Goal: Task Accomplishment & Management: Manage account settings

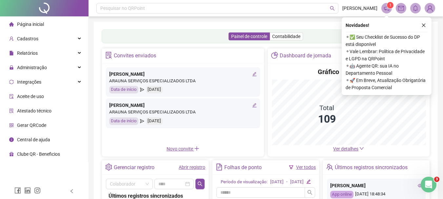
drag, startPoint x: 423, startPoint y: 25, endPoint x: 395, endPoint y: 33, distance: 29.3
click at [423, 25] on icon "close" at bounding box center [423, 25] width 5 height 5
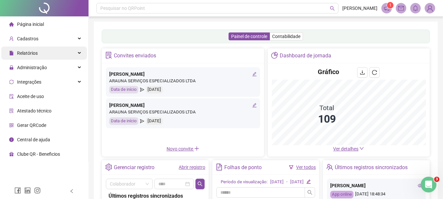
click at [79, 54] on div "Relatórios" at bounding box center [44, 53] width 86 height 13
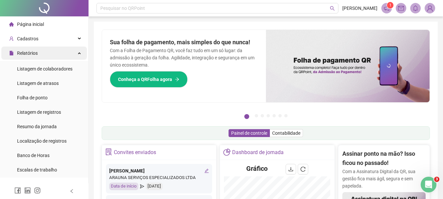
click at [71, 52] on div "Relatórios" at bounding box center [44, 53] width 86 height 13
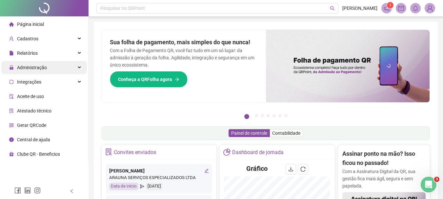
click at [75, 68] on div "Administração" at bounding box center [44, 67] width 86 height 13
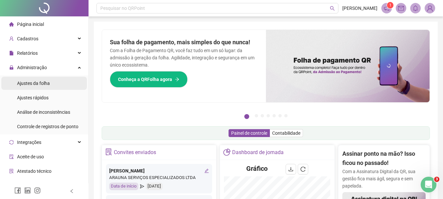
click at [47, 82] on span "Ajustes da folha" at bounding box center [33, 83] width 33 height 5
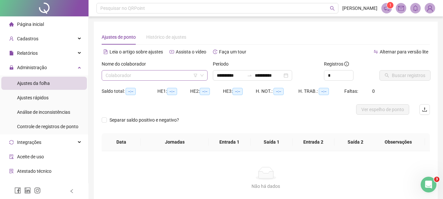
click at [144, 75] on input "search" at bounding box center [152, 75] width 92 height 10
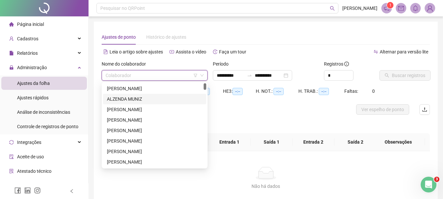
click at [129, 96] on div "ALZENDA MUNIZ" at bounding box center [154, 98] width 95 height 7
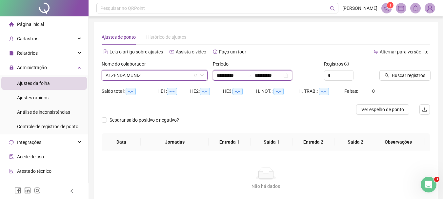
click at [282, 74] on input "**********" at bounding box center [269, 75] width 28 height 7
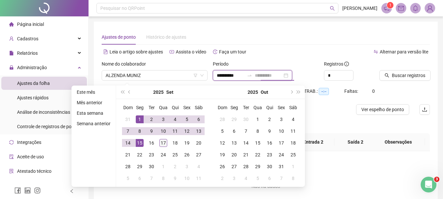
type input "**********"
click at [161, 140] on div "17" at bounding box center [163, 143] width 8 height 8
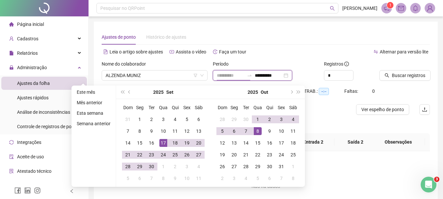
type input "**********"
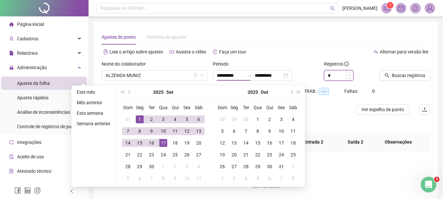
click at [326, 78] on input "*" at bounding box center [338, 75] width 29 height 10
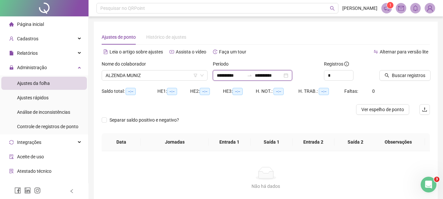
click at [282, 73] on input "**********" at bounding box center [269, 75] width 28 height 7
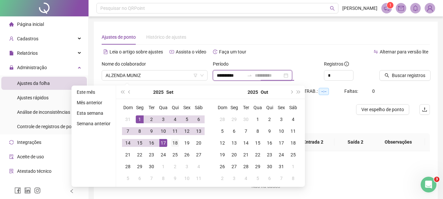
type input "**********"
click at [174, 142] on div "18" at bounding box center [175, 143] width 8 height 8
type input "**********"
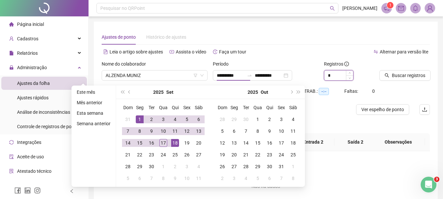
click at [333, 79] on input "*" at bounding box center [338, 75] width 29 height 10
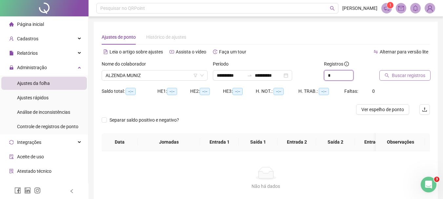
type input "*"
click at [391, 76] on button "Buscar registros" at bounding box center [404, 75] width 51 height 10
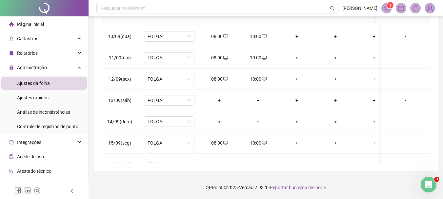
scroll to position [227, 0]
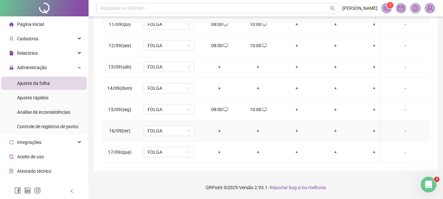
click at [220, 127] on div "+" at bounding box center [219, 130] width 28 height 7
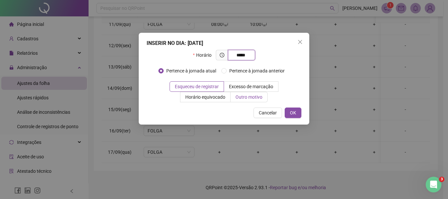
type input "*****"
click at [235, 96] on span "Outro motivo" at bounding box center [248, 96] width 27 height 5
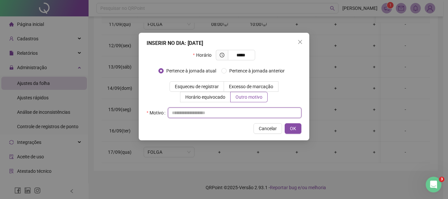
click at [229, 115] on input "text" at bounding box center [234, 112] width 133 height 10
type input "*"
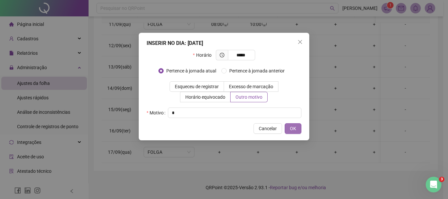
click at [294, 126] on span "OK" at bounding box center [293, 128] width 6 height 7
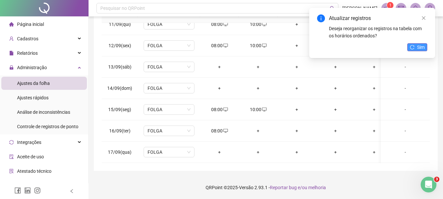
click at [418, 49] on span "Sim" at bounding box center [421, 47] width 8 height 7
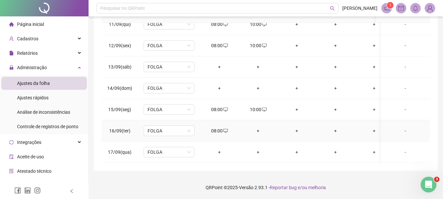
click at [258, 127] on div "+" at bounding box center [258, 130] width 28 height 7
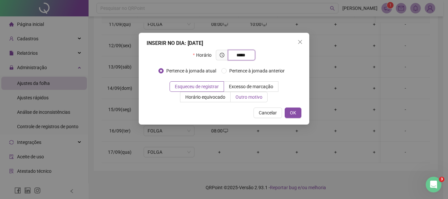
type input "*****"
click at [236, 94] on span "Outro motivo" at bounding box center [248, 96] width 27 height 5
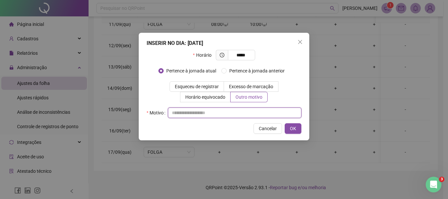
click at [222, 110] on input "text" at bounding box center [234, 112] width 133 height 10
type input "*"
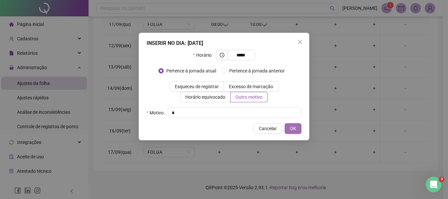
click at [291, 127] on span "OK" at bounding box center [293, 128] width 6 height 7
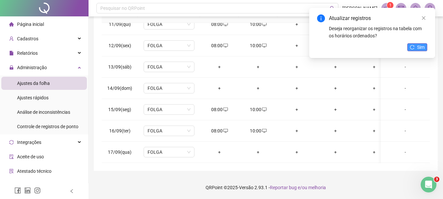
click at [411, 45] on button "Sim" at bounding box center [417, 47] width 20 height 8
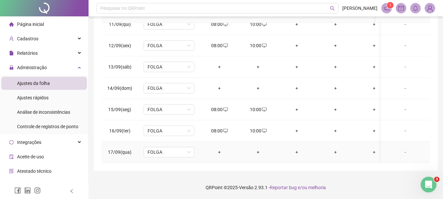
click at [219, 148] on div "+" at bounding box center [219, 151] width 28 height 7
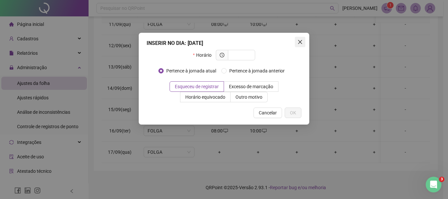
click at [302, 42] on icon "close" at bounding box center [299, 41] width 5 height 5
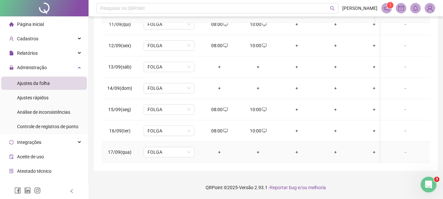
click at [216, 148] on div "+" at bounding box center [219, 151] width 28 height 7
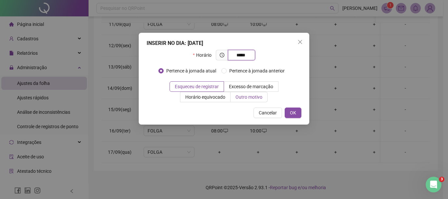
type input "*****"
click at [230, 100] on label "Outro motivo" at bounding box center [248, 97] width 37 height 10
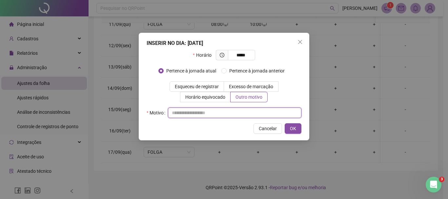
click at [209, 117] on input "text" at bounding box center [234, 112] width 133 height 10
click at [209, 112] on input "text" at bounding box center [234, 112] width 133 height 10
type input "*"
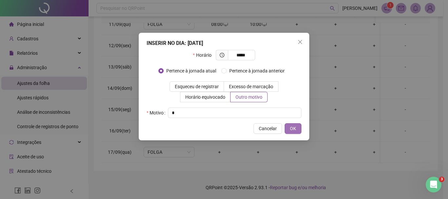
click at [296, 131] on button "OK" at bounding box center [292, 128] width 17 height 10
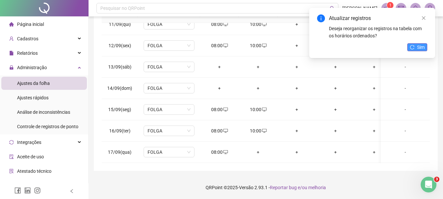
click at [416, 44] on button "Sim" at bounding box center [417, 47] width 20 height 8
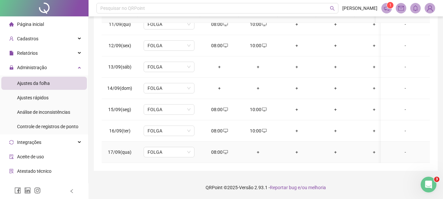
click at [258, 148] on div "+" at bounding box center [258, 151] width 28 height 7
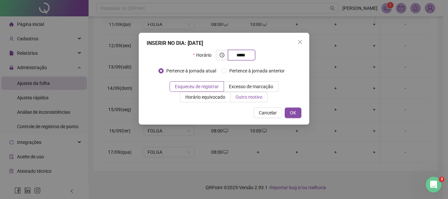
type input "*****"
click at [235, 95] on span "Outro motivo" at bounding box center [248, 96] width 27 height 5
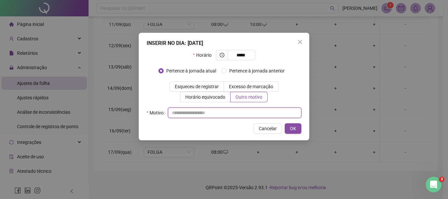
click at [217, 112] on input "text" at bounding box center [234, 112] width 133 height 10
type input "*"
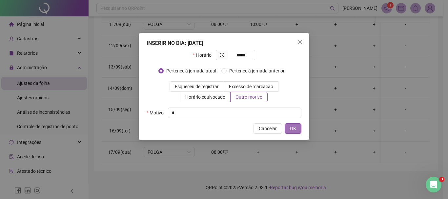
click at [292, 126] on span "OK" at bounding box center [293, 128] width 6 height 7
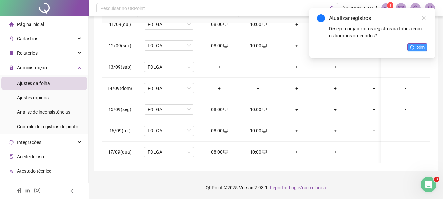
click at [416, 48] on button "Sim" at bounding box center [417, 47] width 20 height 8
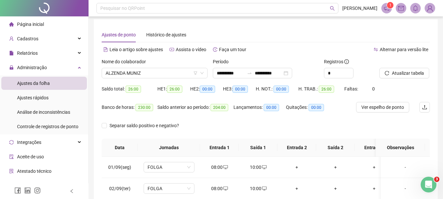
scroll to position [2, 0]
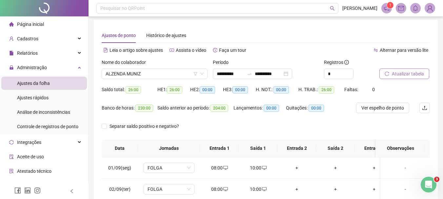
click at [405, 74] on span "Atualizar tabela" at bounding box center [408, 73] width 32 height 7
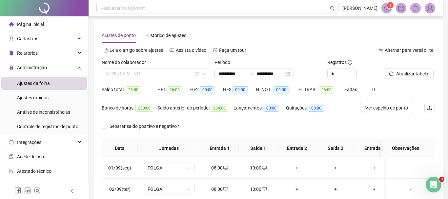
click at [155, 71] on span "ALZENDA MUNIZ" at bounding box center [156, 74] width 100 height 10
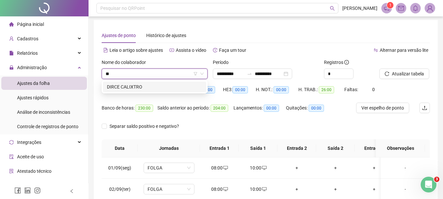
type input "***"
click at [161, 83] on div "DIRCE CALIXTRO" at bounding box center [154, 87] width 103 height 10
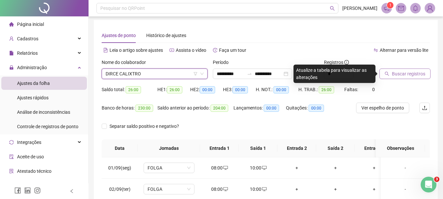
click at [404, 77] on span "Buscar registros" at bounding box center [408, 73] width 33 height 7
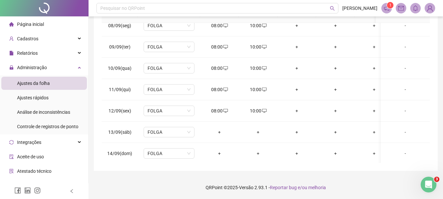
scroll to position [227, 0]
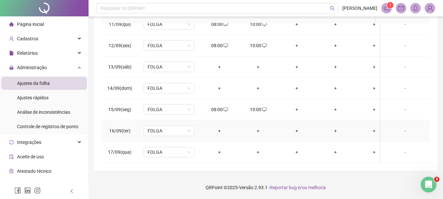
click at [219, 127] on div "+" at bounding box center [219, 130] width 28 height 7
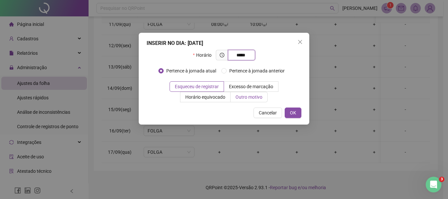
type input "*****"
click at [235, 99] on span "Outro motivo" at bounding box center [248, 96] width 27 height 5
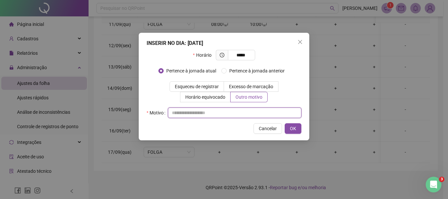
click at [203, 111] on input "text" at bounding box center [234, 112] width 133 height 10
type input "*"
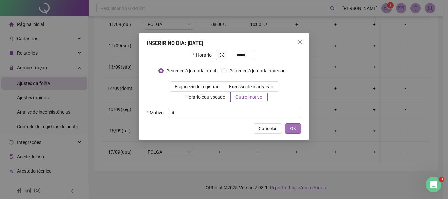
click at [293, 128] on span "OK" at bounding box center [293, 128] width 6 height 7
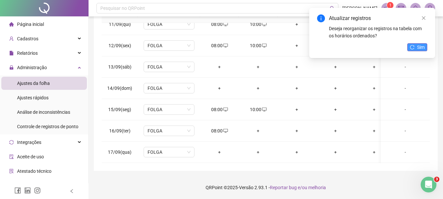
click at [411, 49] on icon "reload" at bounding box center [412, 47] width 4 height 4
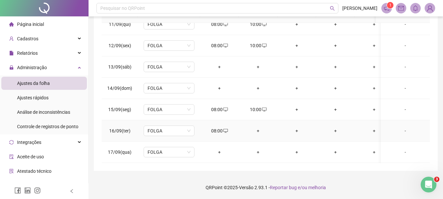
click at [257, 127] on div "+" at bounding box center [258, 130] width 28 height 7
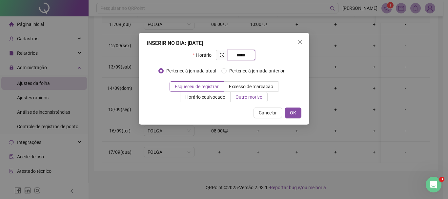
type input "*****"
click at [230, 100] on label "Outro motivo" at bounding box center [248, 97] width 37 height 10
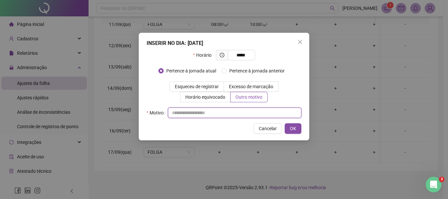
click at [199, 115] on input "text" at bounding box center [234, 112] width 133 height 10
type input "*"
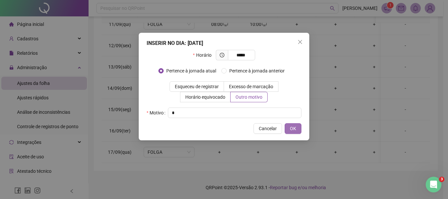
click at [297, 126] on button "OK" at bounding box center [292, 128] width 17 height 10
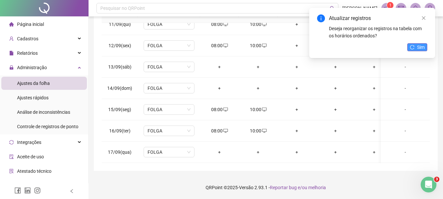
click at [416, 45] on button "Sim" at bounding box center [417, 47] width 20 height 8
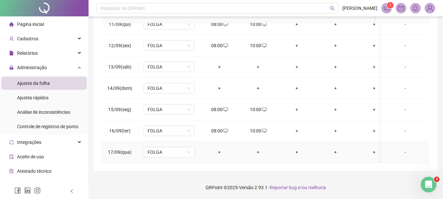
click at [220, 148] on div "+" at bounding box center [219, 151] width 28 height 7
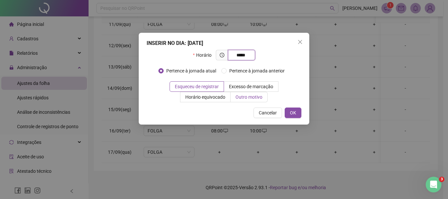
type input "*****"
click at [235, 94] on span "Outro motivo" at bounding box center [248, 96] width 27 height 5
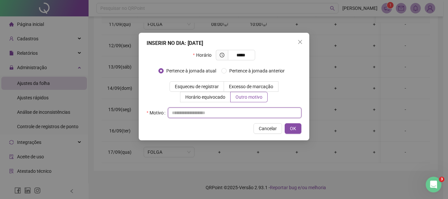
click at [207, 114] on input "text" at bounding box center [234, 112] width 133 height 10
type input "*"
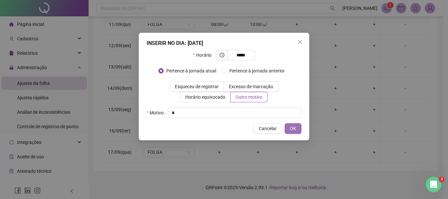
click at [294, 129] on span "OK" at bounding box center [293, 128] width 6 height 7
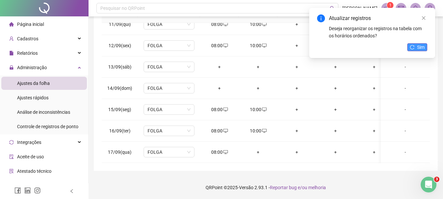
click at [418, 46] on span "Sim" at bounding box center [421, 47] width 8 height 7
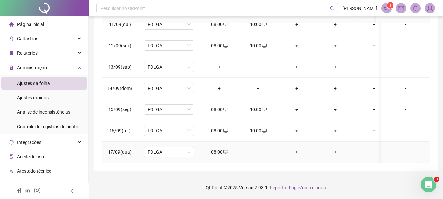
click at [260, 148] on div "+" at bounding box center [258, 151] width 28 height 7
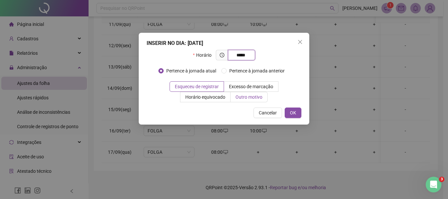
type input "*****"
click at [235, 94] on span "Outro motivo" at bounding box center [248, 96] width 27 height 5
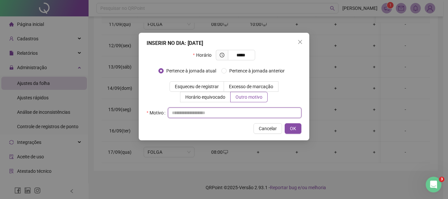
click at [206, 113] on input "text" at bounding box center [234, 112] width 133 height 10
type input "*"
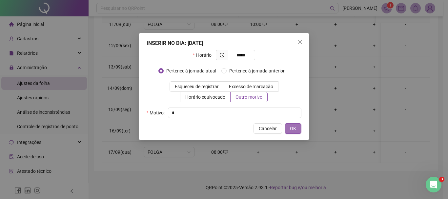
click at [294, 130] on span "OK" at bounding box center [293, 128] width 6 height 7
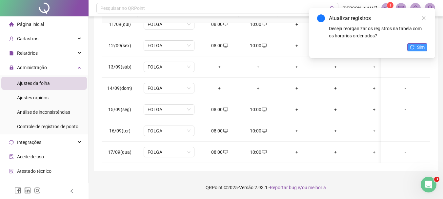
click at [417, 48] on span "Sim" at bounding box center [421, 47] width 8 height 7
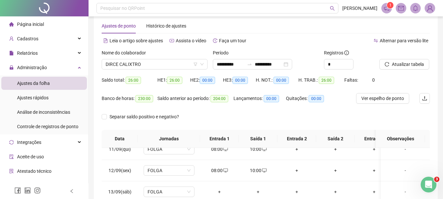
scroll to position [0, 0]
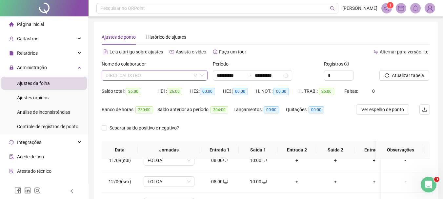
click at [146, 75] on span "DIRCE CALIXTRO" at bounding box center [155, 75] width 98 height 10
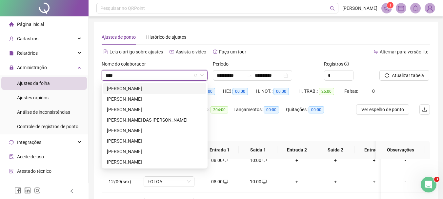
type input "*****"
click at [168, 110] on div "MARIA APARECIDA DA SILVA VIEIRA" at bounding box center [154, 109] width 95 height 7
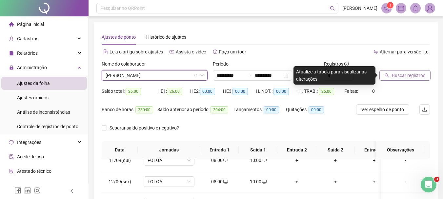
click at [402, 74] on span "Buscar registros" at bounding box center [408, 75] width 33 height 7
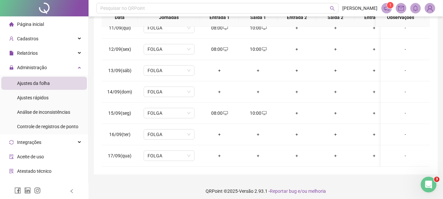
scroll to position [136, 0]
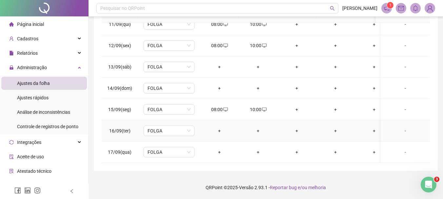
click at [218, 127] on div "+" at bounding box center [219, 130] width 28 height 7
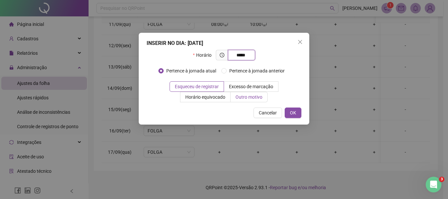
type input "*****"
click at [235, 95] on span "Outro motivo" at bounding box center [248, 96] width 27 height 5
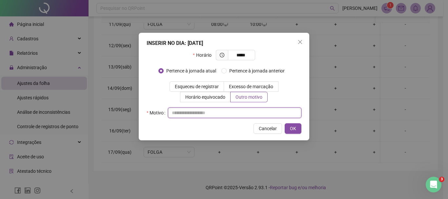
click at [202, 115] on input "text" at bounding box center [234, 112] width 133 height 10
type input "*"
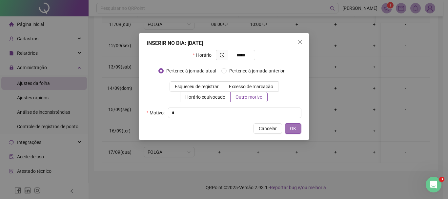
click at [293, 127] on span "OK" at bounding box center [293, 128] width 6 height 7
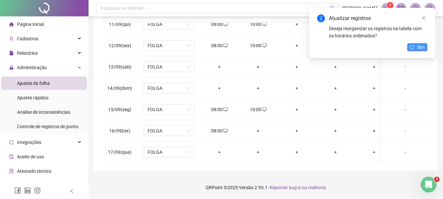
click at [422, 46] on span "Sim" at bounding box center [421, 47] width 8 height 7
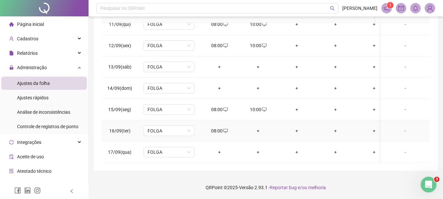
click at [259, 127] on div "+" at bounding box center [258, 130] width 28 height 7
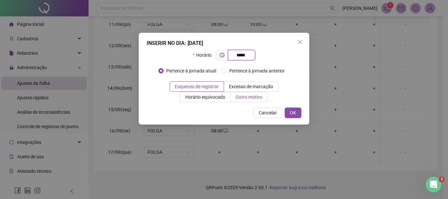
type input "*****"
click at [230, 93] on label "Outro motivo" at bounding box center [248, 97] width 37 height 10
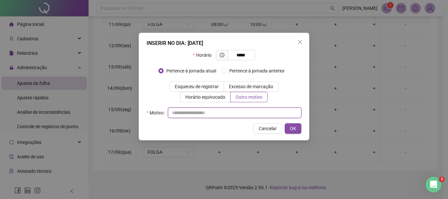
click at [240, 116] on input "text" at bounding box center [234, 112] width 133 height 10
click at [218, 112] on input "text" at bounding box center [234, 112] width 133 height 10
type input "*"
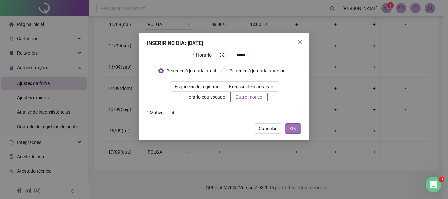
click at [292, 131] on span "OK" at bounding box center [293, 128] width 6 height 7
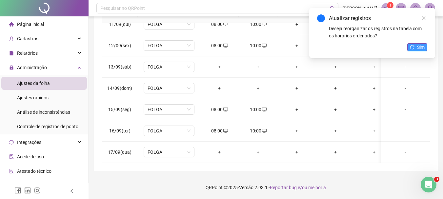
click at [417, 48] on span "Sim" at bounding box center [421, 47] width 8 height 7
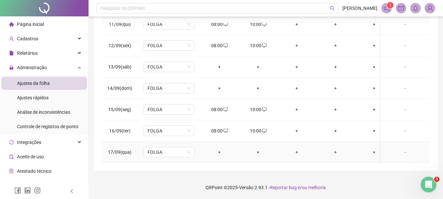
click at [220, 148] on div "+" at bounding box center [219, 151] width 28 height 7
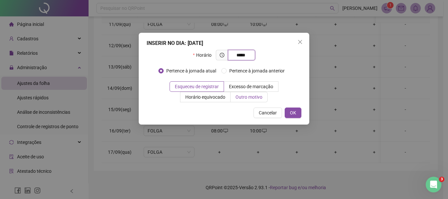
type input "*****"
click at [235, 99] on span "Outro motivo" at bounding box center [248, 96] width 27 height 5
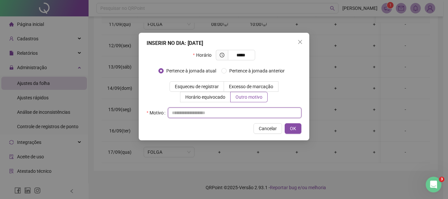
click at [190, 111] on input "text" at bounding box center [234, 112] width 133 height 10
type input "*"
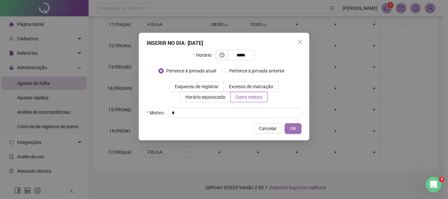
click at [294, 130] on span "OK" at bounding box center [293, 128] width 6 height 7
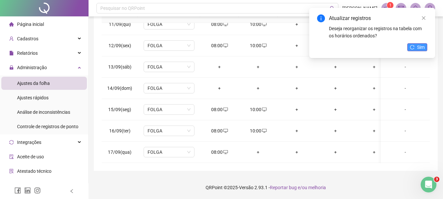
click at [423, 49] on span "Sim" at bounding box center [421, 47] width 8 height 7
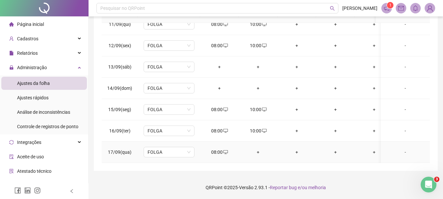
click at [258, 148] on div "+" at bounding box center [258, 151] width 28 height 7
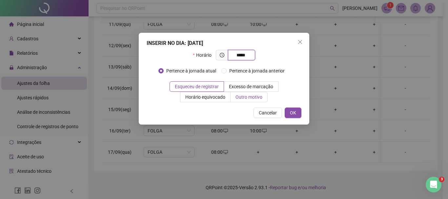
type input "*****"
click at [235, 97] on span "Outro motivo" at bounding box center [248, 96] width 27 height 5
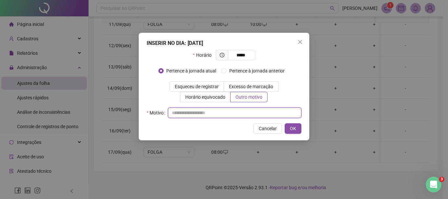
click at [215, 114] on input "text" at bounding box center [234, 112] width 133 height 10
type input "*"
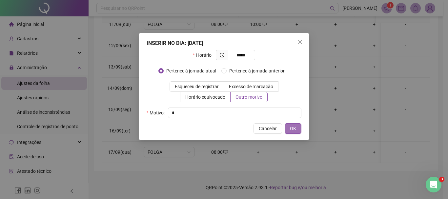
click at [296, 131] on button "OK" at bounding box center [292, 128] width 17 height 10
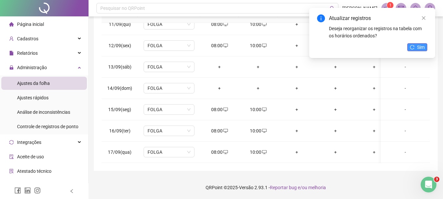
click at [422, 47] on span "Sim" at bounding box center [421, 47] width 8 height 7
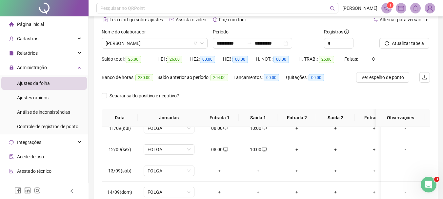
scroll to position [0, 0]
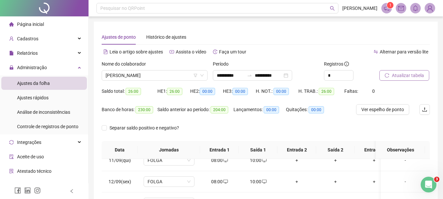
click at [408, 73] on span "Atualizar tabela" at bounding box center [408, 75] width 32 height 7
click at [415, 73] on span "Atualizar tabela" at bounding box center [408, 75] width 32 height 7
click at [188, 76] on span "MARIA APARECIDA DA SILVA VIEIRA" at bounding box center [155, 75] width 98 height 10
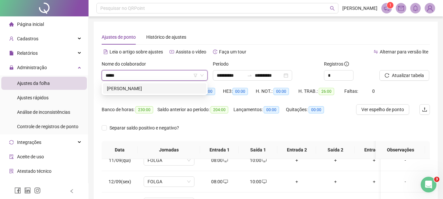
type input "******"
click at [186, 90] on div "ROSANI CRISTINA PESSIN AGOSTINHO" at bounding box center [154, 88] width 95 height 7
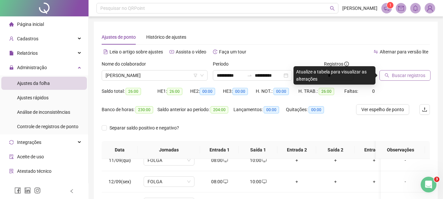
click at [421, 78] on span "Buscar registros" at bounding box center [408, 75] width 33 height 7
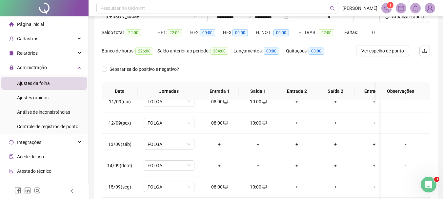
scroll to position [136, 0]
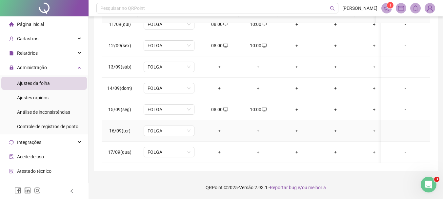
click at [221, 127] on div "+" at bounding box center [219, 130] width 28 height 7
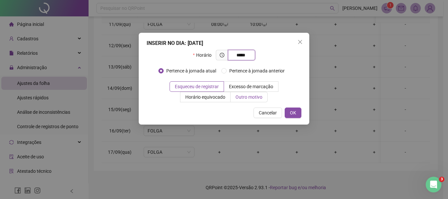
type input "*****"
click at [235, 99] on span "Outro motivo" at bounding box center [248, 96] width 27 height 5
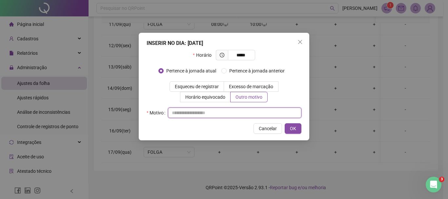
click at [213, 114] on input "text" at bounding box center [234, 112] width 133 height 10
type input "*"
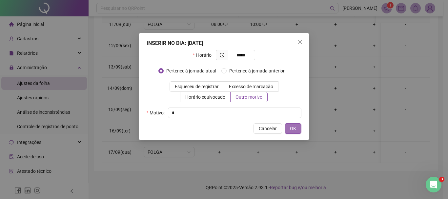
click at [297, 129] on button "OK" at bounding box center [292, 128] width 17 height 10
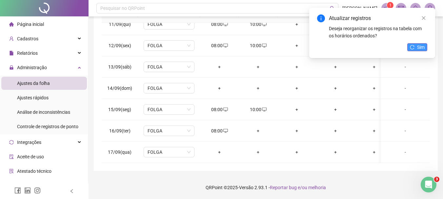
click at [413, 47] on icon "reload" at bounding box center [412, 47] width 5 height 5
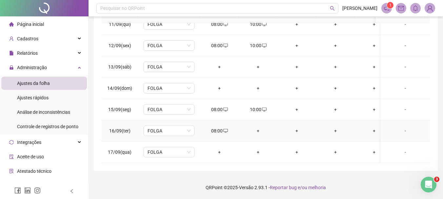
click at [259, 127] on div "+" at bounding box center [258, 130] width 28 height 7
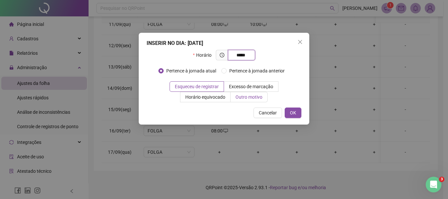
type input "*****"
click at [235, 95] on span "Outro motivo" at bounding box center [248, 96] width 27 height 5
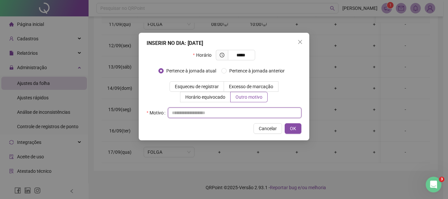
click at [215, 112] on input "text" at bounding box center [234, 112] width 133 height 10
type input "*"
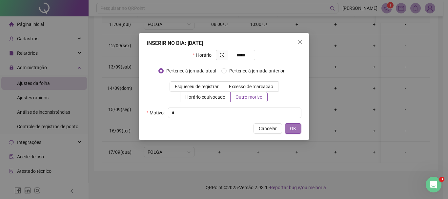
click at [295, 128] on span "OK" at bounding box center [293, 128] width 6 height 7
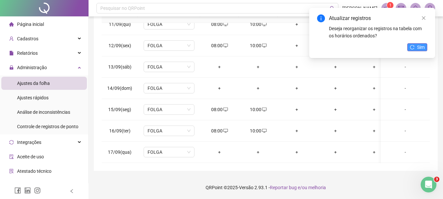
click at [421, 47] on span "Sim" at bounding box center [421, 47] width 8 height 7
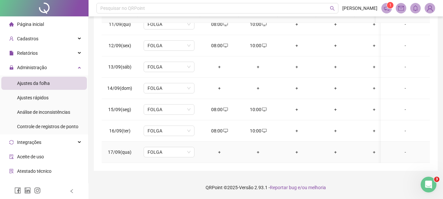
click at [218, 148] on div "+" at bounding box center [219, 151] width 28 height 7
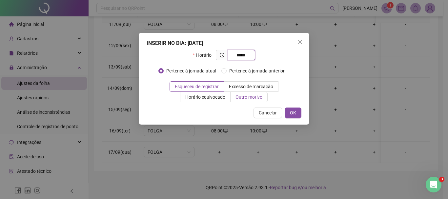
type input "*****"
click at [235, 97] on span "Outro motivo" at bounding box center [248, 96] width 27 height 5
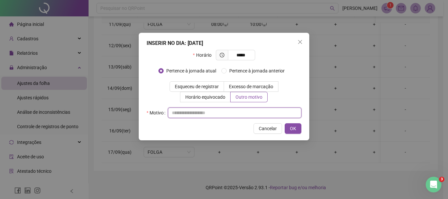
click at [224, 110] on input "text" at bounding box center [234, 112] width 133 height 10
type input "*"
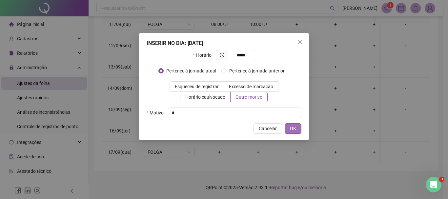
click at [296, 130] on button "OK" at bounding box center [292, 128] width 17 height 10
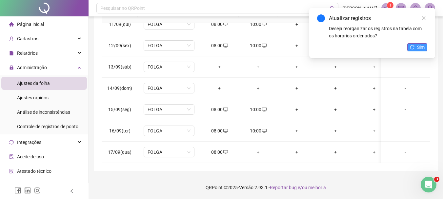
click at [412, 47] on button "Sim" at bounding box center [417, 47] width 20 height 8
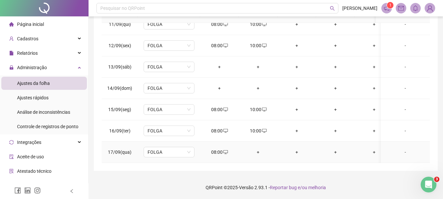
click at [257, 142] on td "+" at bounding box center [258, 152] width 39 height 21
click at [257, 148] on div "+" at bounding box center [258, 151] width 28 height 7
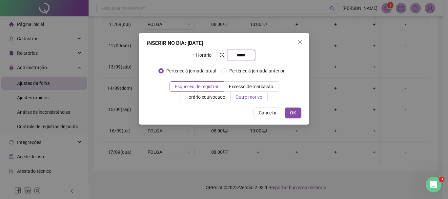
type input "*****"
click at [235, 98] on span "Outro motivo" at bounding box center [248, 96] width 27 height 5
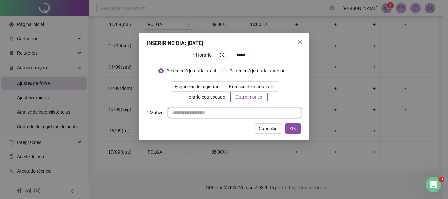
click at [214, 113] on input "text" at bounding box center [234, 112] width 133 height 10
type input "*"
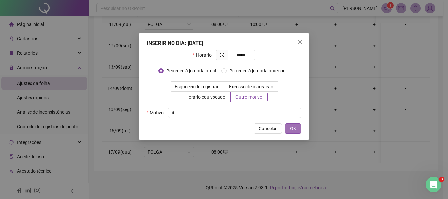
click at [297, 127] on button "OK" at bounding box center [292, 128] width 17 height 10
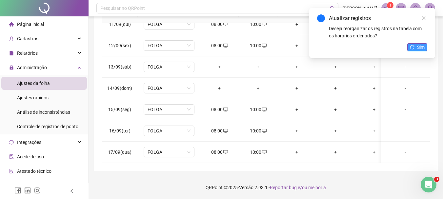
click at [415, 48] on button "Sim" at bounding box center [417, 47] width 20 height 8
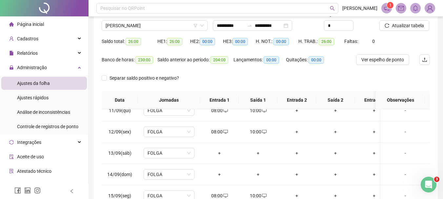
scroll to position [0, 0]
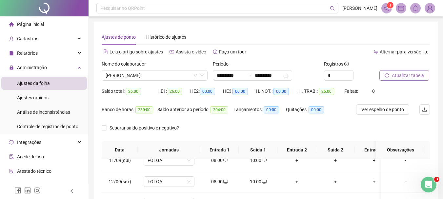
click at [406, 73] on span "Atualizar tabela" at bounding box center [408, 75] width 32 height 7
click at [175, 71] on span "ROSANI CRISTINA PESSIN AGOSTINHO" at bounding box center [155, 75] width 98 height 10
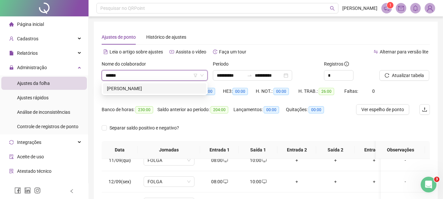
type input "*******"
click at [158, 87] on div "[PERSON_NAME]" at bounding box center [154, 88] width 95 height 7
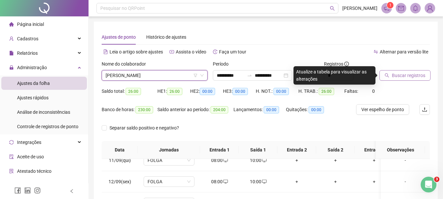
click at [403, 75] on span "Buscar registros" at bounding box center [408, 75] width 33 height 7
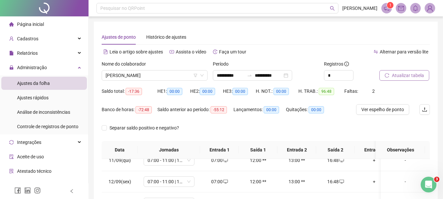
scroll to position [136, 0]
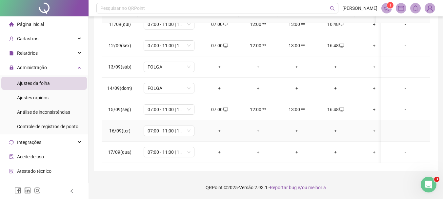
drag, startPoint x: 220, startPoint y: 124, endPoint x: 221, endPoint y: 127, distance: 3.7
click at [221, 127] on div "+" at bounding box center [219, 130] width 28 height 7
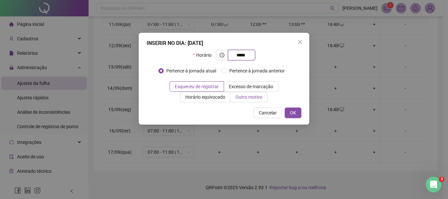
type input "*****"
click at [235, 95] on span "Outro motivo" at bounding box center [248, 96] width 27 height 5
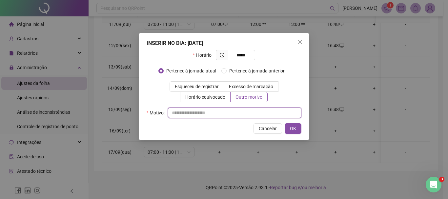
click at [213, 111] on input "text" at bounding box center [234, 112] width 133 height 10
type input "*"
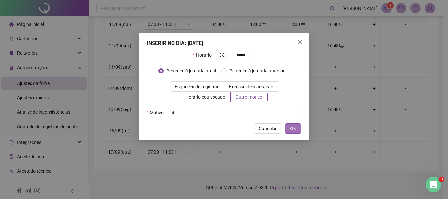
click at [295, 128] on span "OK" at bounding box center [293, 128] width 6 height 7
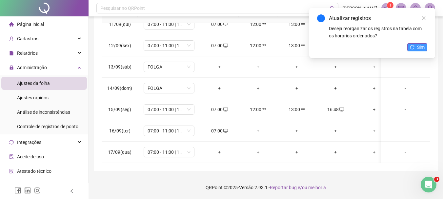
click at [411, 49] on button "Sim" at bounding box center [417, 47] width 20 height 8
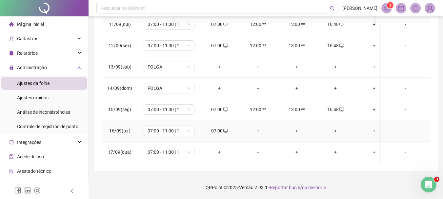
click at [256, 127] on div "+" at bounding box center [258, 130] width 28 height 7
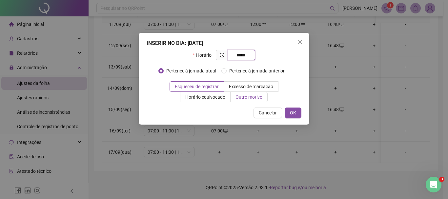
type input "*****"
click at [235, 98] on span "Outro motivo" at bounding box center [248, 96] width 27 height 5
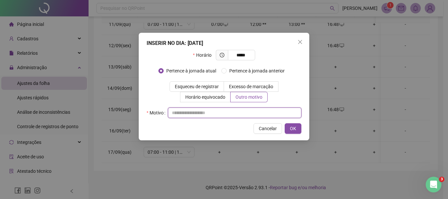
click at [224, 112] on input "text" at bounding box center [234, 112] width 133 height 10
type input "*"
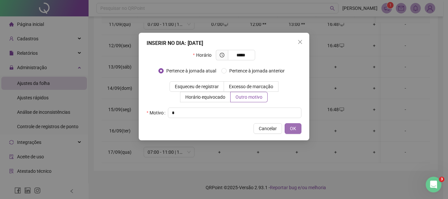
click at [296, 129] on span "OK" at bounding box center [293, 128] width 6 height 7
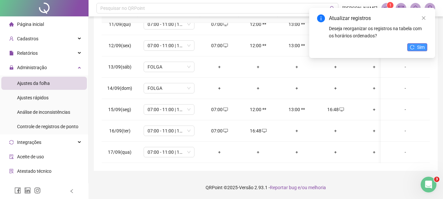
click at [420, 48] on span "Sim" at bounding box center [421, 47] width 8 height 7
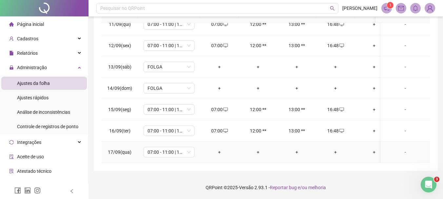
click at [220, 148] on div "+" at bounding box center [219, 151] width 28 height 7
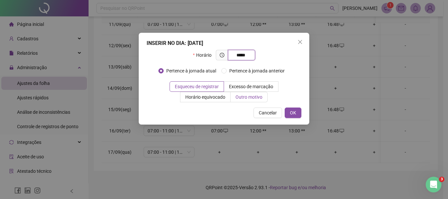
type input "*****"
click at [235, 96] on span "Outro motivo" at bounding box center [248, 96] width 27 height 5
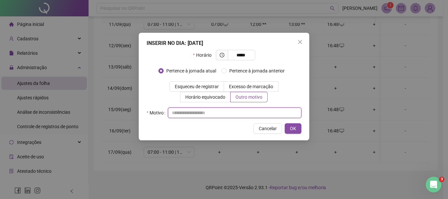
click at [211, 113] on input "text" at bounding box center [234, 112] width 133 height 10
type input "*"
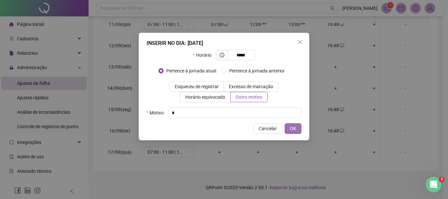
click at [291, 126] on span "OK" at bounding box center [293, 128] width 6 height 7
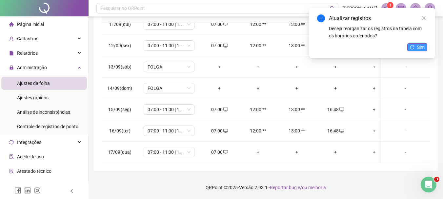
click at [420, 46] on span "Sim" at bounding box center [421, 47] width 8 height 7
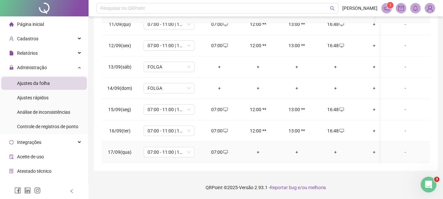
click at [257, 148] on div "+" at bounding box center [258, 151] width 28 height 7
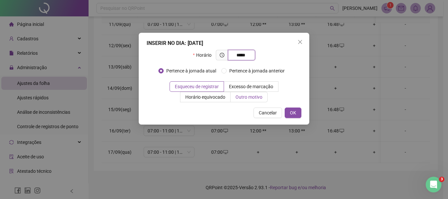
type input "*****"
click at [235, 96] on span "Outro motivo" at bounding box center [248, 96] width 27 height 5
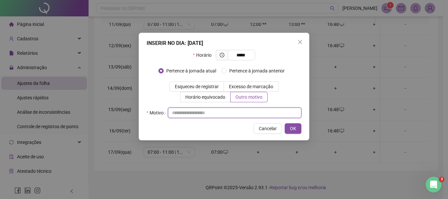
click at [220, 113] on input "text" at bounding box center [234, 112] width 133 height 10
type input "*"
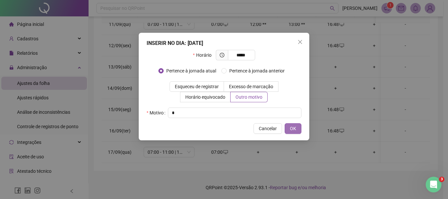
click at [293, 128] on span "OK" at bounding box center [293, 128] width 6 height 7
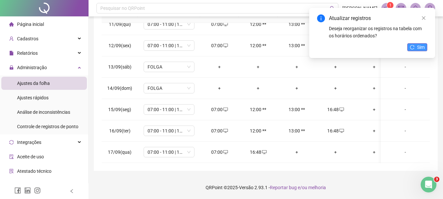
click at [414, 47] on icon "reload" at bounding box center [412, 47] width 5 height 5
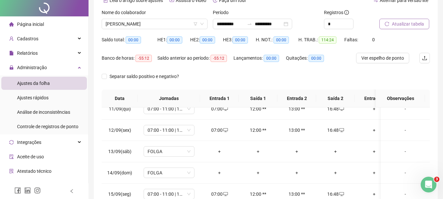
scroll to position [0, 0]
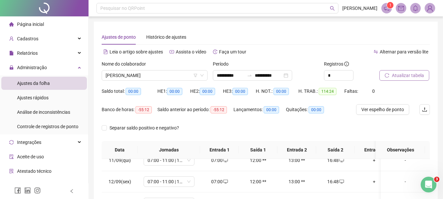
click at [408, 74] on span "Atualizar tabela" at bounding box center [408, 75] width 32 height 7
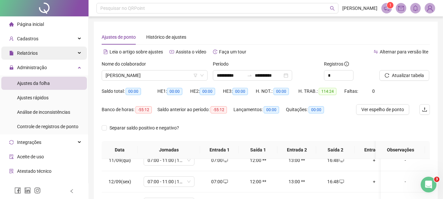
click at [43, 53] on div "Relatórios" at bounding box center [44, 53] width 86 height 13
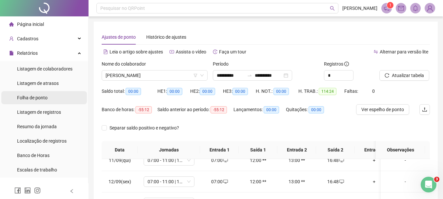
click at [36, 100] on span "Folha de ponto" at bounding box center [32, 97] width 30 height 5
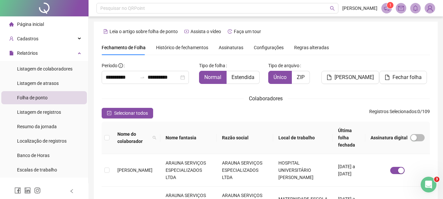
scroll to position [35, 0]
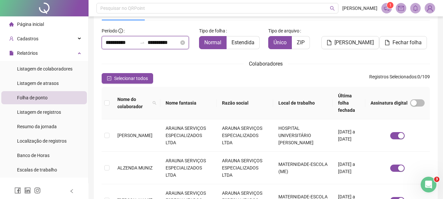
click at [179, 43] on input "**********" at bounding box center [162, 43] width 31 height 8
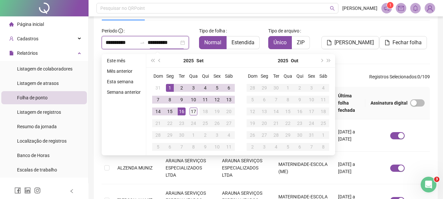
type input "**********"
click at [193, 109] on div "17" at bounding box center [193, 111] width 8 height 8
type input "**********"
click at [246, 44] on span "Estendida" at bounding box center [242, 42] width 23 height 6
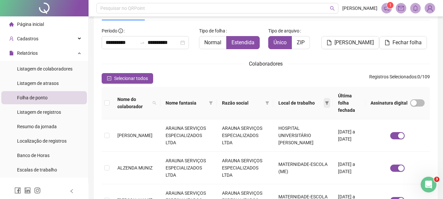
click at [325, 101] on icon "filter" at bounding box center [327, 102] width 4 height 3
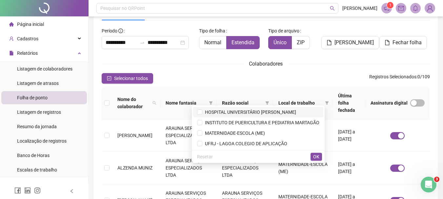
click at [296, 113] on span "HOSPITAL UNIVERSITÁRIO CLEMENTINO FRAGA FILHO" at bounding box center [249, 111] width 94 height 5
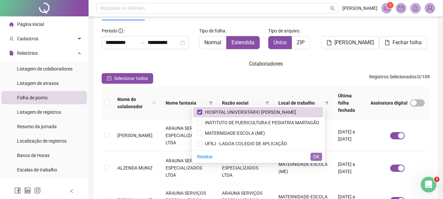
click at [317, 157] on span "OK" at bounding box center [316, 156] width 6 height 7
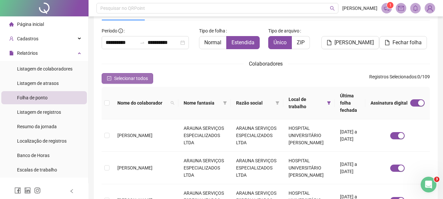
click at [109, 77] on icon "check-square" at bounding box center [109, 78] width 4 height 4
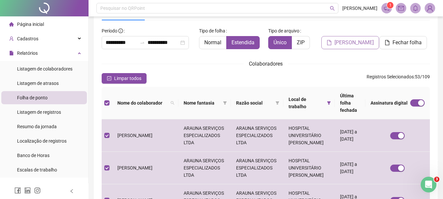
click at [347, 44] on span "Gerar espelho" at bounding box center [353, 43] width 39 height 8
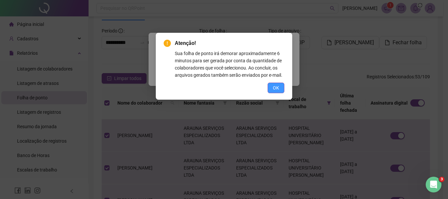
click at [274, 86] on span "OK" at bounding box center [276, 87] width 6 height 7
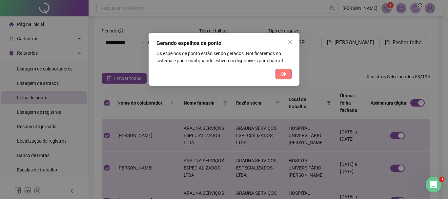
click at [282, 73] on span "Ok" at bounding box center [284, 73] width 6 height 7
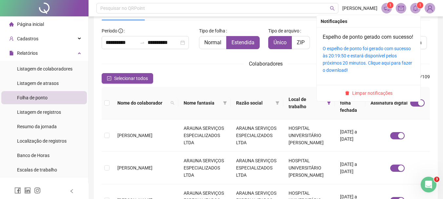
click at [417, 9] on icon "bell" at bounding box center [415, 8] width 6 height 6
click at [376, 67] on div "O espelho de ponto foi gerado com sucesso às 20:19:50 e estará disponível pelos…" at bounding box center [368, 59] width 92 height 29
click at [376, 60] on div "O espelho de ponto foi gerado com sucesso às 20:19:50 e estará disponível pelos…" at bounding box center [368, 59] width 92 height 29
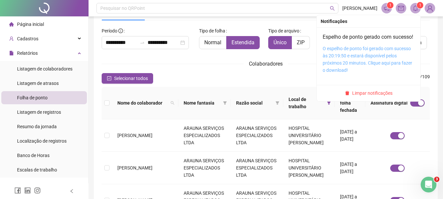
click at [373, 62] on link "O espelho de ponto foi gerado com sucesso às 20:19:50 e estará disponível pelos…" at bounding box center [366, 59] width 89 height 27
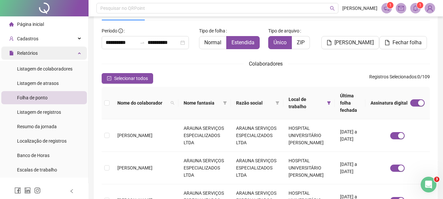
click at [56, 50] on div "Relatórios" at bounding box center [44, 53] width 86 height 13
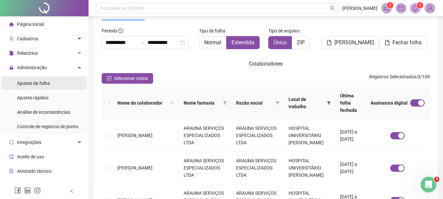
click at [50, 87] on li "Ajustes da folha" at bounding box center [44, 83] width 86 height 13
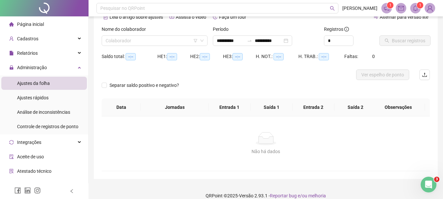
type input "**********"
click at [117, 38] on input "search" at bounding box center [152, 41] width 92 height 10
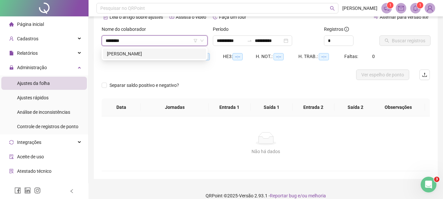
type input "*********"
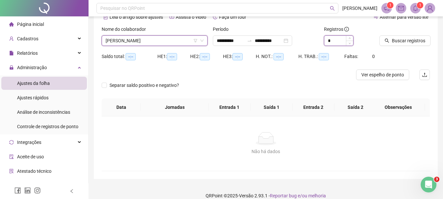
click at [335, 43] on input "*" at bounding box center [338, 41] width 29 height 10
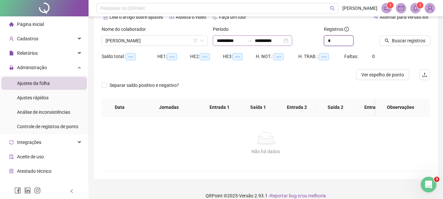
type input "*"
click at [282, 40] on input "**********" at bounding box center [269, 40] width 28 height 7
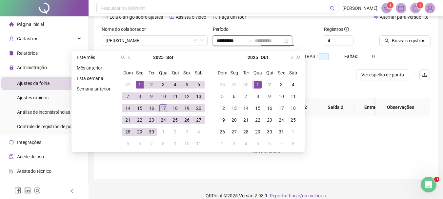
type input "**********"
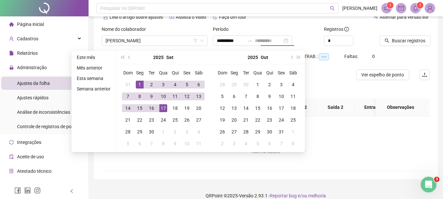
click at [159, 108] on div "17" at bounding box center [163, 108] width 8 height 8
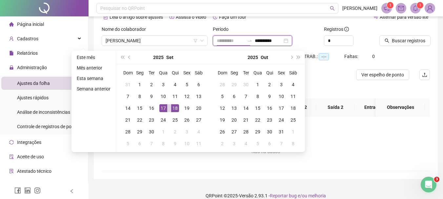
type input "**********"
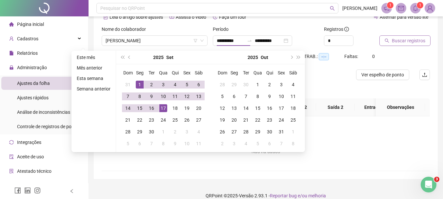
click at [415, 39] on span "Buscar registros" at bounding box center [408, 40] width 33 height 7
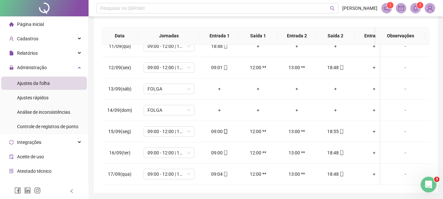
scroll to position [192, 0]
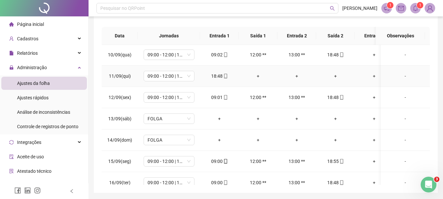
click at [255, 78] on div "+" at bounding box center [258, 75] width 28 height 7
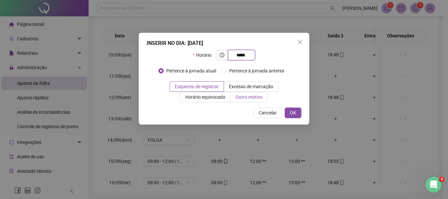
type input "*****"
click at [235, 96] on span "Outro motivo" at bounding box center [248, 96] width 27 height 5
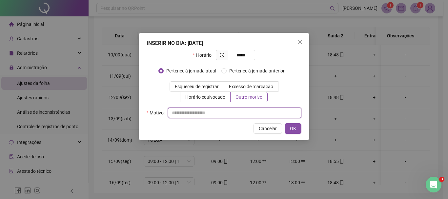
click at [223, 110] on input "text" at bounding box center [234, 112] width 133 height 10
type input "*"
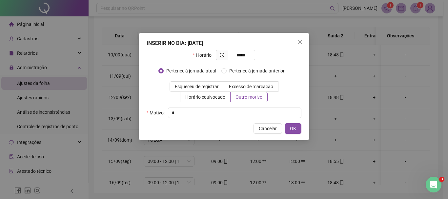
drag, startPoint x: 294, startPoint y: 126, endPoint x: 300, endPoint y: 129, distance: 6.3
click at [294, 126] on span "OK" at bounding box center [293, 128] width 6 height 7
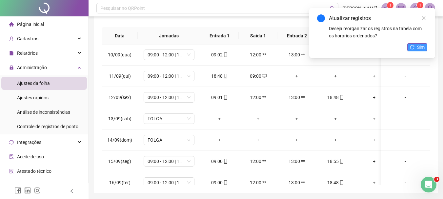
click at [416, 49] on button "Sim" at bounding box center [417, 47] width 20 height 8
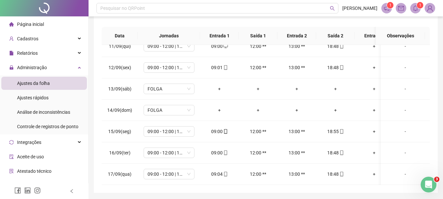
scroll to position [0, 0]
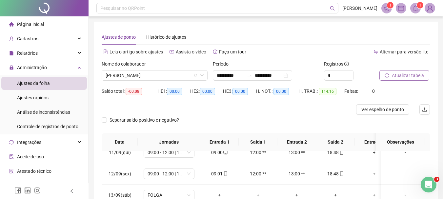
click at [395, 73] on span "Atualizar tabela" at bounding box center [408, 75] width 32 height 7
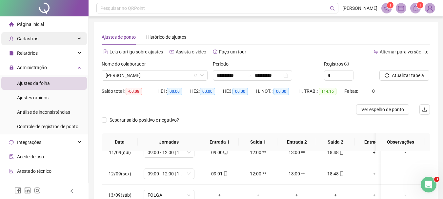
click at [41, 41] on div "Cadastros" at bounding box center [44, 38] width 86 height 13
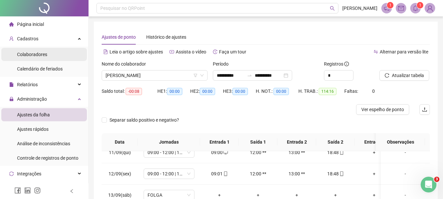
click at [41, 55] on span "Colaboradores" at bounding box center [32, 54] width 30 height 5
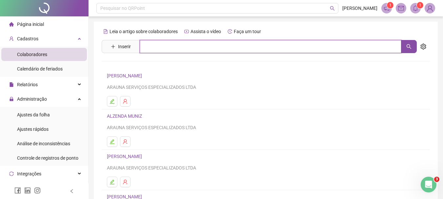
click at [157, 47] on input "text" at bounding box center [270, 46] width 261 height 13
type input "*******"
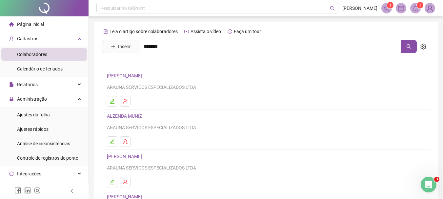
click at [149, 65] on link "[PERSON_NAME]" at bounding box center [131, 65] width 35 height 5
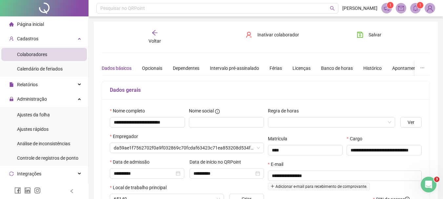
type input "**********"
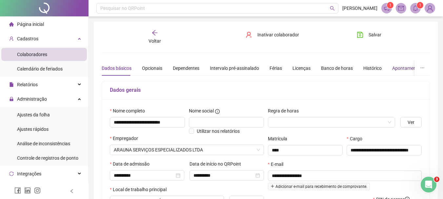
click at [402, 67] on div "Apontamentos" at bounding box center [407, 68] width 30 height 7
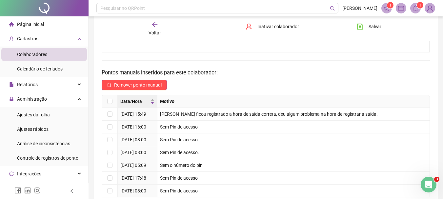
scroll to position [140, 0]
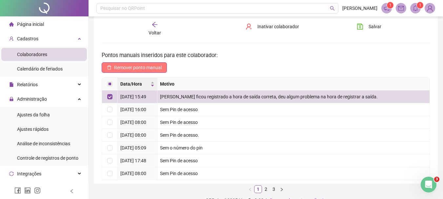
click at [148, 69] on span "Remover ponto manual" at bounding box center [138, 67] width 48 height 7
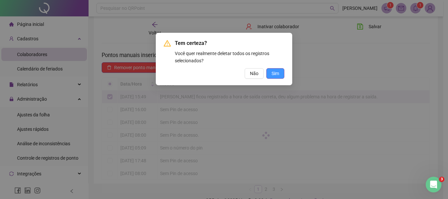
click at [276, 75] on span "Sim" at bounding box center [275, 73] width 8 height 7
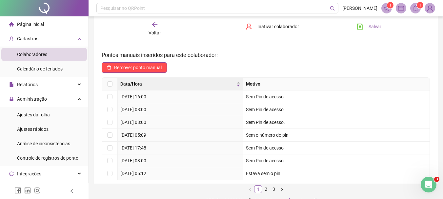
click at [369, 28] on span "Salvar" at bounding box center [374, 26] width 13 height 7
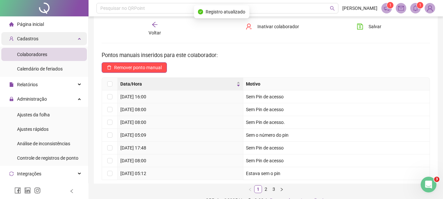
click at [34, 37] on span "Cadastros" at bounding box center [27, 38] width 21 height 5
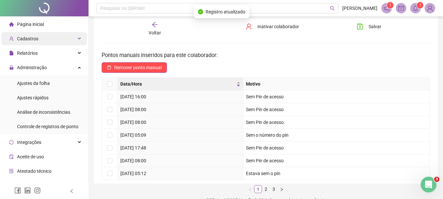
click at [35, 37] on span "Cadastros" at bounding box center [27, 38] width 21 height 5
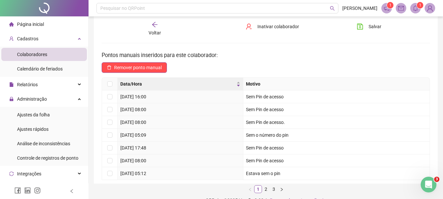
click at [35, 22] on span "Página inicial" at bounding box center [30, 24] width 27 height 5
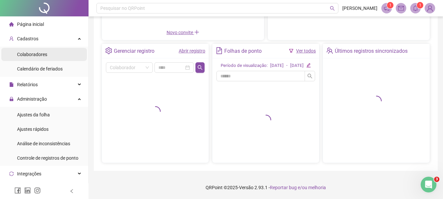
scroll to position [121, 0]
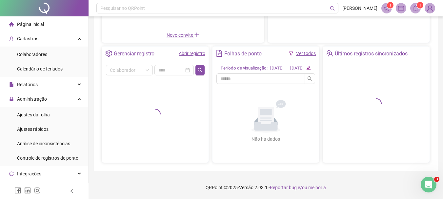
click at [43, 23] on li "Página inicial" at bounding box center [44, 24] width 86 height 13
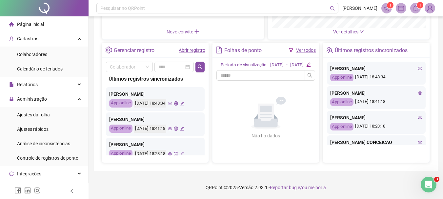
click at [42, 23] on li "Página inicial" at bounding box center [44, 24] width 86 height 13
click at [54, 40] on div "Cadastros" at bounding box center [44, 38] width 86 height 13
click at [78, 39] on icon at bounding box center [79, 39] width 3 height 0
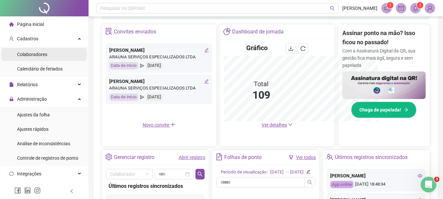
scroll to position [217, 0]
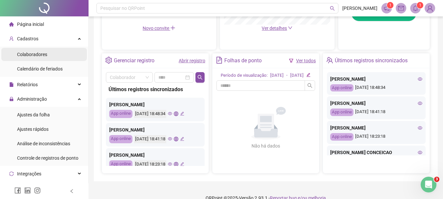
click at [48, 54] on li "Colaboradores" at bounding box center [44, 54] width 86 height 13
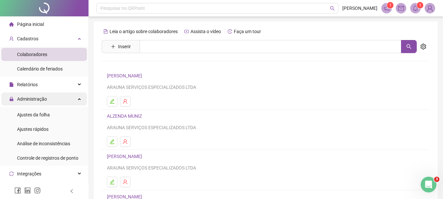
click at [75, 98] on div "Administração" at bounding box center [44, 98] width 86 height 13
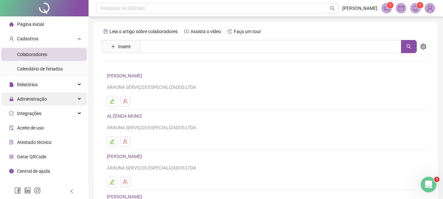
click at [75, 98] on div "Administração" at bounding box center [44, 98] width 86 height 13
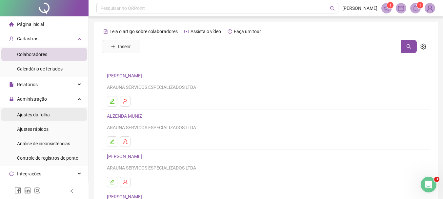
click at [50, 113] on li "Ajustes da folha" at bounding box center [44, 114] width 86 height 13
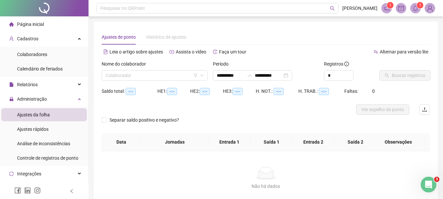
type input "**********"
click at [133, 74] on input "search" at bounding box center [152, 75] width 92 height 10
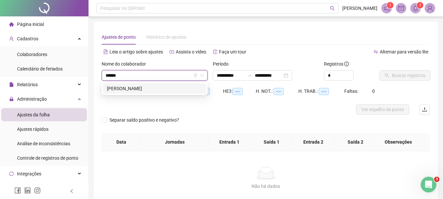
type input "*******"
click at [138, 90] on div "[PERSON_NAME]" at bounding box center [154, 88] width 95 height 7
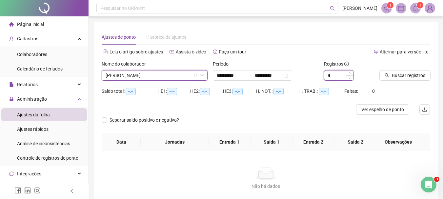
click at [334, 76] on input "*" at bounding box center [338, 75] width 29 height 10
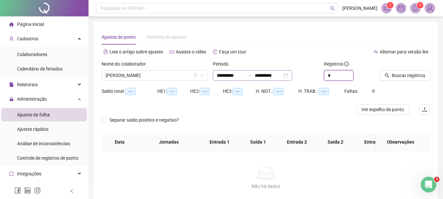
type input "*"
click at [282, 76] on input "**********" at bounding box center [269, 75] width 28 height 7
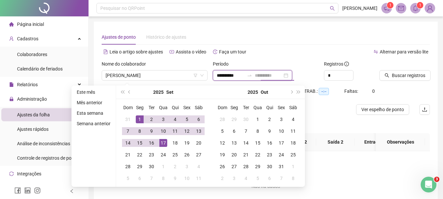
type input "**********"
click at [163, 144] on div "17" at bounding box center [163, 143] width 8 height 8
type input "**********"
click at [405, 75] on span "Buscar registros" at bounding box center [408, 75] width 33 height 7
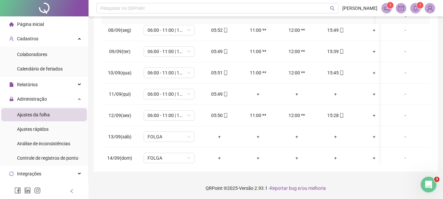
scroll to position [154, 0]
click at [257, 94] on div "+" at bounding box center [258, 92] width 28 height 7
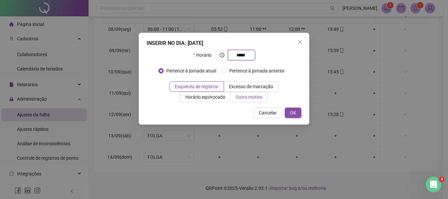
type input "*****"
click at [235, 101] on label "Outro motivo" at bounding box center [248, 97] width 37 height 10
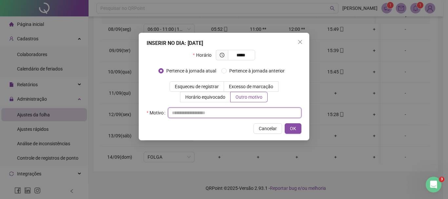
click at [219, 111] on input "text" at bounding box center [234, 112] width 133 height 10
type input "*"
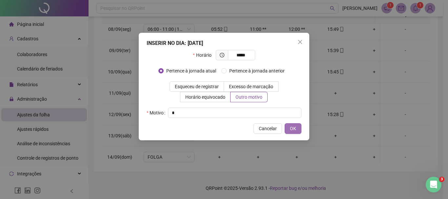
click at [288, 126] on button "OK" at bounding box center [292, 128] width 17 height 10
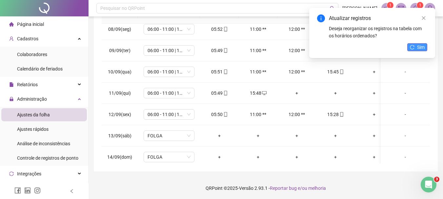
click at [414, 47] on icon "reload" at bounding box center [412, 47] width 5 height 5
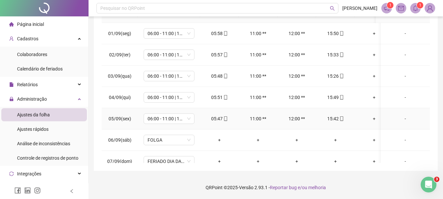
scroll to position [0, 0]
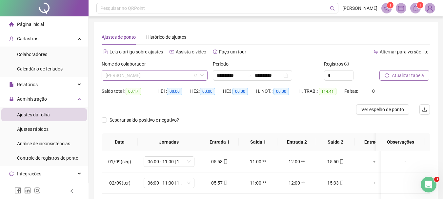
click at [185, 77] on span "[PERSON_NAME]" at bounding box center [155, 75] width 98 height 10
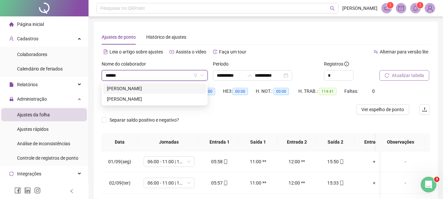
type input "*******"
click at [178, 101] on div "[PERSON_NAME] [PERSON_NAME]" at bounding box center [154, 98] width 95 height 7
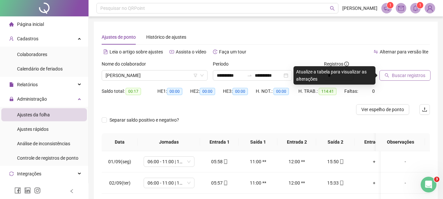
click at [410, 77] on span "Buscar registros" at bounding box center [408, 75] width 33 height 7
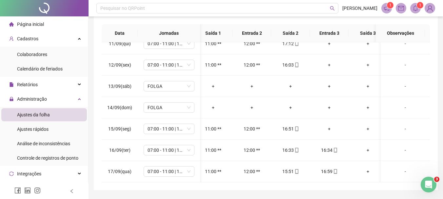
scroll to position [0, 40]
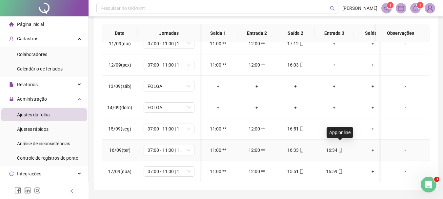
click at [340, 148] on icon "mobile" at bounding box center [340, 150] width 5 height 5
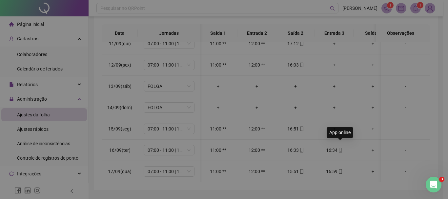
type input "**********"
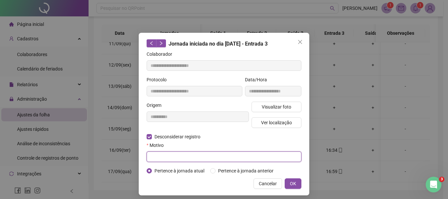
click at [163, 156] on input "text" at bounding box center [223, 156] width 155 height 10
type input "*"
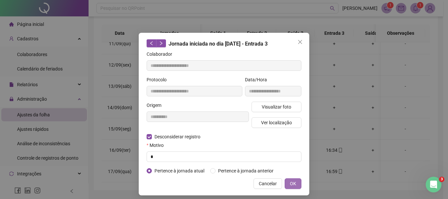
click at [287, 183] on button "OK" at bounding box center [292, 183] width 17 height 10
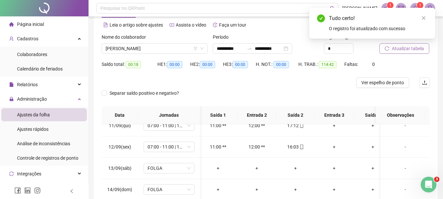
scroll to position [26, 0]
click at [406, 49] on span "Atualizar tabela" at bounding box center [408, 49] width 32 height 7
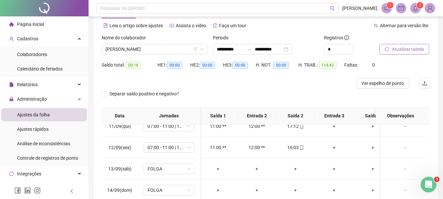
click at [417, 49] on span "Atualizar tabela" at bounding box center [408, 49] width 32 height 7
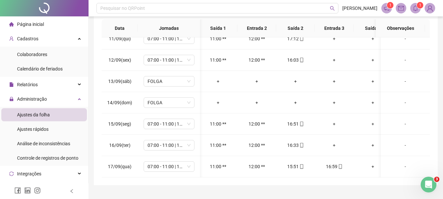
scroll to position [128, 0]
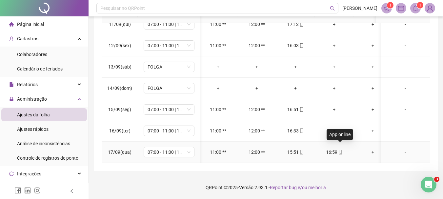
click at [340, 150] on icon "mobile" at bounding box center [340, 152] width 5 height 5
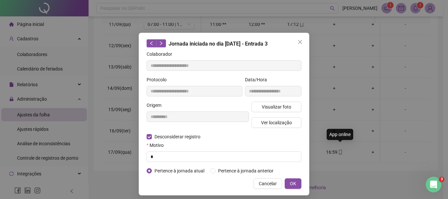
type input "**********"
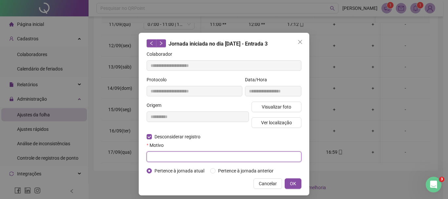
click at [173, 157] on input "text" at bounding box center [223, 156] width 155 height 10
type input "*"
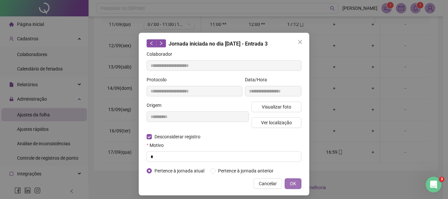
click at [290, 181] on span "OK" at bounding box center [293, 183] width 6 height 7
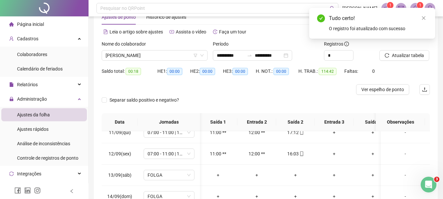
scroll to position [9, 0]
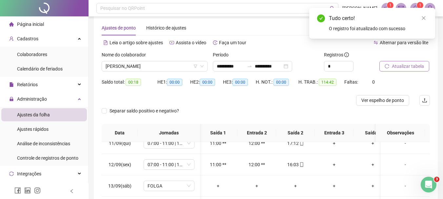
click at [407, 67] on span "Atualizar tabela" at bounding box center [408, 66] width 32 height 7
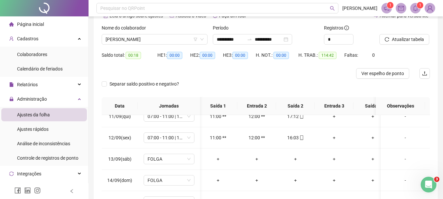
scroll to position [30, 0]
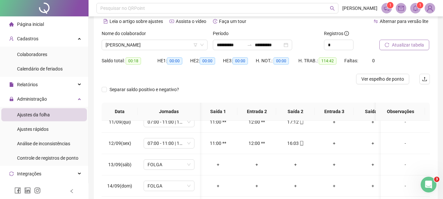
click at [404, 43] on span "Atualizar tabela" at bounding box center [408, 44] width 32 height 7
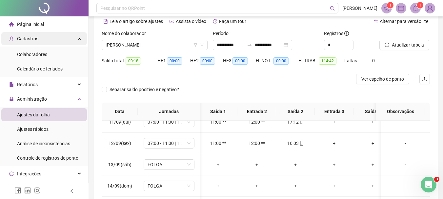
click at [30, 38] on span "Cadastros" at bounding box center [27, 38] width 21 height 5
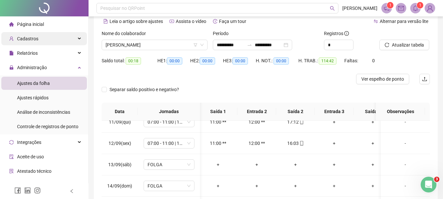
click at [30, 38] on span "Cadastros" at bounding box center [27, 38] width 21 height 5
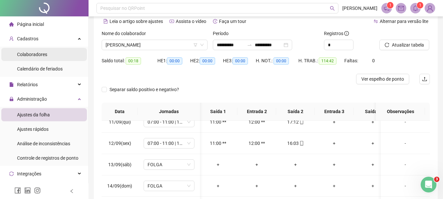
click at [30, 55] on span "Colaboradores" at bounding box center [32, 54] width 30 height 5
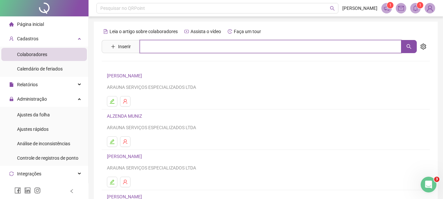
click at [153, 44] on input "text" at bounding box center [270, 46] width 261 height 13
click at [185, 49] on input "********" at bounding box center [270, 46] width 261 height 13
type input "*"
type input "**"
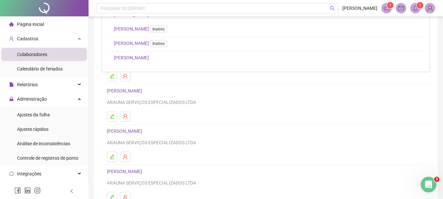
scroll to position [118, 0]
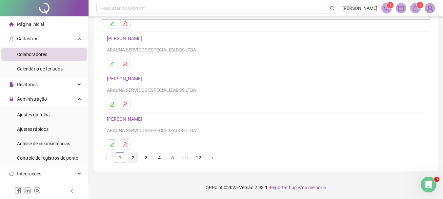
click at [133, 156] on link "2" at bounding box center [133, 158] width 10 height 10
click at [148, 158] on link "3" at bounding box center [146, 158] width 10 height 10
click at [159, 158] on link "4" at bounding box center [159, 158] width 10 height 10
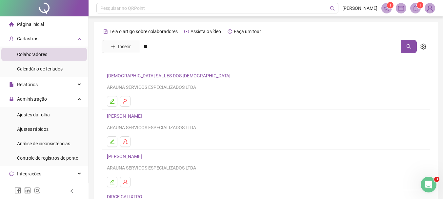
scroll to position [98, 0]
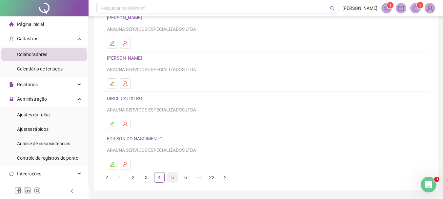
click at [172, 175] on link "5" at bounding box center [172, 177] width 10 height 10
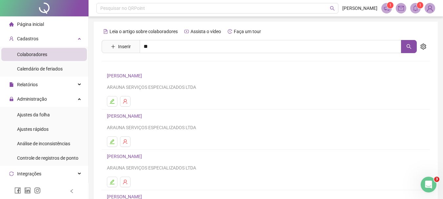
scroll to position [118, 0]
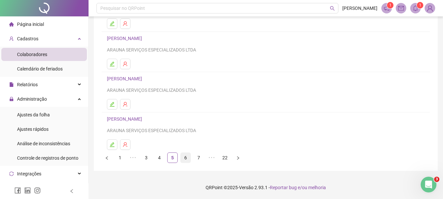
click at [188, 157] on link "6" at bounding box center [186, 158] width 10 height 10
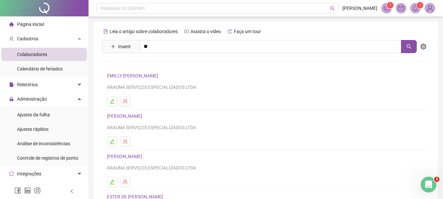
scroll to position [66, 0]
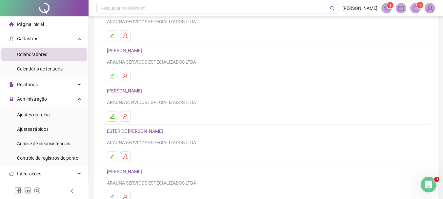
click at [144, 93] on link "ESTEPHANY OLIVEIRA SALLES" at bounding box center [125, 90] width 37 height 5
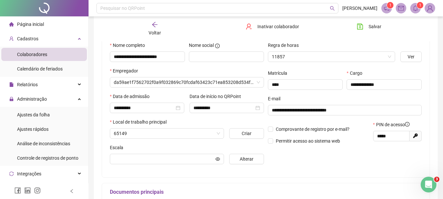
scroll to position [69, 0]
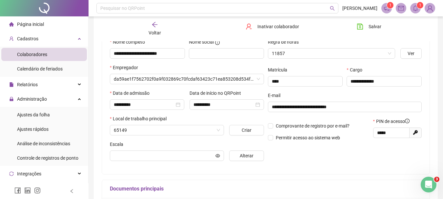
type input "**********"
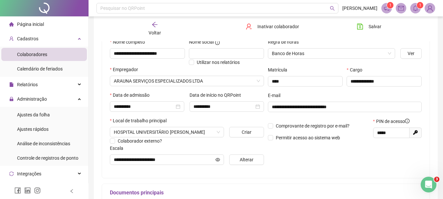
scroll to position [0, 0]
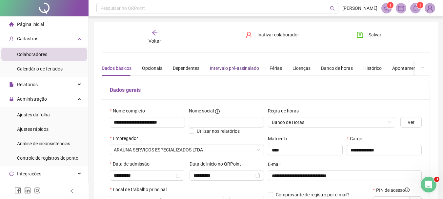
click at [246, 70] on div "Intervalo pré-assinalado" at bounding box center [234, 68] width 49 height 7
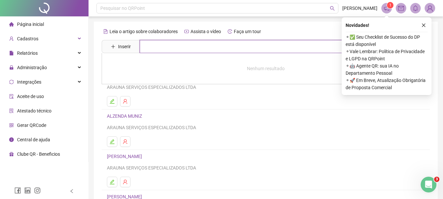
click at [161, 46] on input "text" at bounding box center [270, 46] width 261 height 13
click at [191, 45] on input "text" at bounding box center [270, 46] width 261 height 13
type input "**********"
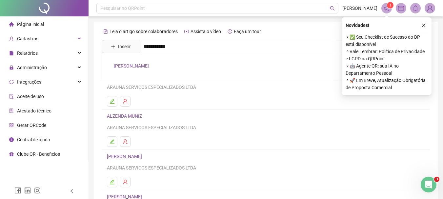
click at [134, 67] on link "[PERSON_NAME]" at bounding box center [131, 65] width 35 height 5
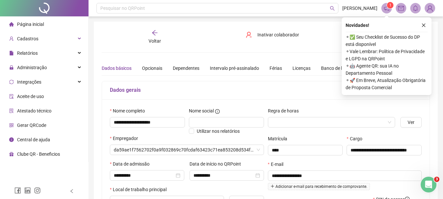
type input "**********"
click at [423, 26] on icon "close" at bounding box center [424, 26] width 4 height 4
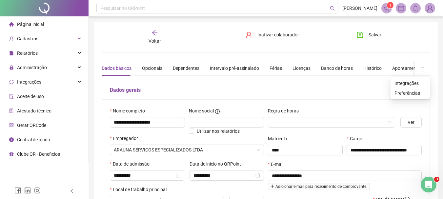
click at [422, 68] on icon "ellipsis" at bounding box center [422, 68] width 5 height 5
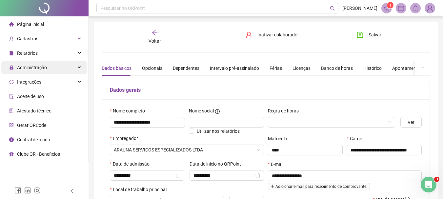
click at [43, 70] on span "Administração" at bounding box center [32, 67] width 30 height 5
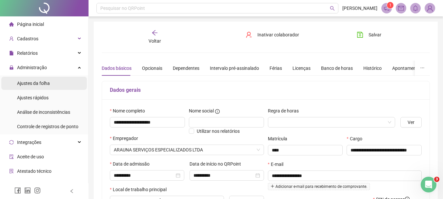
click at [44, 84] on span "Ajustes da folha" at bounding box center [33, 83] width 33 height 5
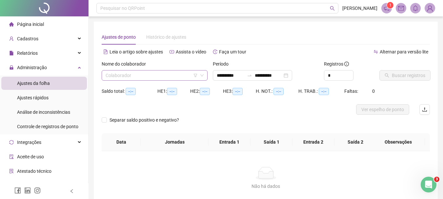
type input "**********"
click at [134, 76] on input "search" at bounding box center [152, 75] width 92 height 10
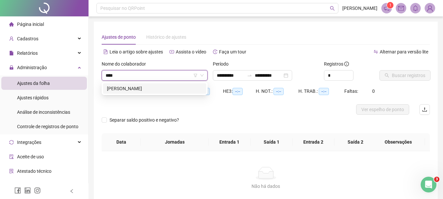
type input "*****"
click at [146, 88] on div "FABIO LEITE DE ALMEIDA" at bounding box center [154, 88] width 95 height 7
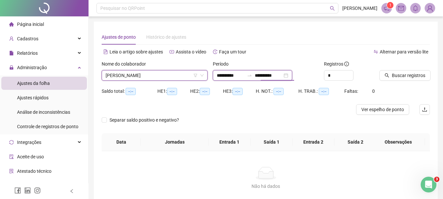
click at [282, 75] on input "**********" at bounding box center [269, 75] width 28 height 7
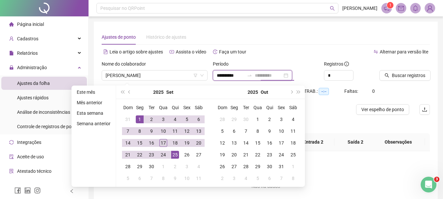
type input "**********"
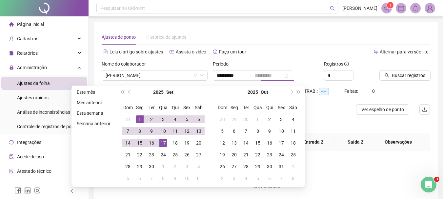
click at [164, 143] on div "17" at bounding box center [163, 143] width 8 height 8
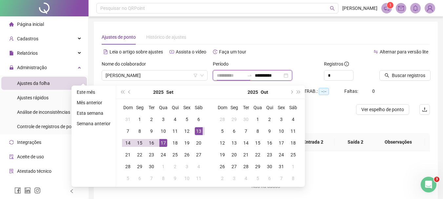
type input "**********"
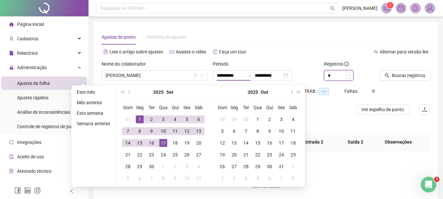
click at [337, 76] on input "*" at bounding box center [338, 75] width 29 height 10
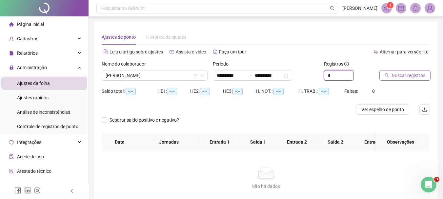
type input "*"
click at [398, 74] on span "Buscar registros" at bounding box center [408, 75] width 33 height 7
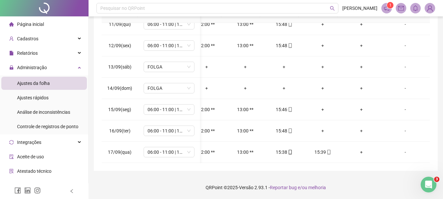
scroll to position [0, 56]
click at [327, 150] on icon "mobile" at bounding box center [328, 152] width 3 height 5
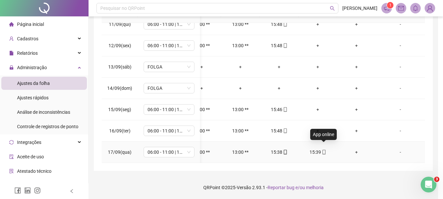
type input "**********"
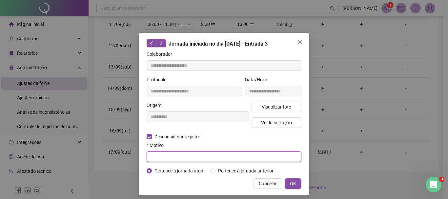
click at [160, 156] on input "text" at bounding box center [223, 156] width 155 height 10
type input "*"
type input "***"
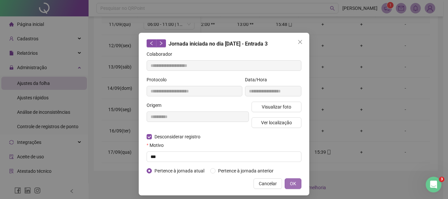
click at [290, 183] on span "OK" at bounding box center [293, 183] width 6 height 7
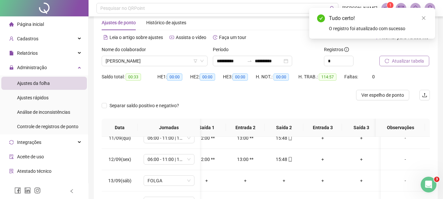
scroll to position [14, 0]
click at [416, 61] on span "Atualizar tabela" at bounding box center [408, 61] width 32 height 7
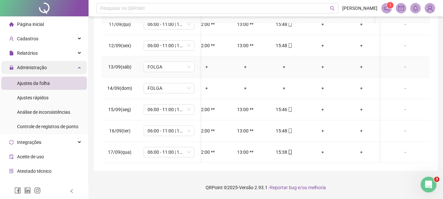
scroll to position [63, 51]
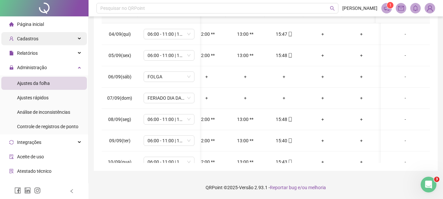
click at [44, 39] on div "Cadastros" at bounding box center [44, 38] width 86 height 13
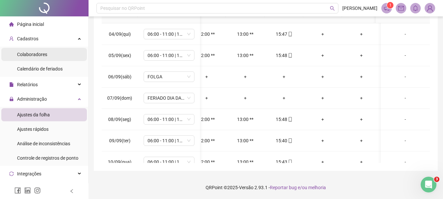
click at [41, 50] on div "Colaboradores" at bounding box center [32, 54] width 30 height 13
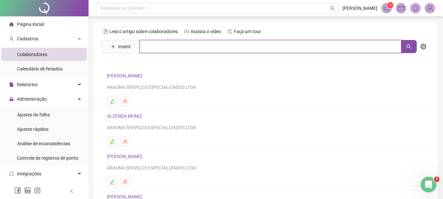
click at [158, 45] on input "text" at bounding box center [270, 46] width 261 height 13
type input "*****"
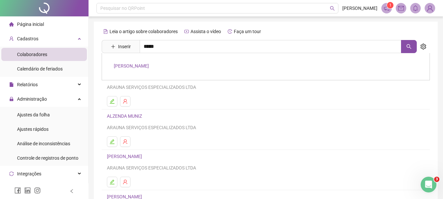
click at [149, 64] on link "JEANE GONCALVES BERNARDO" at bounding box center [131, 65] width 35 height 5
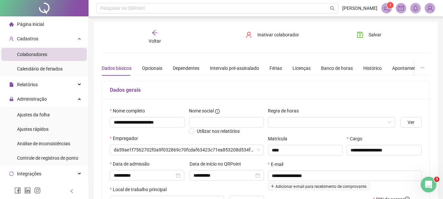
type input "**********"
click at [405, 69] on div "Apontamentos" at bounding box center [407, 68] width 30 height 7
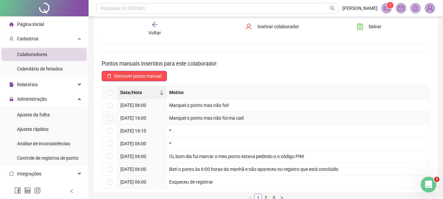
scroll to position [152, 0]
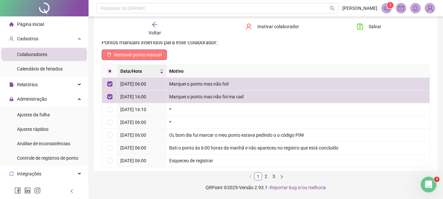
click at [142, 54] on span "Remover ponto manual" at bounding box center [138, 54] width 48 height 7
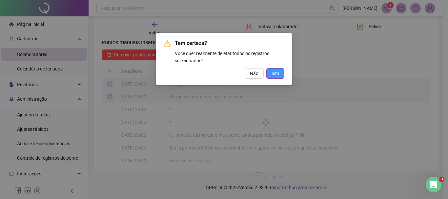
click at [277, 76] on span "Sim" at bounding box center [275, 73] width 8 height 7
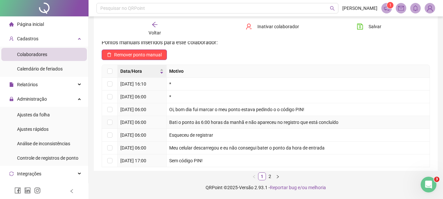
scroll to position [21, 0]
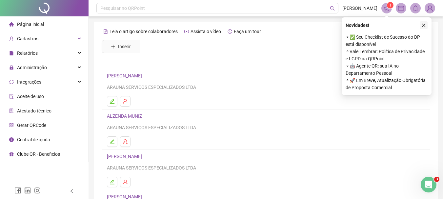
click at [425, 26] on icon "close" at bounding box center [423, 25] width 5 height 5
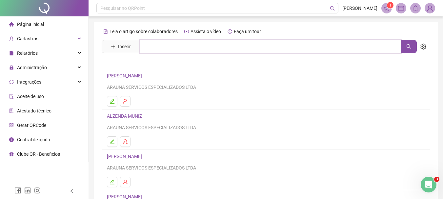
click at [191, 47] on input "text" at bounding box center [270, 46] width 261 height 13
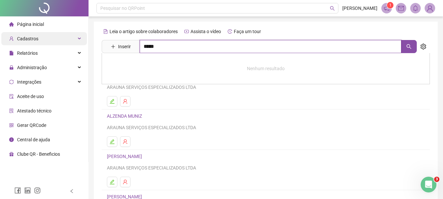
type input "*****"
click at [76, 39] on div "Cadastros" at bounding box center [44, 38] width 86 height 13
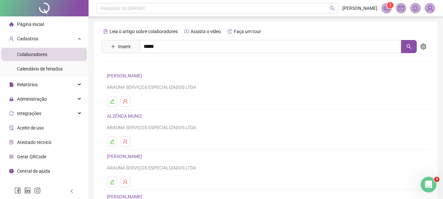
click at [69, 54] on li "Colaboradores" at bounding box center [44, 54] width 86 height 13
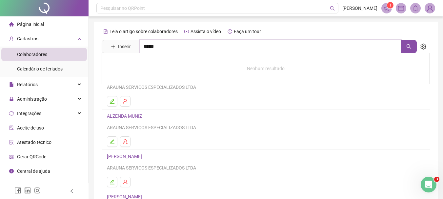
click at [165, 46] on input "*****" at bounding box center [270, 46] width 261 height 13
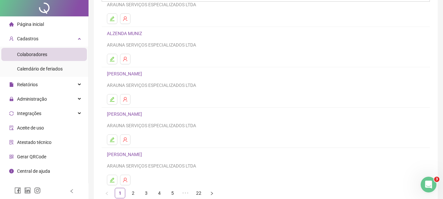
scroll to position [118, 0]
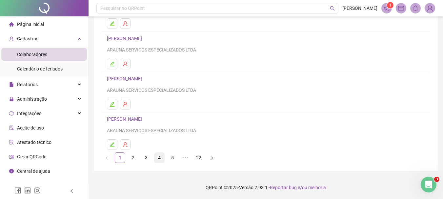
click at [158, 156] on link "4" at bounding box center [159, 158] width 10 height 10
click at [172, 156] on link "5" at bounding box center [172, 158] width 10 height 10
click at [184, 156] on link "6" at bounding box center [186, 158] width 10 height 10
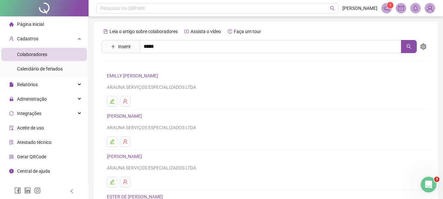
scroll to position [66, 0]
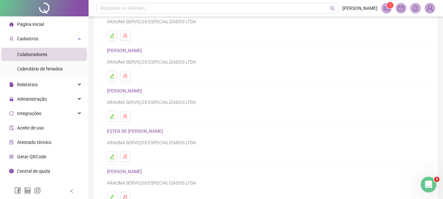
click at [134, 89] on link "[PERSON_NAME]" at bounding box center [125, 90] width 37 height 5
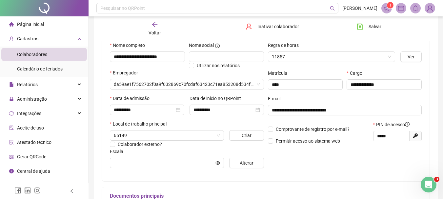
type input "**********"
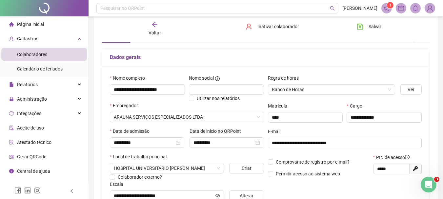
scroll to position [0, 0]
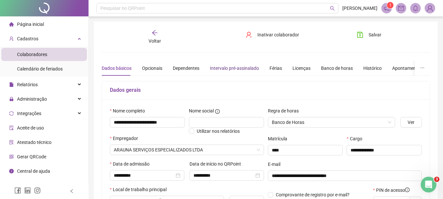
click at [235, 66] on div "Intervalo pré-assinalado" at bounding box center [234, 68] width 49 height 7
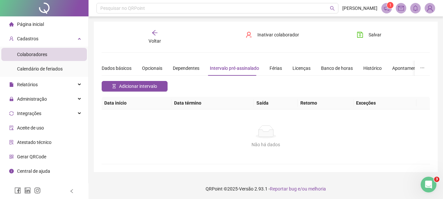
click at [133, 86] on span "Adicionar intervalo" at bounding box center [138, 86] width 38 height 7
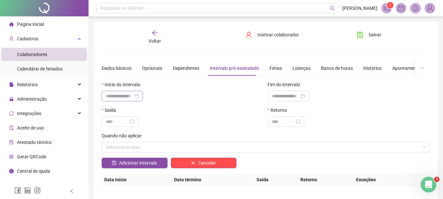
click at [139, 95] on div at bounding box center [122, 95] width 33 height 7
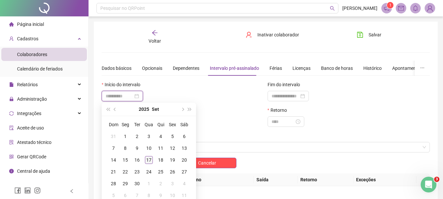
type input "**********"
click at [148, 160] on div "17" at bounding box center [149, 160] width 8 height 8
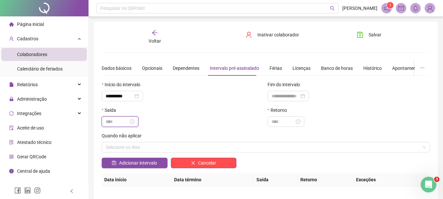
click at [123, 120] on input at bounding box center [117, 121] width 23 height 7
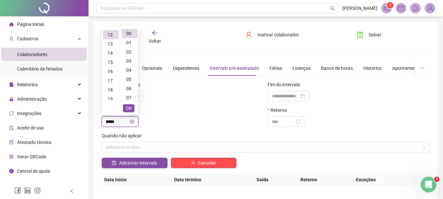
scroll to position [110, 0]
type input "*****"
click at [127, 105] on span "OK" at bounding box center [129, 108] width 6 height 7
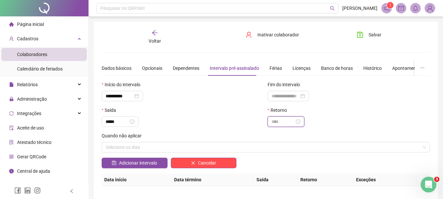
click at [283, 118] on input at bounding box center [282, 121] width 23 height 7
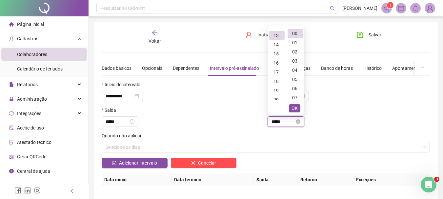
scroll to position [119, 0]
type input "*****"
click at [292, 110] on span "OK" at bounding box center [294, 108] width 6 height 7
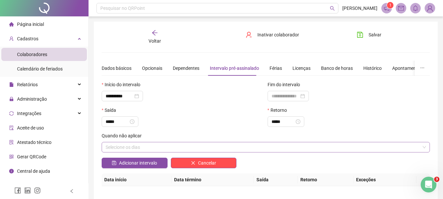
click at [154, 147] on div "Selecione os dias" at bounding box center [266, 147] width 328 height 10
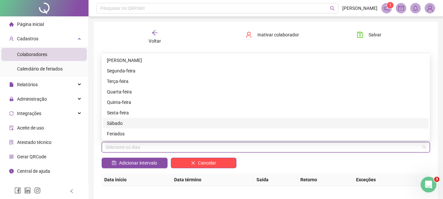
click at [112, 123] on div "Sábado" at bounding box center [266, 123] width 318 height 7
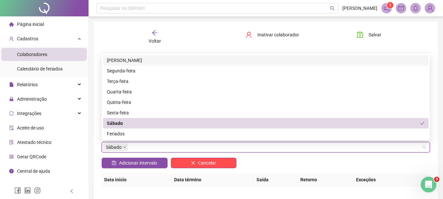
click at [114, 61] on div "[PERSON_NAME]" at bounding box center [266, 60] width 318 height 7
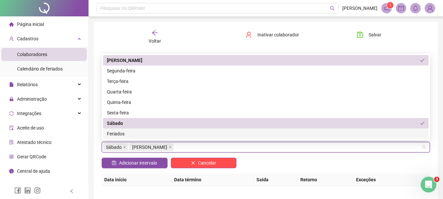
click at [121, 132] on div "Feriados" at bounding box center [266, 133] width 318 height 7
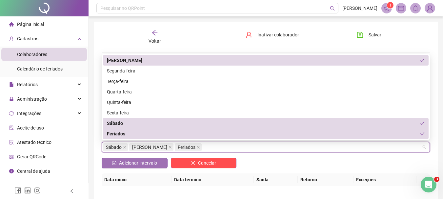
click at [151, 164] on span "Adicionar intervalo" at bounding box center [138, 162] width 38 height 7
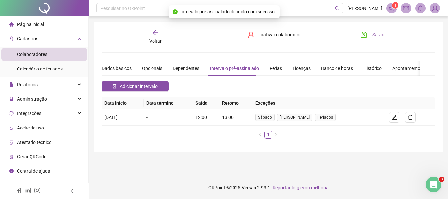
click at [375, 34] on span "Salvar" at bounding box center [378, 34] width 13 height 7
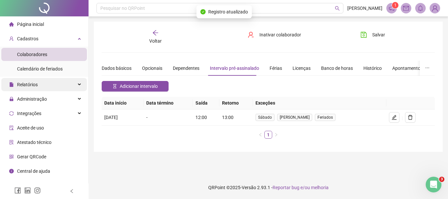
click at [57, 87] on div "Relatórios" at bounding box center [44, 84] width 86 height 13
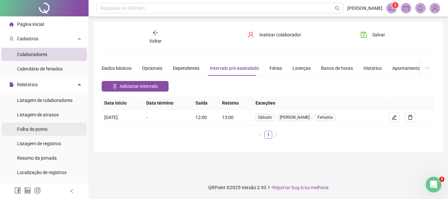
click at [40, 130] on span "Folha de ponto" at bounding box center [32, 128] width 30 height 5
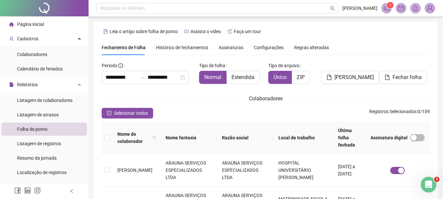
scroll to position [35, 0]
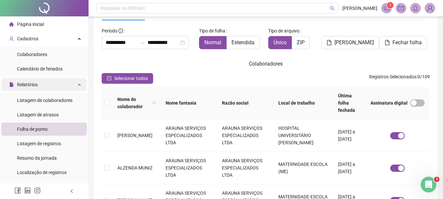
click at [49, 82] on div "Relatórios" at bounding box center [44, 84] width 86 height 13
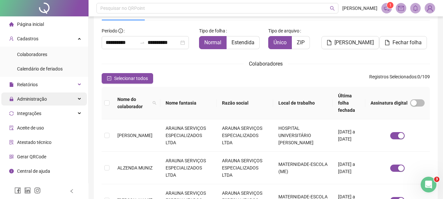
click at [51, 102] on div "Administração" at bounding box center [44, 98] width 86 height 13
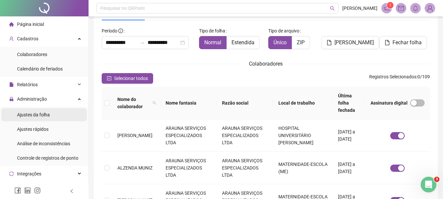
click at [48, 113] on span "Ajustes da folha" at bounding box center [33, 114] width 33 height 5
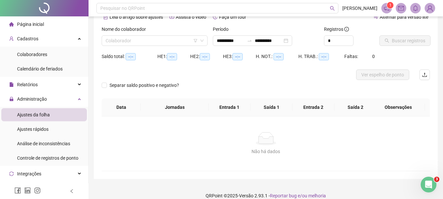
type input "**********"
click at [125, 41] on input "search" at bounding box center [152, 41] width 92 height 10
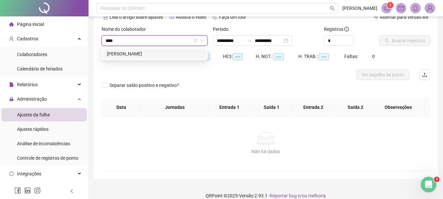
type input "*****"
click at [148, 50] on div "JEANE GONCALVES BERNARDO" at bounding box center [154, 53] width 95 height 7
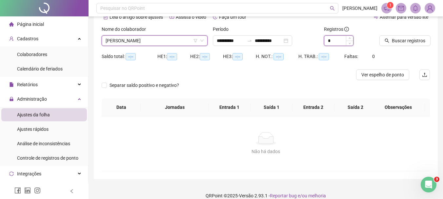
click at [337, 39] on input "*" at bounding box center [338, 41] width 29 height 10
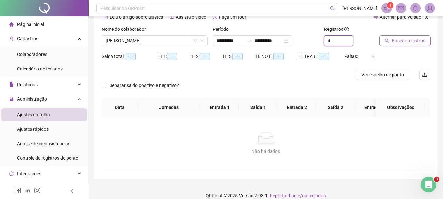
type input "*"
click at [394, 42] on span "Buscar registros" at bounding box center [408, 40] width 33 height 7
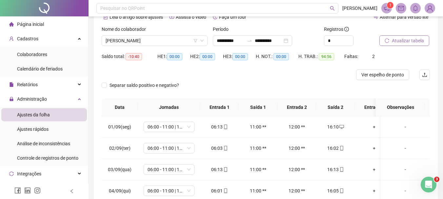
scroll to position [98, 0]
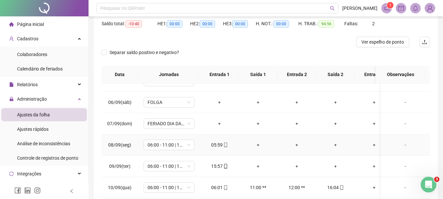
click at [256, 145] on div "+" at bounding box center [258, 144] width 28 height 7
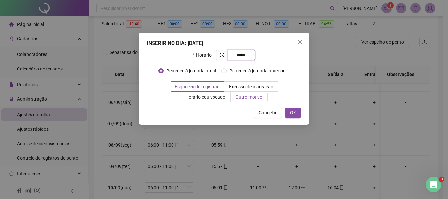
type input "*****"
click at [235, 100] on span "Outro motivo" at bounding box center [248, 96] width 27 height 5
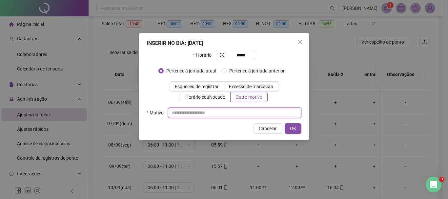
click at [197, 110] on input "text" at bounding box center [234, 112] width 133 height 10
type input "*"
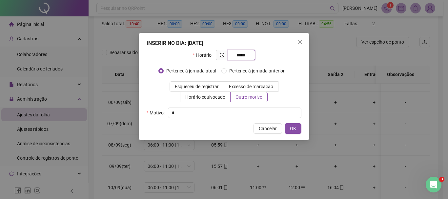
click at [249, 54] on input "*****" at bounding box center [241, 54] width 18 height 7
type input "*****"
click at [295, 129] on span "OK" at bounding box center [293, 128] width 6 height 7
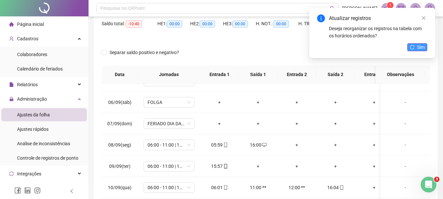
click at [422, 48] on span "Sim" at bounding box center [421, 47] width 8 height 7
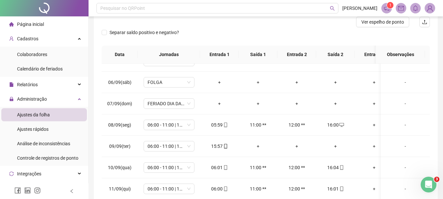
scroll to position [128, 0]
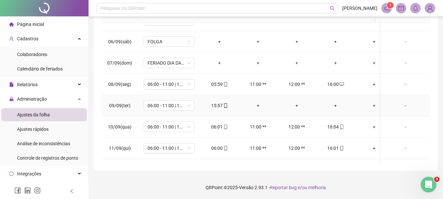
click at [257, 106] on div "+" at bounding box center [258, 105] width 28 height 7
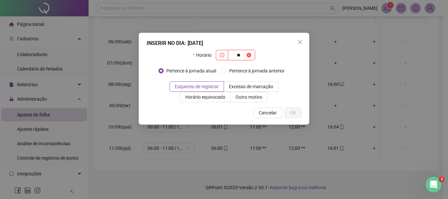
type input "*"
type input "*****"
click at [235, 99] on span "Outro motivo" at bounding box center [248, 96] width 27 height 5
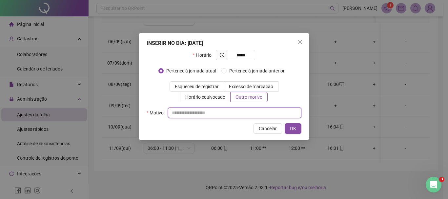
click at [226, 115] on input "text" at bounding box center [234, 112] width 133 height 10
type input "*"
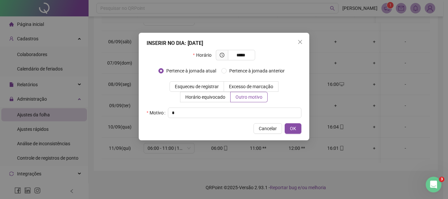
click at [288, 122] on div "INSERIR NO DIA : 09/09/2025 Horário ***** Pertence à jornada atual Pertence à j…" at bounding box center [224, 86] width 170 height 107
click at [293, 127] on span "OK" at bounding box center [293, 128] width 6 height 7
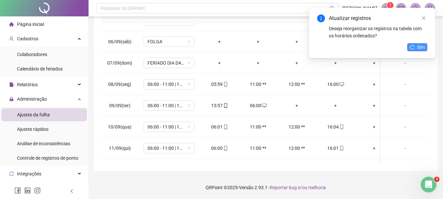
click at [408, 48] on button "Sim" at bounding box center [417, 47] width 20 height 8
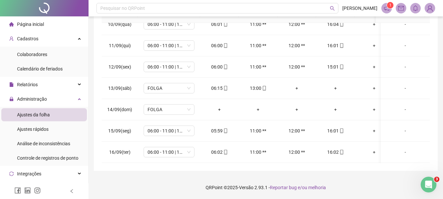
scroll to position [0, 0]
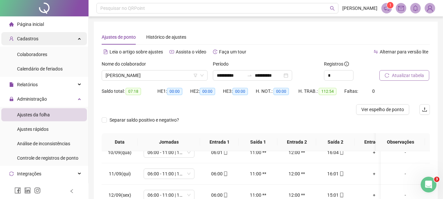
click at [49, 41] on div "Cadastros" at bounding box center [44, 38] width 86 height 13
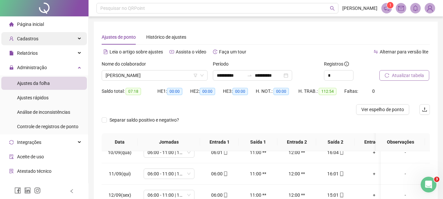
click at [49, 41] on div "Cadastros" at bounding box center [44, 38] width 86 height 13
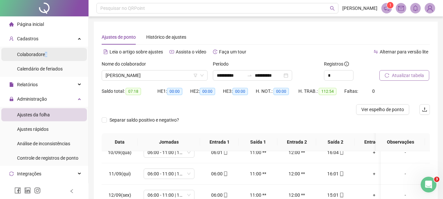
click at [45, 57] on div "Colaboradores" at bounding box center [32, 54] width 30 height 13
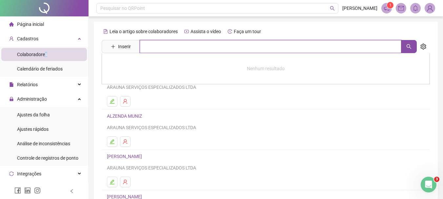
click at [148, 48] on input "text" at bounding box center [270, 46] width 261 height 13
click at [183, 48] on input "*********" at bounding box center [270, 46] width 261 height 13
type input "***"
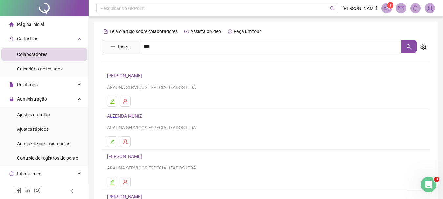
click at [149, 80] on link "KATHELYN MARIA MONTEIRO" at bounding box center [131, 79] width 35 height 5
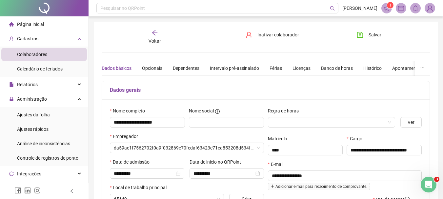
type input "**********"
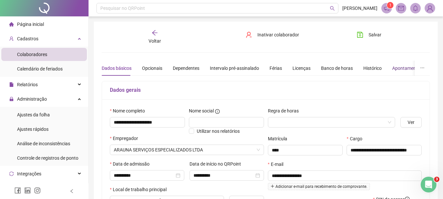
click at [394, 69] on div "Apontamentos" at bounding box center [407, 68] width 30 height 7
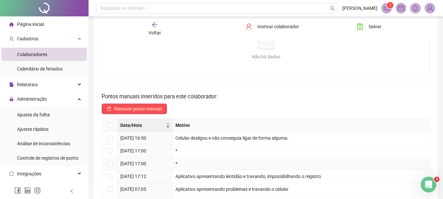
scroll to position [131, 0]
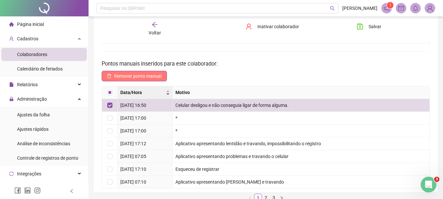
click at [127, 78] on span "Remover ponto manual" at bounding box center [138, 75] width 48 height 7
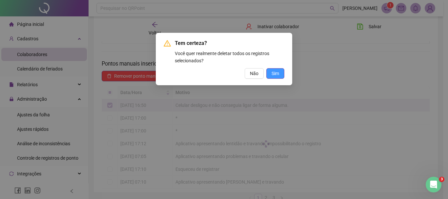
click at [281, 74] on button "Sim" at bounding box center [275, 73] width 18 height 10
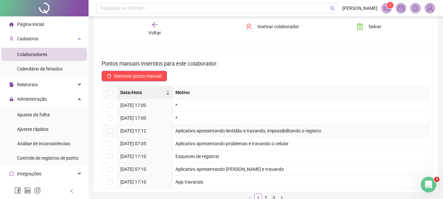
scroll to position [152, 0]
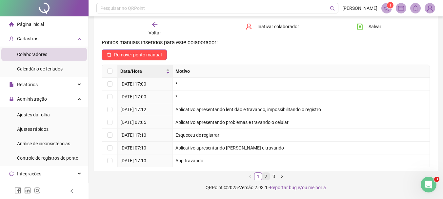
click at [267, 177] on link "2" at bounding box center [265, 176] width 7 height 7
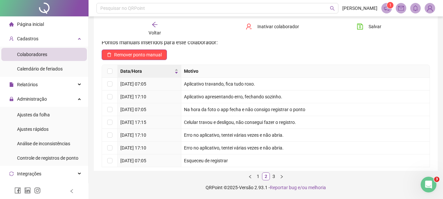
click at [274, 176] on link "3" at bounding box center [273, 176] width 7 height 7
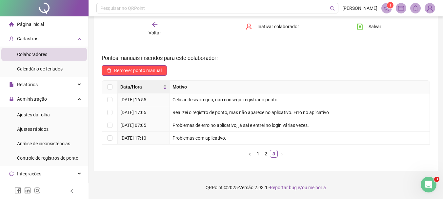
scroll to position [137, 0]
click at [260, 153] on link "1" at bounding box center [257, 153] width 7 height 7
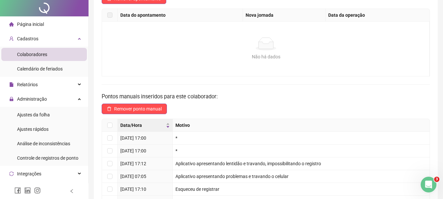
scroll to position [0, 0]
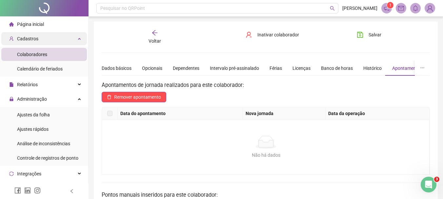
click at [42, 38] on div "Cadastros" at bounding box center [44, 38] width 86 height 13
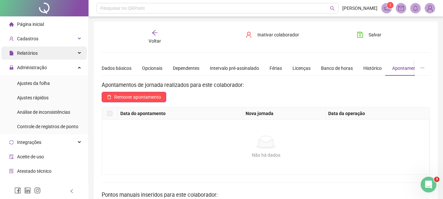
click at [48, 57] on div "Relatórios" at bounding box center [44, 53] width 86 height 13
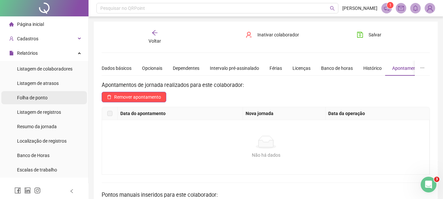
click at [41, 97] on span "Folha de ponto" at bounding box center [32, 97] width 30 height 5
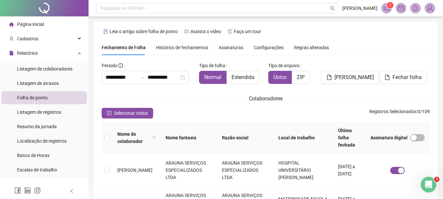
scroll to position [35, 0]
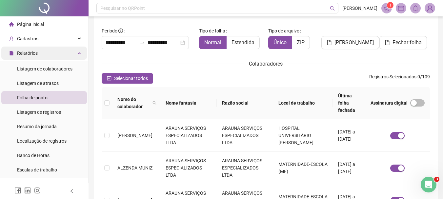
click at [72, 54] on div "Relatórios" at bounding box center [44, 53] width 86 height 13
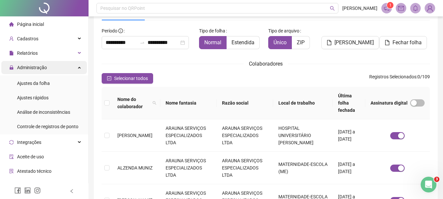
click at [78, 67] on icon at bounding box center [79, 67] width 3 height 0
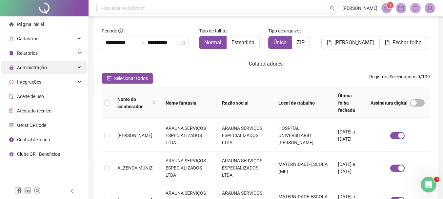
drag, startPoint x: 74, startPoint y: 66, endPoint x: 68, endPoint y: 70, distance: 7.3
click at [74, 66] on div "Administração" at bounding box center [44, 67] width 86 height 13
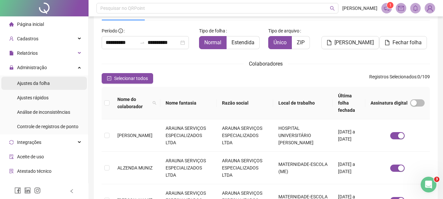
click at [42, 83] on span "Ajustes da folha" at bounding box center [33, 83] width 33 height 5
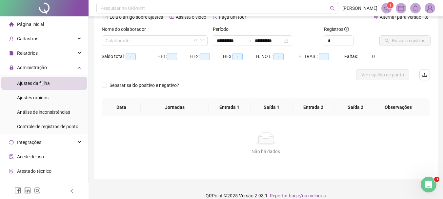
type input "**********"
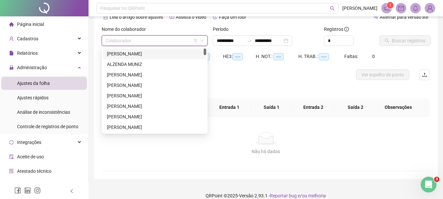
click at [129, 38] on input "search" at bounding box center [152, 41] width 92 height 10
type input "**"
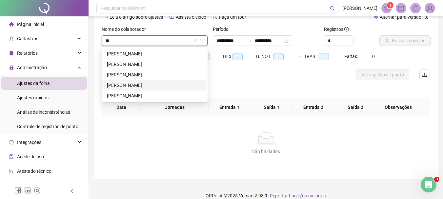
click at [169, 88] on div "KATHELYN MARIA MONTEIRO" at bounding box center [154, 85] width 95 height 7
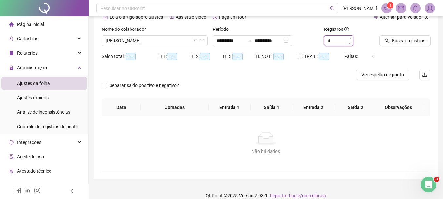
click at [336, 42] on input "*" at bounding box center [338, 41] width 29 height 10
type input "*"
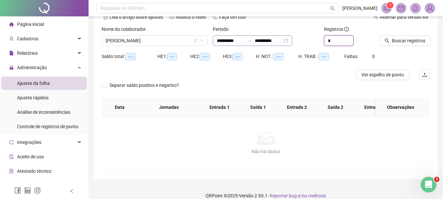
type input "*"
click at [282, 41] on input "**********" at bounding box center [269, 40] width 28 height 7
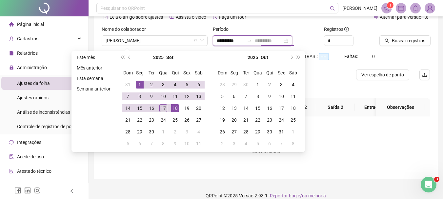
type input "**********"
click at [164, 106] on div "17" at bounding box center [163, 108] width 8 height 8
type input "**********"
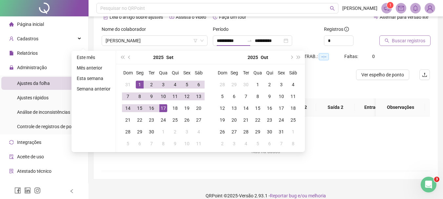
click at [406, 41] on span "Buscar registros" at bounding box center [408, 40] width 33 height 7
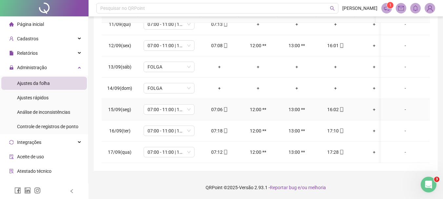
scroll to position [96, 0]
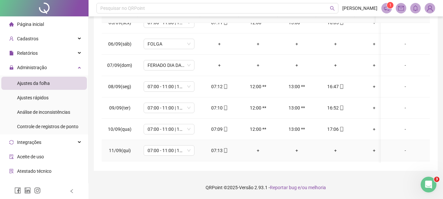
click at [258, 148] on div "+" at bounding box center [258, 150] width 28 height 7
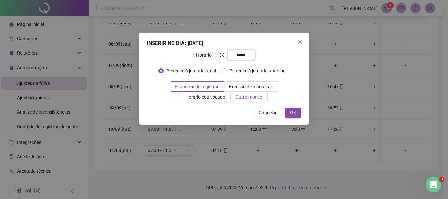
type input "*****"
click at [235, 97] on span "Outro motivo" at bounding box center [248, 96] width 27 height 5
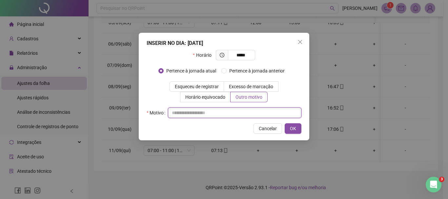
click at [229, 110] on input "text" at bounding box center [234, 112] width 133 height 10
type input "*"
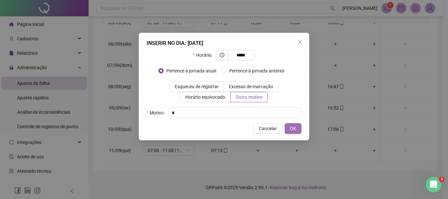
click at [294, 128] on span "OK" at bounding box center [293, 128] width 6 height 7
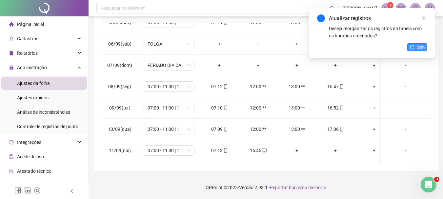
click at [416, 48] on button "Sim" at bounding box center [417, 47] width 20 height 8
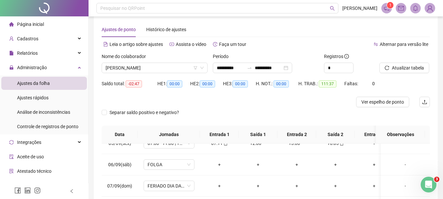
scroll to position [4, 0]
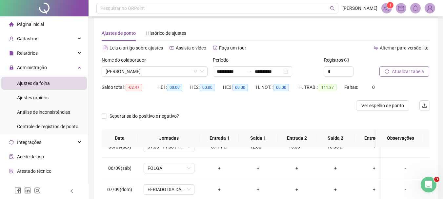
click at [409, 70] on span "Atualizar tabela" at bounding box center [408, 71] width 32 height 7
click at [172, 70] on span "[PERSON_NAME]" at bounding box center [155, 72] width 98 height 10
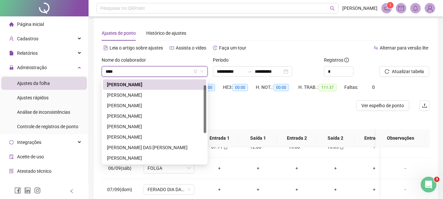
scroll to position [0, 0]
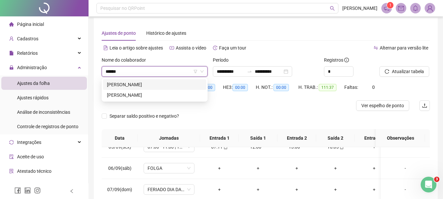
type input "*******"
click at [183, 83] on div "MARCELO DOS SANTOS VIEIRA JUNIOR" at bounding box center [154, 84] width 95 height 7
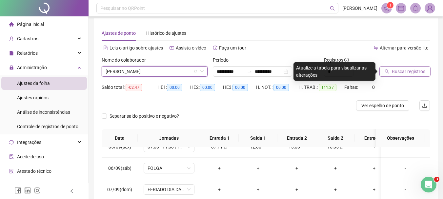
click at [401, 70] on span "Buscar registros" at bounding box center [408, 71] width 33 height 7
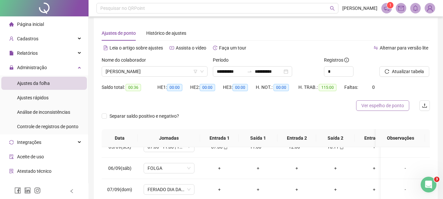
click at [399, 105] on span "Ver espelho de ponto" at bounding box center [382, 105] width 43 height 7
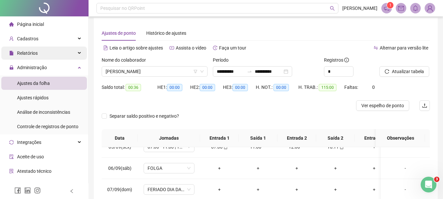
click at [60, 52] on div "Relatórios" at bounding box center [44, 53] width 86 height 13
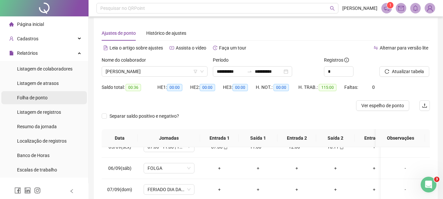
click at [41, 97] on span "Folha de ponto" at bounding box center [32, 97] width 30 height 5
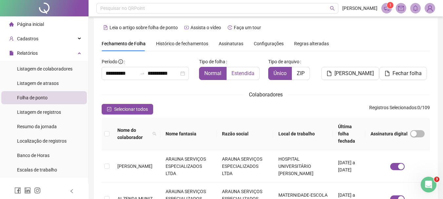
scroll to position [35, 0]
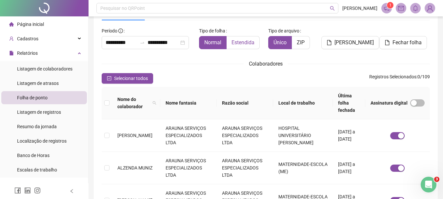
drag, startPoint x: 247, startPoint y: 42, endPoint x: 241, endPoint y: 42, distance: 6.2
click at [244, 42] on span "Estendida" at bounding box center [242, 42] width 23 height 6
click at [240, 44] on span "Estendida" at bounding box center [242, 42] width 23 height 6
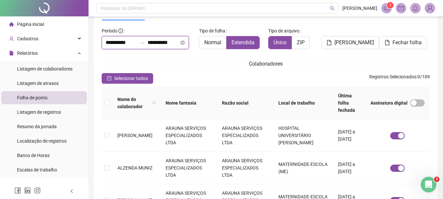
click at [179, 44] on input "**********" at bounding box center [162, 43] width 31 height 8
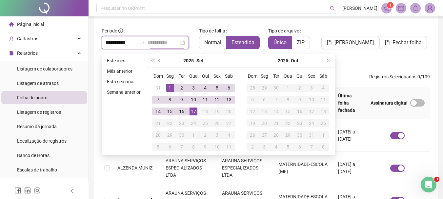
type input "**********"
click at [192, 112] on div "17" at bounding box center [193, 111] width 8 height 8
type input "**********"
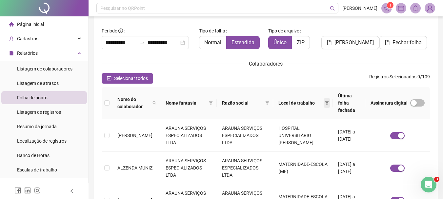
click at [325, 101] on icon "filter" at bounding box center [327, 103] width 4 height 4
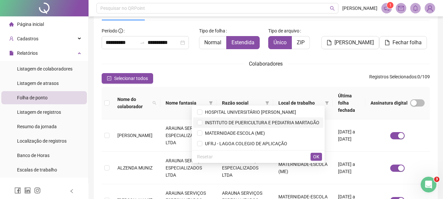
click at [271, 123] on span "INSTITUTO DE PUERICULTURA E PEDIATRIA MARTAGÃO" at bounding box center [260, 122] width 117 height 5
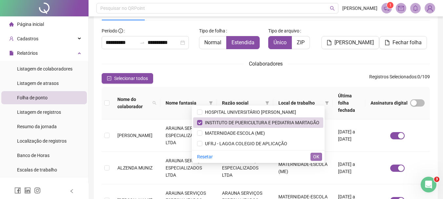
click at [320, 155] on button "OK" at bounding box center [315, 157] width 11 height 8
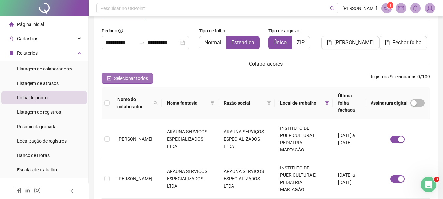
click at [108, 77] on icon "check-square" at bounding box center [109, 78] width 5 height 5
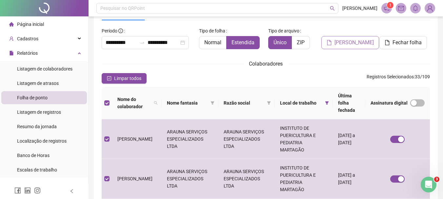
click at [344, 43] on span "Gerar espelho" at bounding box center [353, 43] width 39 height 8
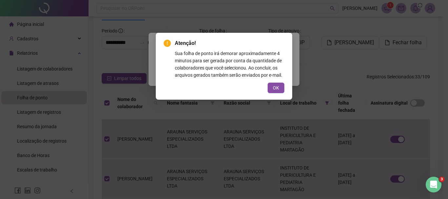
click at [275, 89] on span "OK" at bounding box center [276, 87] width 6 height 7
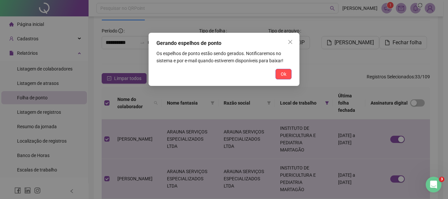
click at [284, 74] on span "Ok" at bounding box center [284, 73] width 6 height 7
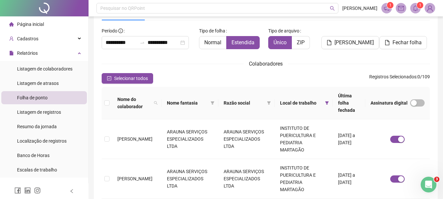
scroll to position [0, 0]
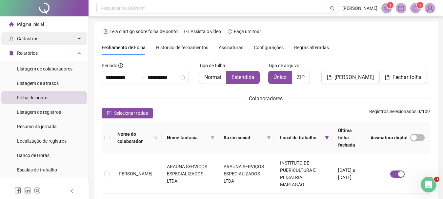
click at [41, 40] on div "Cadastros" at bounding box center [44, 38] width 86 height 13
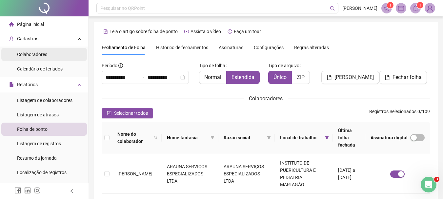
click at [39, 52] on span "Colaboradores" at bounding box center [32, 54] width 30 height 5
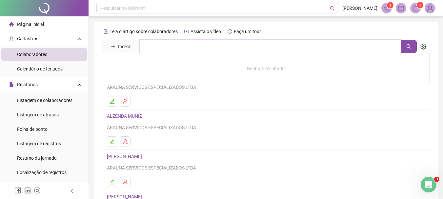
click at [149, 45] on input "text" at bounding box center [270, 46] width 261 height 13
type input "*******"
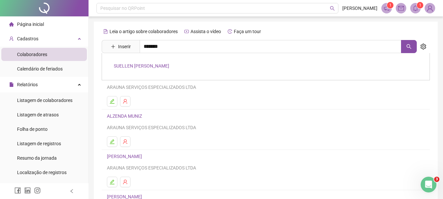
click at [153, 68] on link "[PERSON_NAME]" at bounding box center [141, 65] width 55 height 5
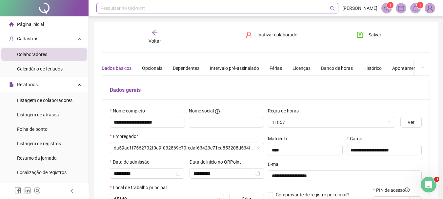
type input "**********"
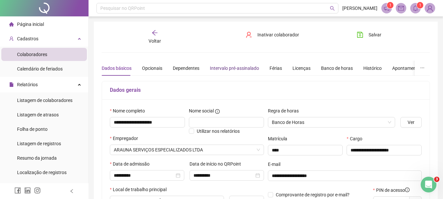
click at [238, 68] on div "Intervalo pré-assinalado" at bounding box center [234, 68] width 49 height 7
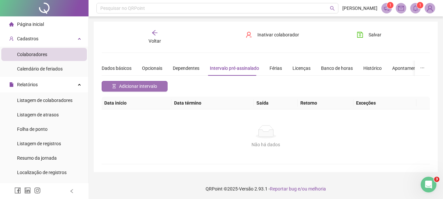
click at [135, 90] on button "Adicionar intervalo" at bounding box center [135, 86] width 66 height 10
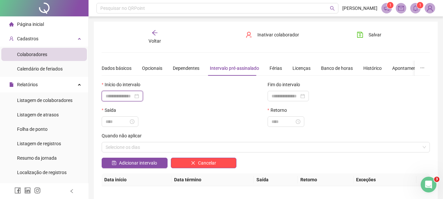
click at [128, 93] on input at bounding box center [120, 95] width 28 height 7
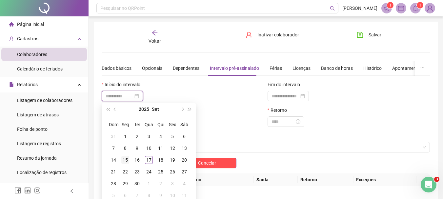
type input "**********"
click at [127, 159] on div "15" at bounding box center [125, 160] width 8 height 8
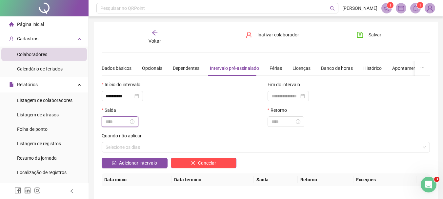
click at [121, 119] on input at bounding box center [117, 121] width 23 height 7
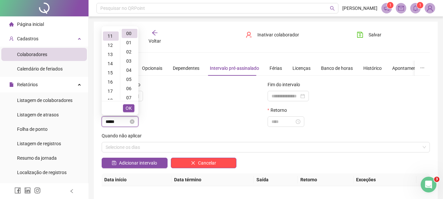
scroll to position [101, 0]
type input "*****"
click at [126, 107] on span "OK" at bounding box center [129, 108] width 6 height 7
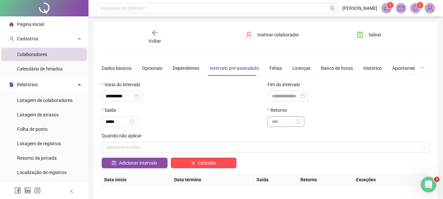
click at [279, 125] on div at bounding box center [285, 121] width 37 height 10
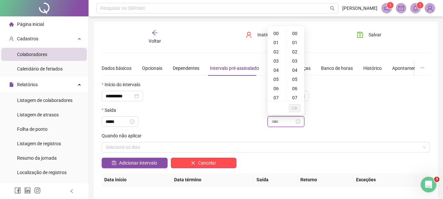
click at [279, 124] on input at bounding box center [282, 121] width 23 height 7
type input "*****"
click at [293, 106] on span "OK" at bounding box center [294, 108] width 6 height 7
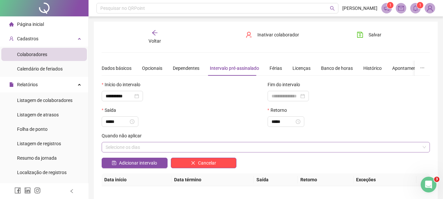
click at [169, 148] on div "Selecione os dias" at bounding box center [266, 147] width 328 height 10
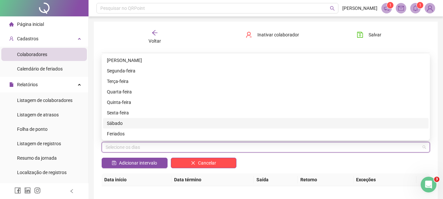
click at [116, 122] on div "Sábado" at bounding box center [266, 123] width 318 height 7
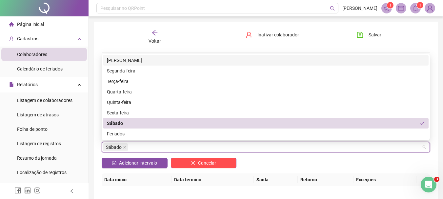
click at [111, 61] on div "Domingo" at bounding box center [266, 60] width 318 height 7
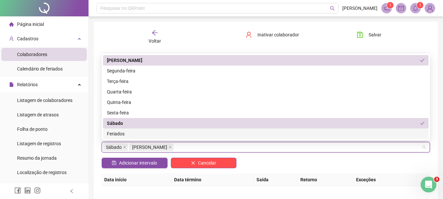
click at [116, 134] on div "Feriados" at bounding box center [266, 133] width 318 height 7
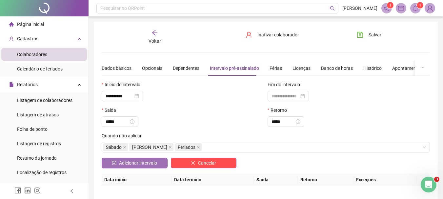
click at [143, 164] on span "Adicionar intervalo" at bounding box center [138, 162] width 38 height 7
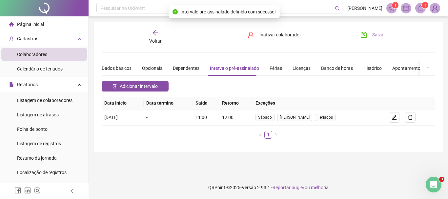
click at [381, 33] on span "Salvar" at bounding box center [378, 34] width 13 height 7
click at [36, 22] on span "Página inicial" at bounding box center [30, 24] width 27 height 5
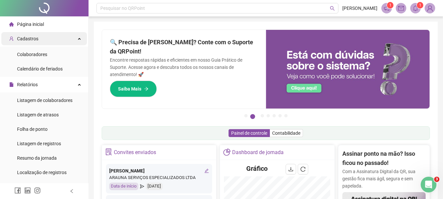
click at [74, 41] on div "Cadastros" at bounding box center [44, 38] width 86 height 13
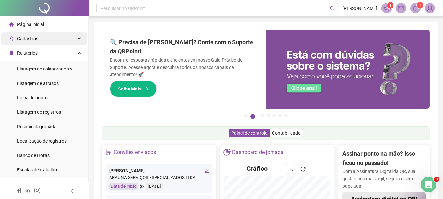
click at [74, 41] on div "Cadastros" at bounding box center [44, 38] width 86 height 13
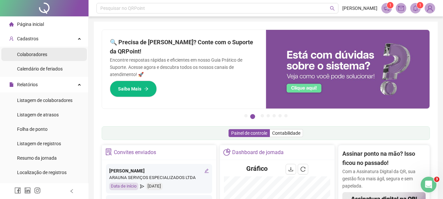
click at [63, 55] on li "Colaboradores" at bounding box center [44, 54] width 86 height 13
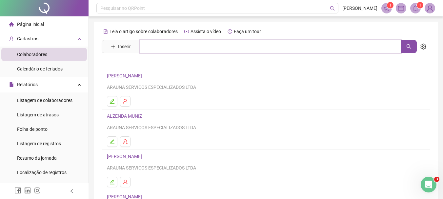
click at [165, 44] on input "text" at bounding box center [270, 46] width 261 height 13
type input "*****"
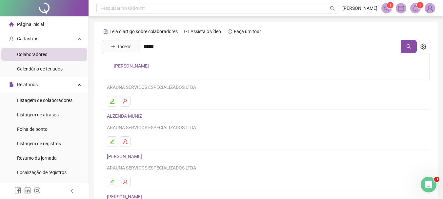
click at [149, 65] on link "THAYS GONCALVES DE VASCONCELOS" at bounding box center [131, 65] width 35 height 5
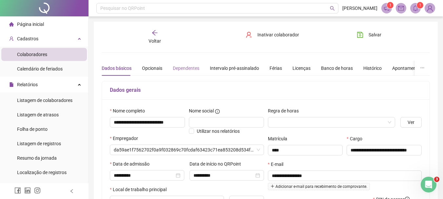
type input "**********"
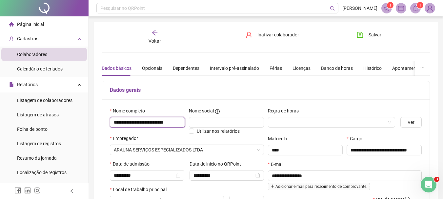
scroll to position [0, 12]
drag, startPoint x: 113, startPoint y: 121, endPoint x: 276, endPoint y: 116, distance: 163.3
click at [276, 116] on div "**********" at bounding box center [266, 173] width 316 height 132
click at [38, 22] on span "Página inicial" at bounding box center [30, 24] width 27 height 5
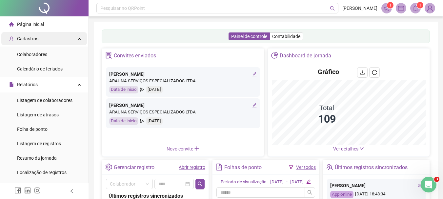
click at [59, 42] on div "Cadastros" at bounding box center [44, 38] width 86 height 13
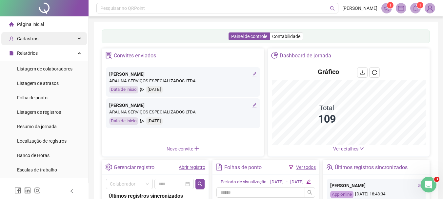
click at [60, 41] on div "Cadastros" at bounding box center [44, 38] width 86 height 13
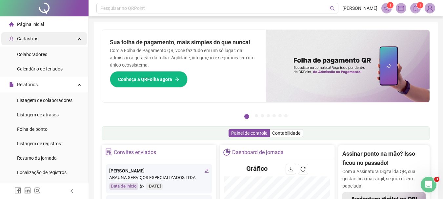
click at [77, 39] on div "Cadastros" at bounding box center [44, 38] width 86 height 13
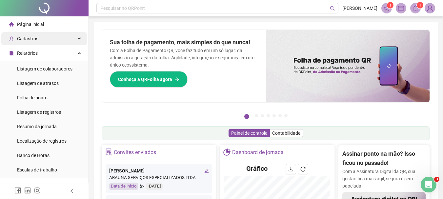
click at [76, 39] on div "Cadastros" at bounding box center [44, 38] width 86 height 13
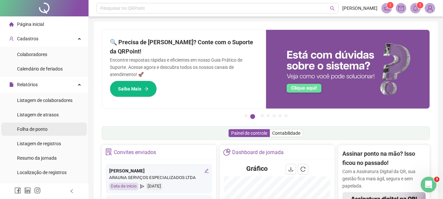
click at [46, 128] on span "Folha de ponto" at bounding box center [32, 128] width 30 height 5
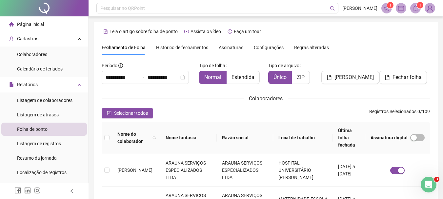
scroll to position [35, 0]
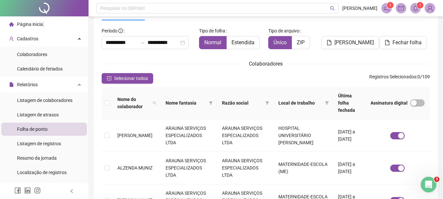
click at [42, 23] on span "Página inicial" at bounding box center [30, 24] width 27 height 5
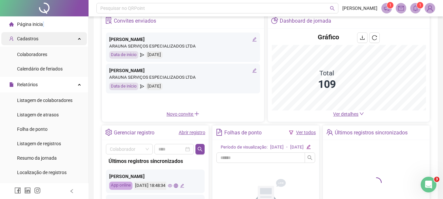
click at [54, 38] on div "Cadastros" at bounding box center [44, 38] width 86 height 13
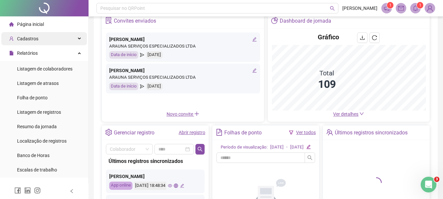
click at [54, 38] on div "Cadastros" at bounding box center [44, 38] width 86 height 13
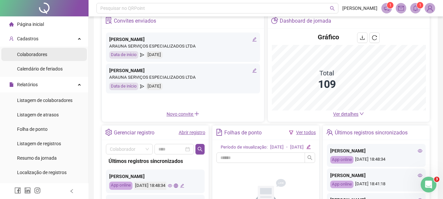
click at [48, 55] on li "Colaboradores" at bounding box center [44, 54] width 86 height 13
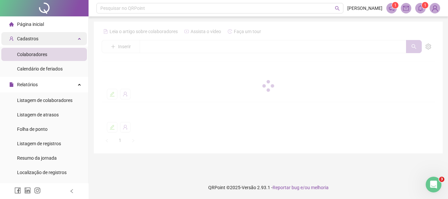
click at [59, 39] on div "Cadastros" at bounding box center [44, 38] width 86 height 13
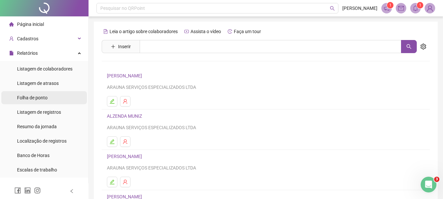
click at [35, 97] on span "Folha de ponto" at bounding box center [32, 97] width 30 height 5
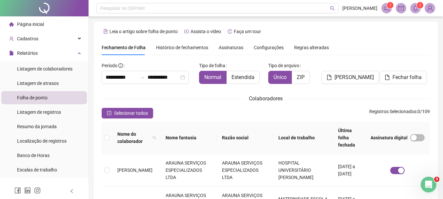
scroll to position [35, 0]
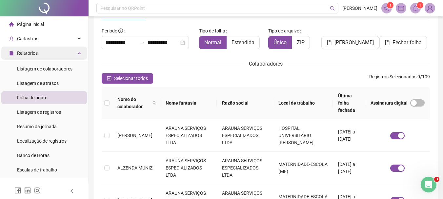
click at [46, 53] on div "Relatórios" at bounding box center [44, 53] width 86 height 13
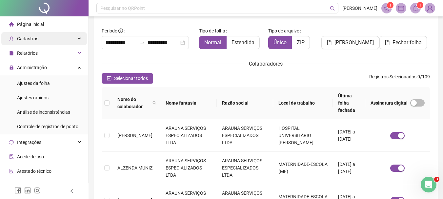
click at [53, 40] on div "Cadastros" at bounding box center [44, 38] width 86 height 13
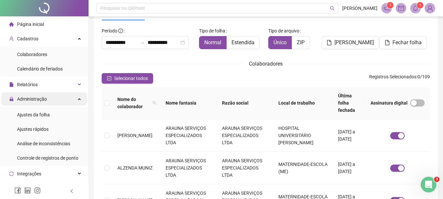
click at [67, 99] on div "Administração" at bounding box center [44, 98] width 86 height 13
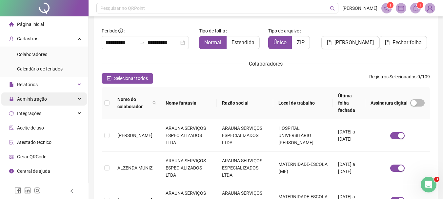
click at [67, 98] on div "Administração" at bounding box center [44, 98] width 86 height 13
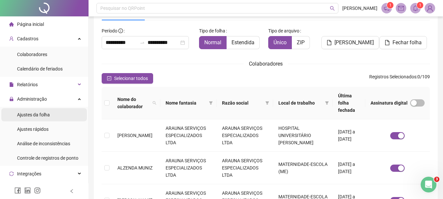
click at [44, 113] on span "Ajustes da folha" at bounding box center [33, 114] width 33 height 5
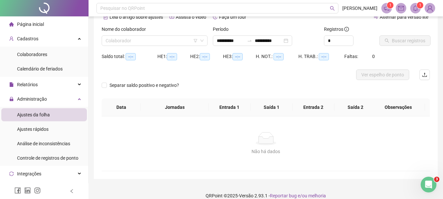
type input "**********"
click at [344, 40] on input "*" at bounding box center [338, 41] width 29 height 10
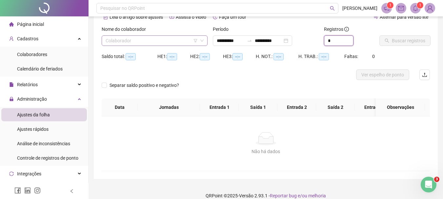
type input "*"
click at [149, 44] on input "search" at bounding box center [152, 41] width 92 height 10
click at [132, 43] on input "search" at bounding box center [152, 41] width 92 height 10
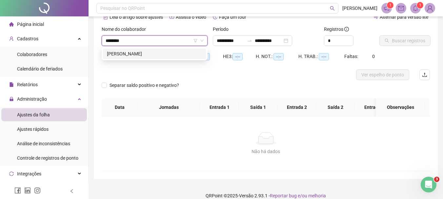
type input "*********"
click at [162, 51] on div "[PERSON_NAME] [PERSON_NAME]" at bounding box center [154, 53] width 95 height 7
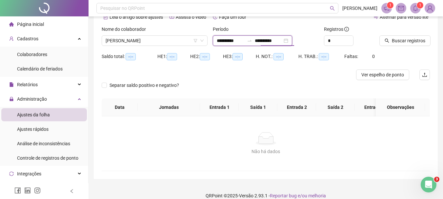
click at [282, 41] on input "**********" at bounding box center [269, 40] width 28 height 7
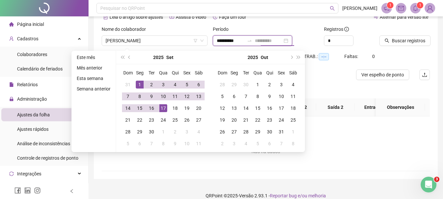
type input "**********"
click at [162, 107] on div "17" at bounding box center [163, 108] width 8 height 8
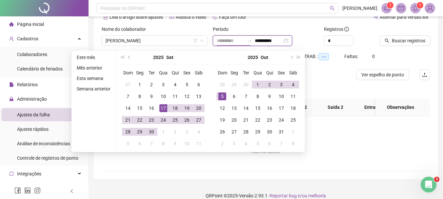
type input "**********"
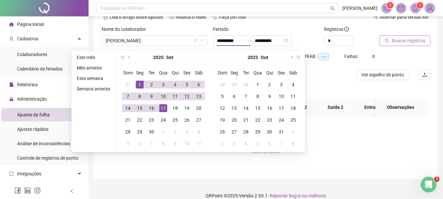
click at [402, 40] on span "Buscar registros" at bounding box center [408, 40] width 33 height 7
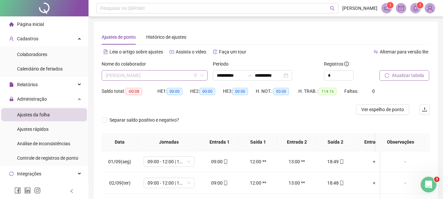
click at [150, 76] on span "[PERSON_NAME] [PERSON_NAME]" at bounding box center [155, 75] width 98 height 10
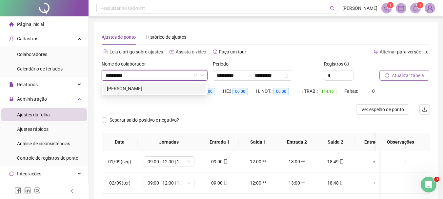
type input "**********"
click at [162, 87] on div "[PERSON_NAME] [PERSON_NAME]" at bounding box center [154, 88] width 95 height 7
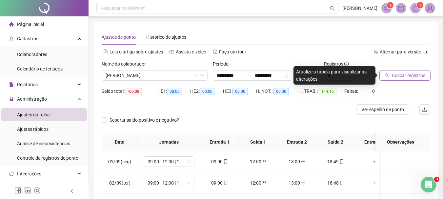
click at [404, 73] on span "Buscar registros" at bounding box center [408, 75] width 33 height 7
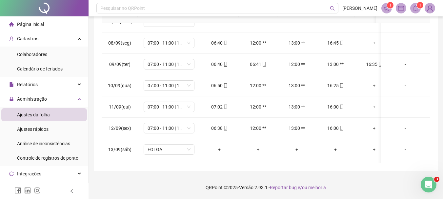
scroll to position [135, 0]
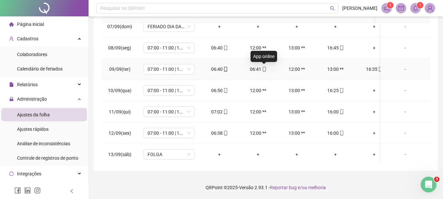
click at [265, 68] on icon "mobile" at bounding box center [263, 69] width 3 height 5
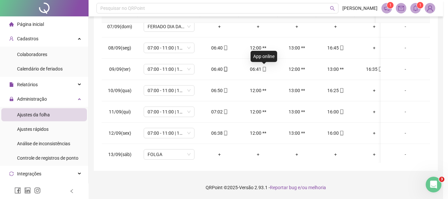
type input "**********"
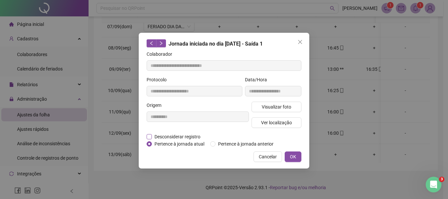
click at [152, 134] on span "Desconsiderar registro" at bounding box center [177, 136] width 51 height 7
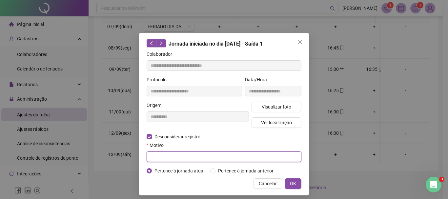
click at [156, 155] on input "text" at bounding box center [223, 156] width 155 height 10
type input "***"
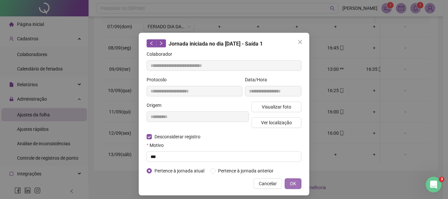
click at [295, 182] on button "OK" at bounding box center [292, 183] width 17 height 10
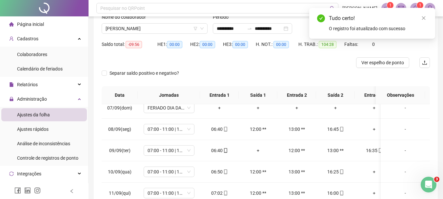
scroll to position [0, 0]
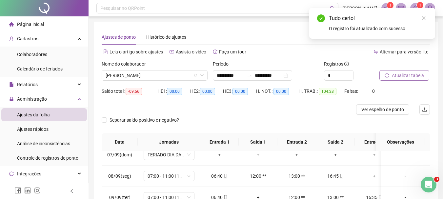
click at [402, 77] on span "Atualizar tabela" at bounding box center [408, 75] width 32 height 7
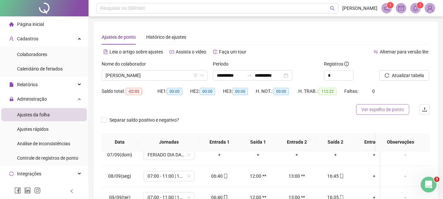
click at [371, 108] on span "Ver espelho de ponto" at bounding box center [382, 109] width 43 height 7
click at [151, 75] on span "[PERSON_NAME] [PERSON_NAME]" at bounding box center [155, 75] width 98 height 10
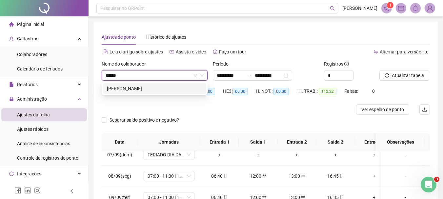
type input "*******"
click at [150, 89] on div "[PERSON_NAME] [PERSON_NAME] [PERSON_NAME]" at bounding box center [154, 88] width 95 height 7
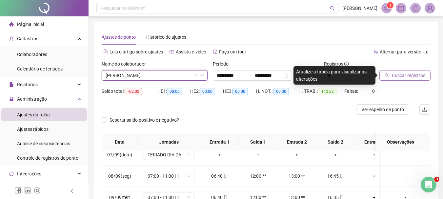
click at [415, 72] on span "Buscar registros" at bounding box center [408, 75] width 33 height 7
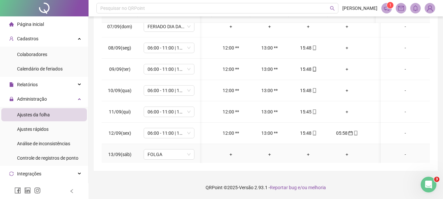
scroll to position [0, 27]
click at [356, 133] on icon "mobile" at bounding box center [355, 133] width 5 height 5
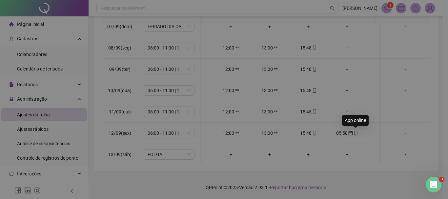
type input "**********"
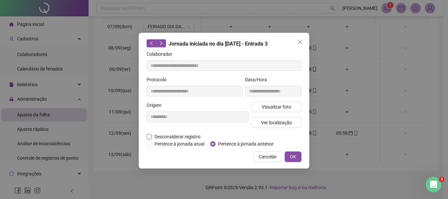
click at [174, 135] on span "Desconsiderar registro" at bounding box center [177, 136] width 51 height 7
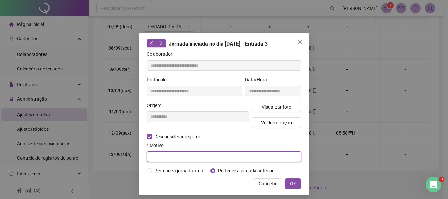
click at [170, 153] on input "text" at bounding box center [223, 156] width 155 height 10
type input "***"
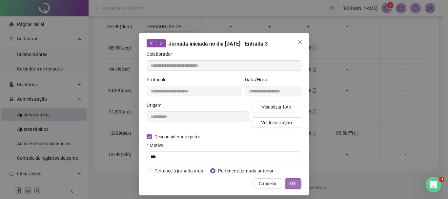
click at [296, 183] on button "OK" at bounding box center [292, 183] width 17 height 10
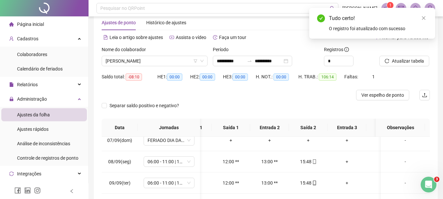
scroll to position [6, 0]
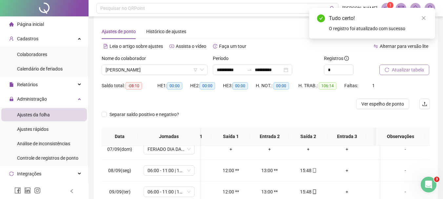
click at [413, 68] on span "Atualizar tabela" at bounding box center [408, 69] width 32 height 7
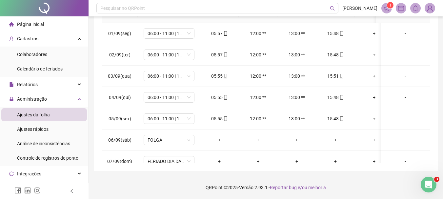
scroll to position [0, 0]
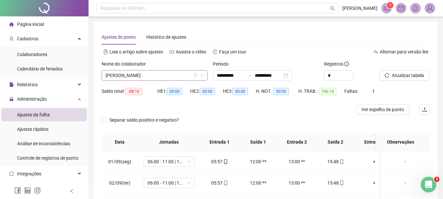
click at [179, 76] on span "[PERSON_NAME] [PERSON_NAME] [PERSON_NAME]" at bounding box center [155, 75] width 98 height 10
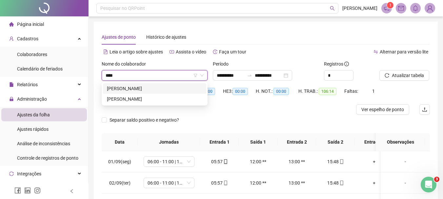
type input "*****"
click at [172, 88] on div "KATHARINE FERNANDES GONELLI" at bounding box center [154, 88] width 95 height 7
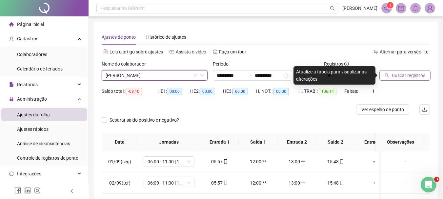
click at [410, 77] on span "Buscar registros" at bounding box center [408, 75] width 33 height 7
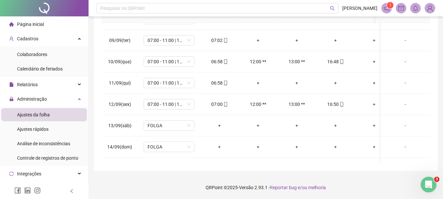
scroll to position [166, 0]
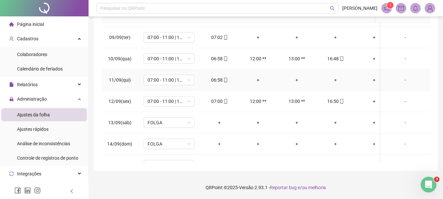
click at [258, 78] on div "+" at bounding box center [258, 79] width 28 height 7
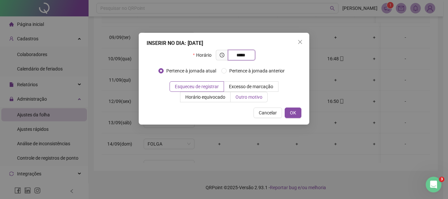
type input "*****"
click at [239, 97] on label "Outro motivo" at bounding box center [248, 97] width 37 height 10
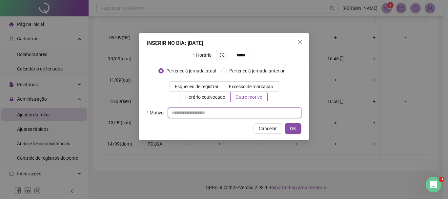
click at [220, 114] on input "text" at bounding box center [234, 112] width 133 height 10
type input "*"
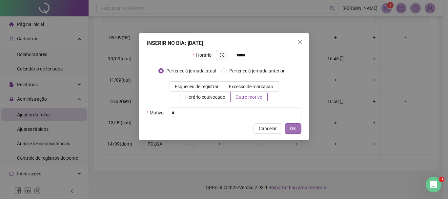
click at [293, 126] on span "OK" at bounding box center [293, 128] width 6 height 7
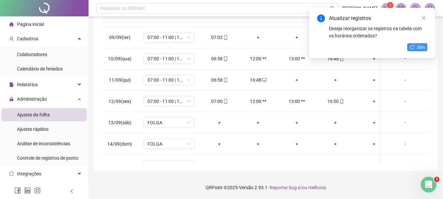
click at [414, 46] on icon "reload" at bounding box center [412, 47] width 4 height 4
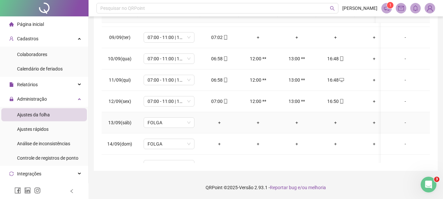
scroll to position [134, 0]
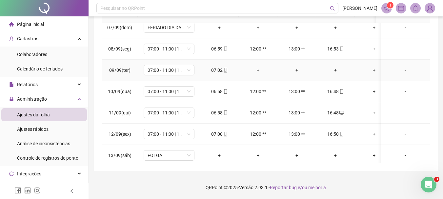
click at [258, 69] on div "+" at bounding box center [258, 70] width 28 height 7
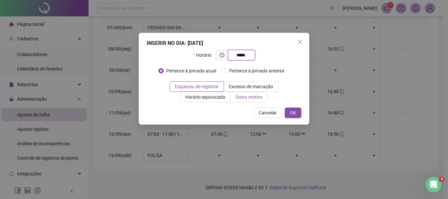
type input "*****"
click at [235, 96] on span "Outro motivo" at bounding box center [248, 96] width 27 height 5
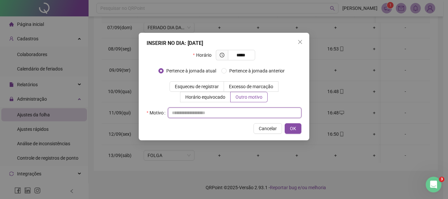
click at [225, 113] on input "text" at bounding box center [234, 112] width 133 height 10
type input "*"
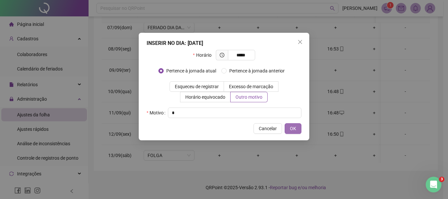
click at [295, 123] on button "OK" at bounding box center [292, 128] width 17 height 10
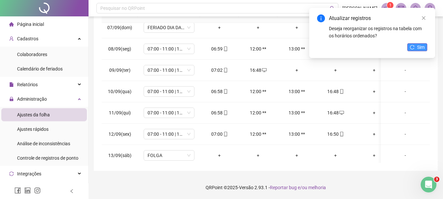
click at [416, 49] on button "Sim" at bounding box center [417, 47] width 20 height 8
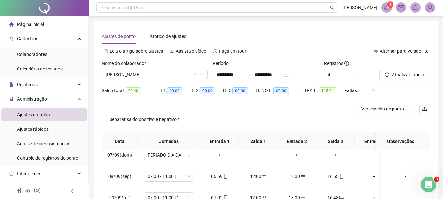
scroll to position [0, 0]
click at [399, 76] on span "Atualizar tabela" at bounding box center [408, 75] width 32 height 7
click at [179, 73] on span "KATHARINE FERNANDES GONELLI" at bounding box center [155, 75] width 98 height 10
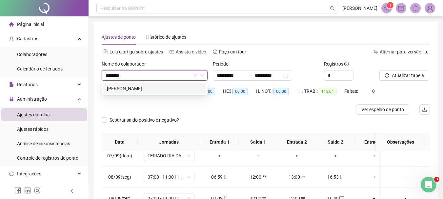
type input "********"
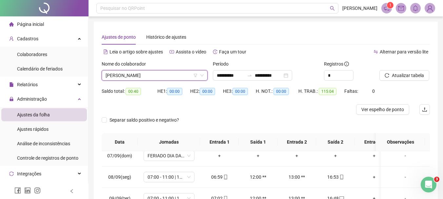
click at [134, 75] on span "KATHARINE FERNANDES GONELLI" at bounding box center [155, 75] width 98 height 10
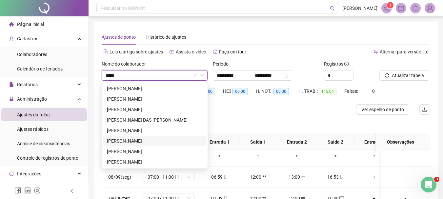
type input "*****"
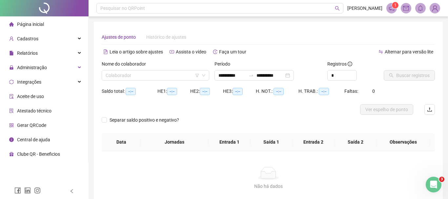
type input "**********"
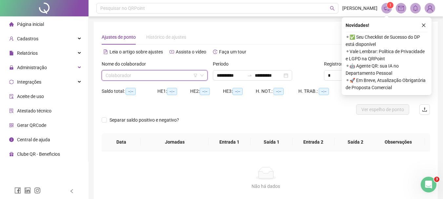
click at [147, 78] on input "search" at bounding box center [152, 75] width 92 height 10
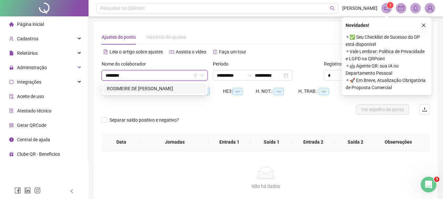
type input "*********"
click at [153, 87] on div "ROSIMEIRE DE [PERSON_NAME]" at bounding box center [154, 88] width 95 height 7
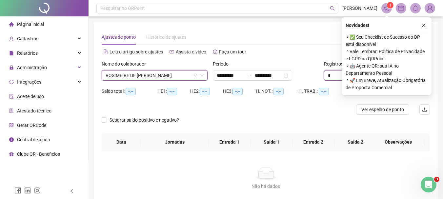
click at [331, 75] on input "*" at bounding box center [338, 75] width 29 height 10
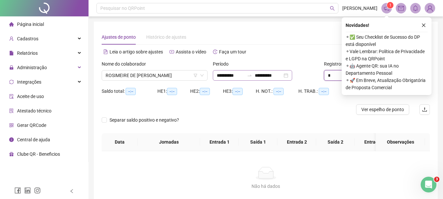
type input "*"
click at [282, 76] on input "**********" at bounding box center [269, 75] width 28 height 7
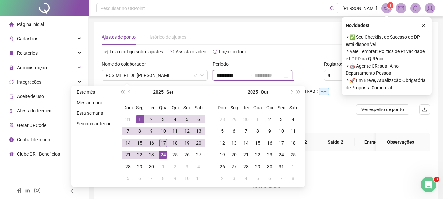
type input "**********"
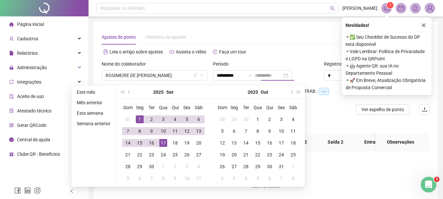
click at [160, 140] on div "17" at bounding box center [163, 143] width 8 height 8
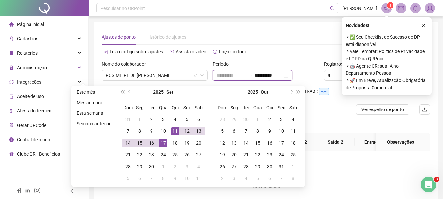
type input "**********"
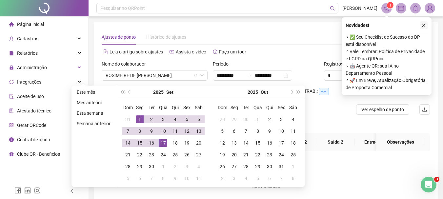
click at [423, 24] on icon "close" at bounding box center [423, 25] width 5 height 5
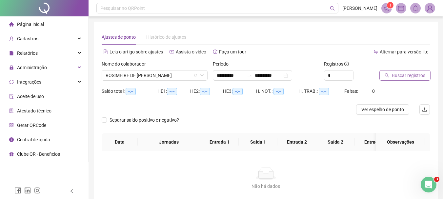
click at [408, 79] on button "Buscar registros" at bounding box center [404, 75] width 51 height 10
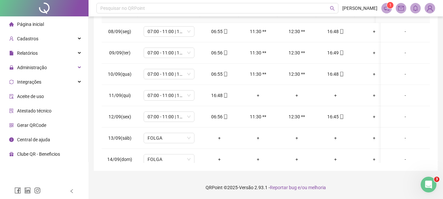
scroll to position [162, 0]
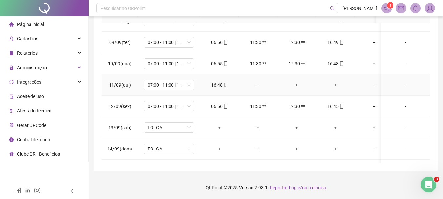
click at [258, 85] on div "+" at bounding box center [258, 84] width 28 height 7
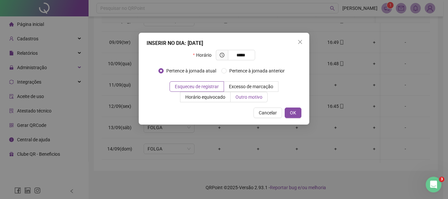
type input "*****"
click at [235, 98] on span "Outro motivo" at bounding box center [248, 96] width 27 height 5
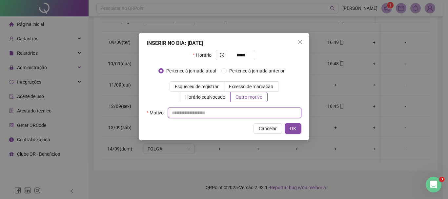
click at [223, 112] on input "text" at bounding box center [234, 112] width 133 height 10
type input "*"
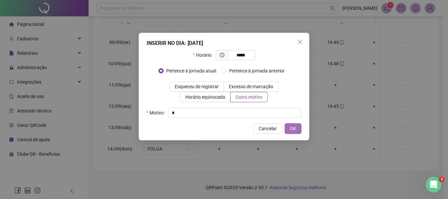
click at [297, 131] on button "OK" at bounding box center [292, 128] width 17 height 10
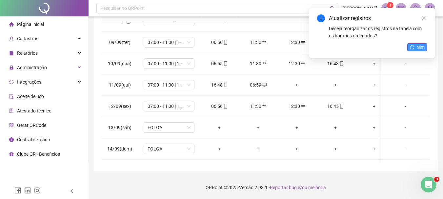
click at [416, 46] on button "Sim" at bounding box center [417, 47] width 20 height 8
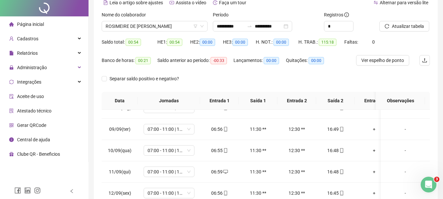
scroll to position [0, 0]
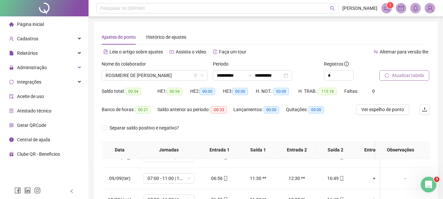
click at [407, 75] on span "Atualizar tabela" at bounding box center [408, 75] width 32 height 7
click at [177, 77] on span "ROSIMEIRE DE [PERSON_NAME]" at bounding box center [155, 75] width 98 height 10
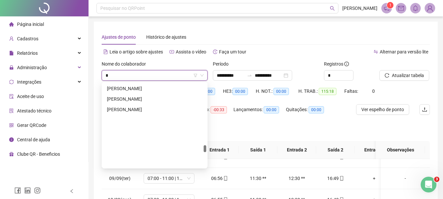
scroll to position [734, 0]
type input "***"
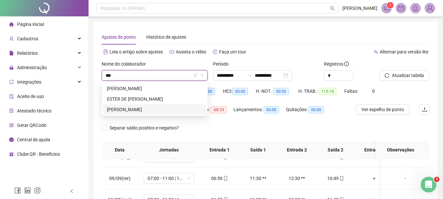
click at [159, 109] on div "[PERSON_NAME]" at bounding box center [154, 109] width 95 height 7
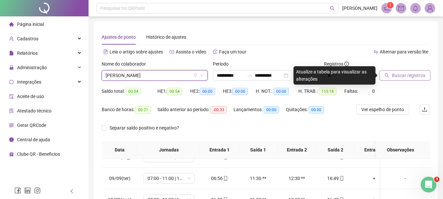
click at [409, 75] on span "Buscar registros" at bounding box center [408, 75] width 33 height 7
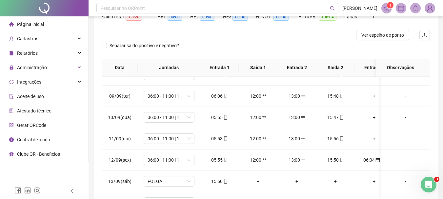
scroll to position [128, 0]
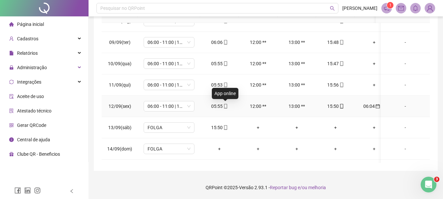
click at [226, 106] on icon "mobile" at bounding box center [225, 106] width 5 height 5
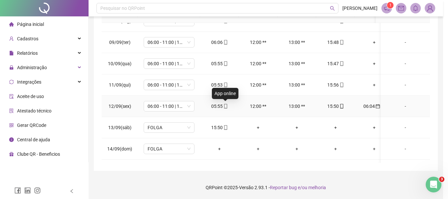
type input "**********"
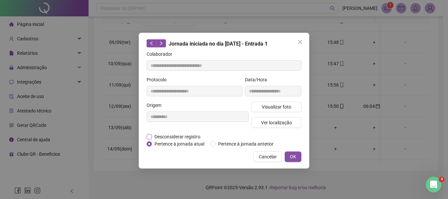
click at [169, 138] on span "Desconsiderar registro" at bounding box center [177, 136] width 51 height 7
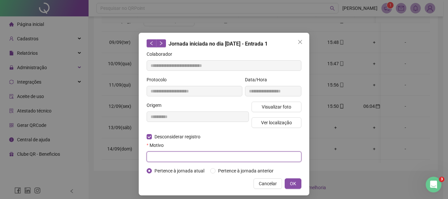
click at [166, 158] on input "text" at bounding box center [223, 156] width 155 height 10
type input "***"
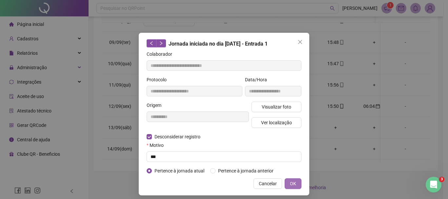
click at [295, 184] on button "OK" at bounding box center [292, 183] width 17 height 10
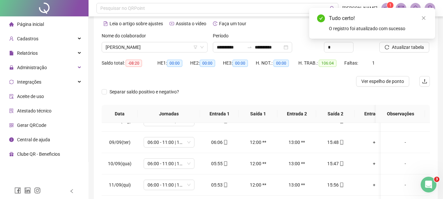
scroll to position [26, 0]
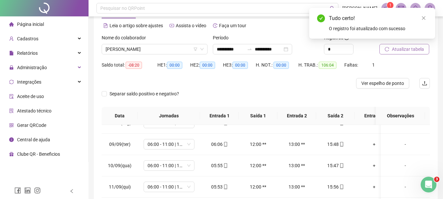
click at [402, 52] on span "Atualizar tabela" at bounding box center [408, 49] width 32 height 7
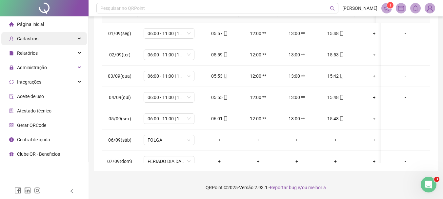
scroll to position [95, 0]
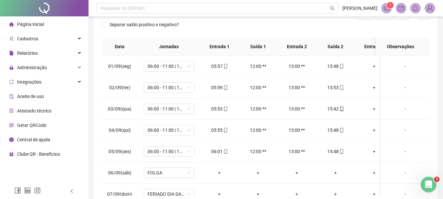
click at [35, 24] on span "Página inicial" at bounding box center [30, 24] width 27 height 5
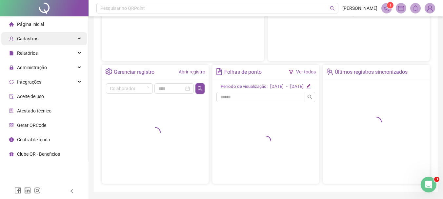
click at [35, 38] on span "Cadastros" at bounding box center [27, 38] width 21 height 5
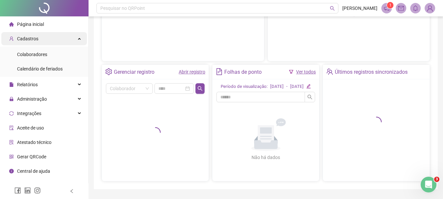
click at [35, 38] on span "Cadastros" at bounding box center [27, 38] width 21 height 5
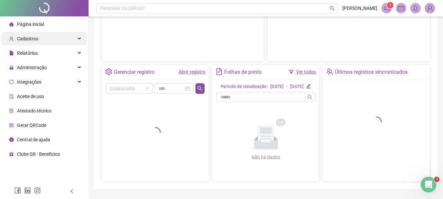
click at [35, 38] on span "Cadastros" at bounding box center [27, 38] width 21 height 5
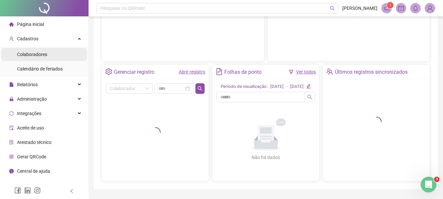
click at [33, 55] on span "Colaboradores" at bounding box center [32, 54] width 30 height 5
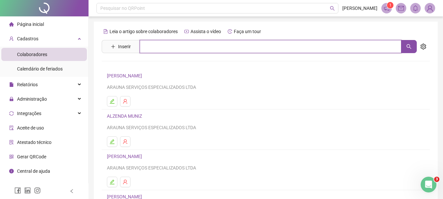
click at [170, 48] on input "text" at bounding box center [270, 46] width 261 height 13
type input "*****"
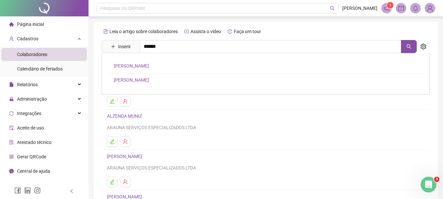
click at [149, 65] on link "THAIS DE SOUZA SANTOS" at bounding box center [131, 65] width 35 height 5
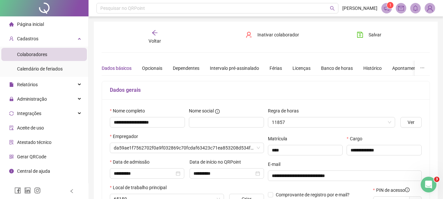
type input "**********"
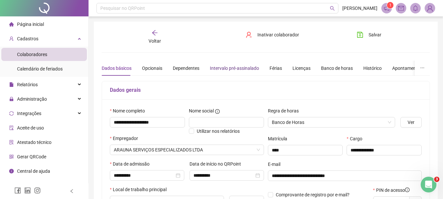
click at [223, 70] on div "Intervalo pré-assinalado" at bounding box center [234, 68] width 49 height 7
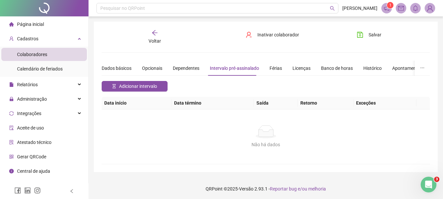
click at [150, 84] on span "Adicionar intervalo" at bounding box center [138, 86] width 38 height 7
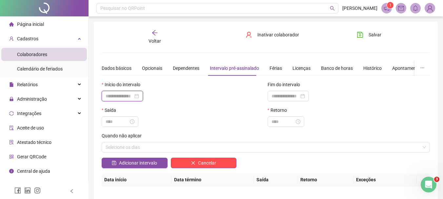
click at [133, 97] on input at bounding box center [120, 95] width 28 height 7
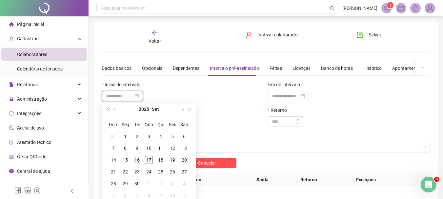
type input "**********"
click at [139, 160] on div "16" at bounding box center [137, 160] width 8 height 8
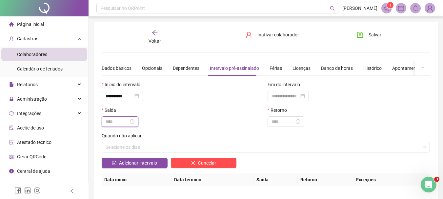
click at [126, 122] on input at bounding box center [117, 121] width 23 height 7
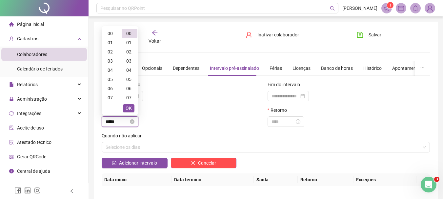
scroll to position [101, 0]
type input "*****"
click at [128, 108] on span "OK" at bounding box center [129, 108] width 6 height 7
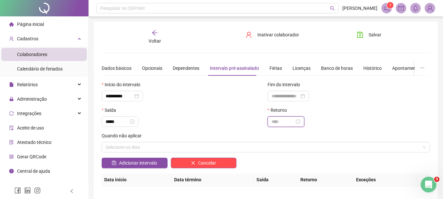
click at [288, 123] on input at bounding box center [282, 121] width 23 height 7
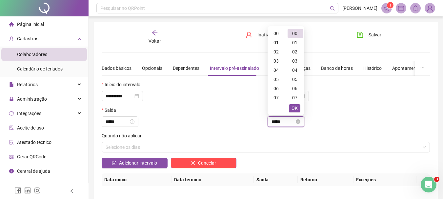
scroll to position [110, 0]
type input "*****"
click at [291, 106] on span "OK" at bounding box center [294, 108] width 6 height 7
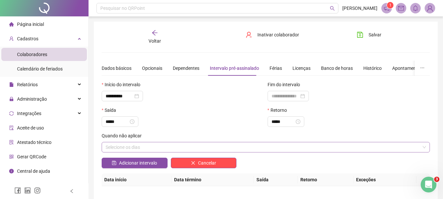
click at [219, 146] on div "Selecione os dias" at bounding box center [266, 147] width 328 height 10
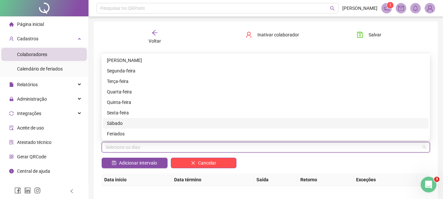
click at [119, 124] on div "Sábado" at bounding box center [266, 123] width 318 height 7
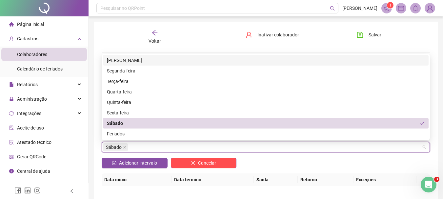
click at [114, 58] on div "Domingo" at bounding box center [266, 60] width 318 height 7
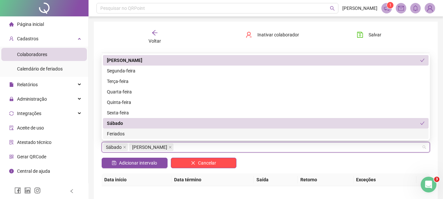
click at [118, 134] on div "Feriados" at bounding box center [266, 133] width 318 height 7
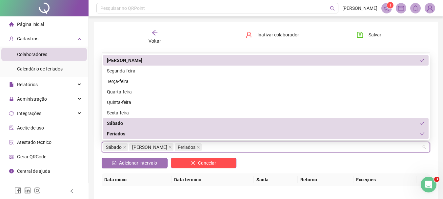
click at [146, 162] on span "Adicionar intervalo" at bounding box center [138, 162] width 38 height 7
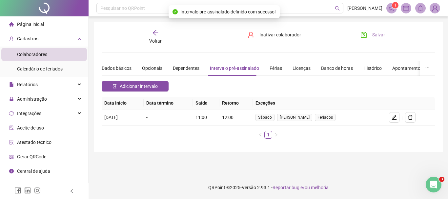
click at [373, 33] on span "Salvar" at bounding box center [378, 34] width 13 height 7
click at [38, 22] on span "Página inicial" at bounding box center [30, 24] width 27 height 5
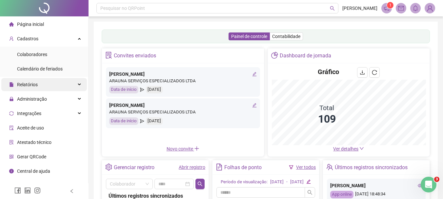
click at [66, 84] on div "Relatórios" at bounding box center [44, 84] width 86 height 13
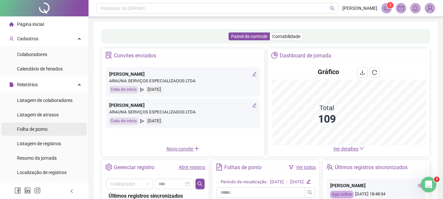
click at [42, 131] on span "Folha de ponto" at bounding box center [32, 128] width 30 height 5
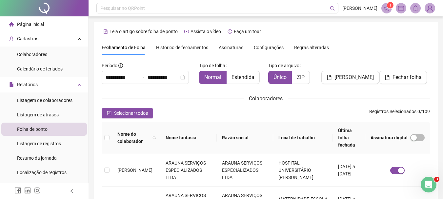
click at [242, 108] on div "Selecionar todos Registros Selecionados : 0 / 109" at bounding box center [266, 113] width 328 height 10
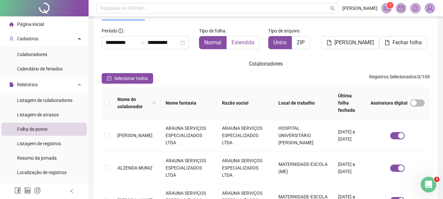
click at [247, 39] on label "Estendida" at bounding box center [242, 42] width 33 height 13
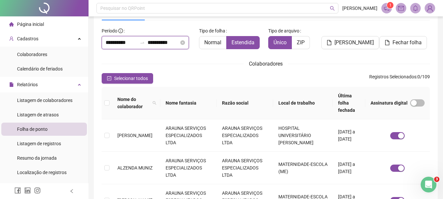
click at [177, 43] on input "**********" at bounding box center [162, 43] width 31 height 8
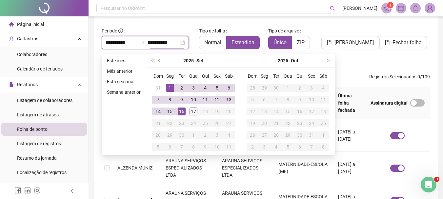
type input "**********"
click at [194, 113] on div "17" at bounding box center [193, 111] width 8 height 8
type input "**********"
click at [361, 60] on div "Colaboradores" at bounding box center [266, 64] width 328 height 8
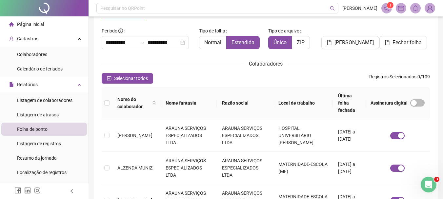
click at [317, 101] on th "Local de trabalho" at bounding box center [303, 103] width 60 height 32
click at [325, 101] on icon "filter" at bounding box center [327, 103] width 4 height 4
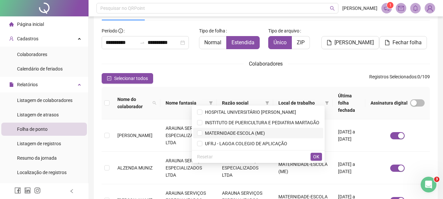
click at [244, 131] on span "MATERNIDADE-ESCOLA (ME)" at bounding box center [233, 132] width 63 height 5
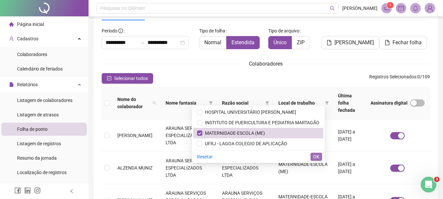
click at [318, 156] on span "OK" at bounding box center [316, 156] width 6 height 7
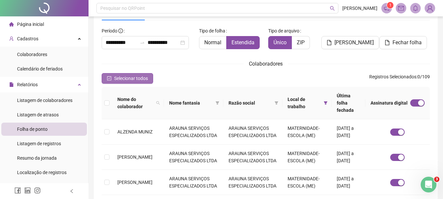
click at [108, 77] on icon "check-square" at bounding box center [109, 78] width 5 height 5
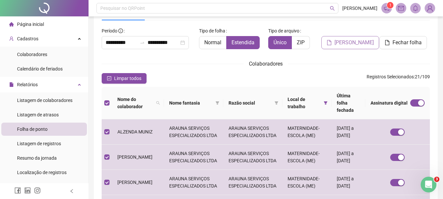
click at [348, 43] on span "[PERSON_NAME]" at bounding box center [353, 43] width 39 height 8
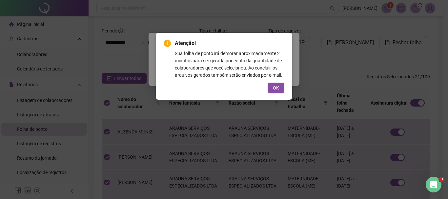
click at [278, 89] on button "OK" at bounding box center [275, 88] width 17 height 10
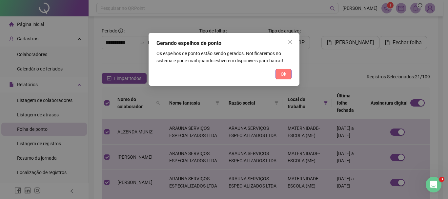
click at [283, 72] on span "Ok" at bounding box center [284, 73] width 6 height 7
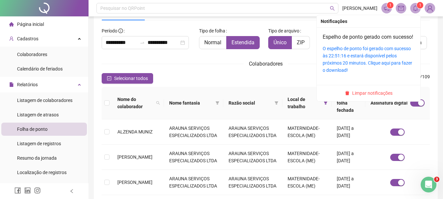
click at [417, 10] on icon "bell" at bounding box center [415, 8] width 5 height 6
click at [374, 60] on div "O espelho de ponto foi gerado com sucesso às 22:51:16 e estará disponível pelos…" at bounding box center [368, 59] width 92 height 29
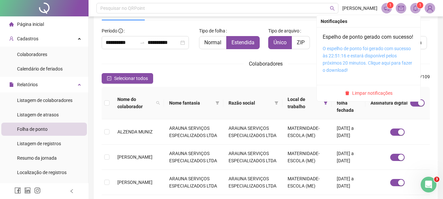
click at [356, 66] on link "O espelho de ponto foi gerado com sucesso às 22:51:16 e estará disponível pelos…" at bounding box center [366, 59] width 89 height 27
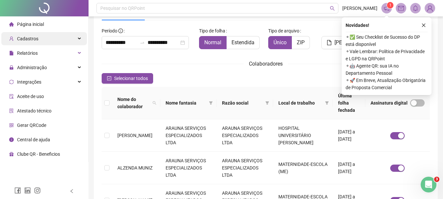
click at [54, 39] on div "Cadastros" at bounding box center [44, 38] width 86 height 13
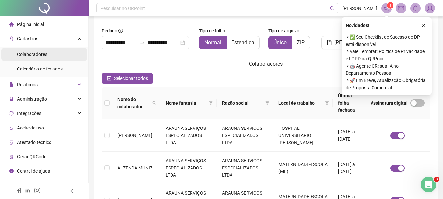
click at [41, 52] on span "Colaboradores" at bounding box center [32, 54] width 30 height 5
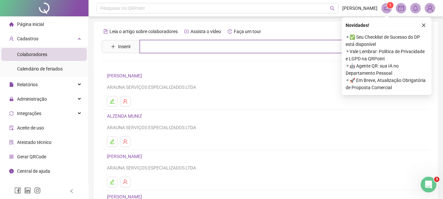
click at [158, 47] on input "text" at bounding box center [270, 46] width 261 height 13
type input "*******"
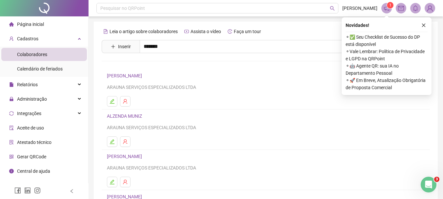
click at [135, 65] on link "[PERSON_NAME]" at bounding box center [131, 65] width 35 height 5
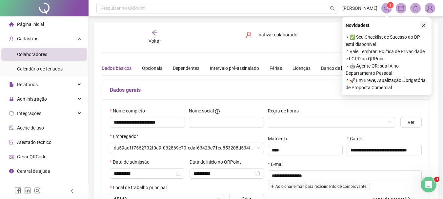
type input "**********"
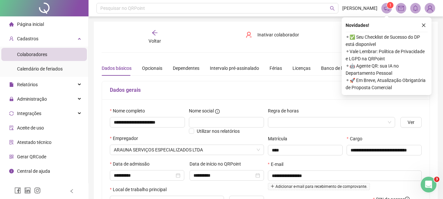
click at [422, 25] on icon "close" at bounding box center [423, 25] width 5 height 5
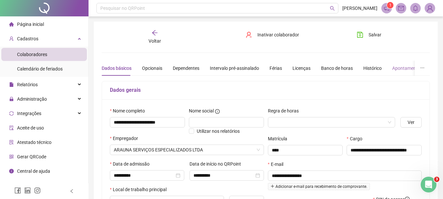
click at [396, 73] on div "Apontamentos" at bounding box center [407, 68] width 30 height 15
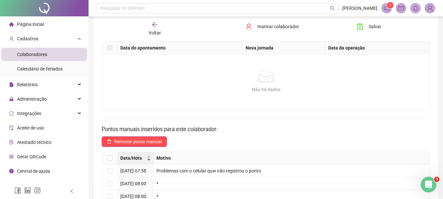
scroll to position [131, 0]
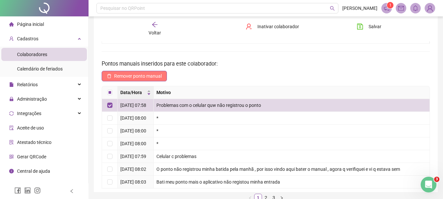
click at [110, 75] on icon "delete" at bounding box center [109, 76] width 5 height 5
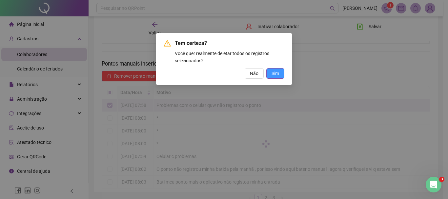
click at [272, 73] on span "Sim" at bounding box center [275, 73] width 8 height 7
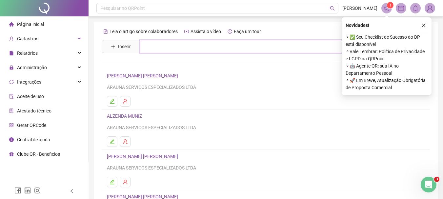
click at [155, 44] on input "text" at bounding box center [270, 46] width 261 height 13
click at [176, 49] on input "*******" at bounding box center [270, 46] width 261 height 13
type input "*"
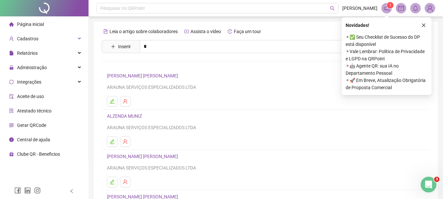
click at [149, 64] on link "[PERSON_NAME]" at bounding box center [131, 65] width 35 height 5
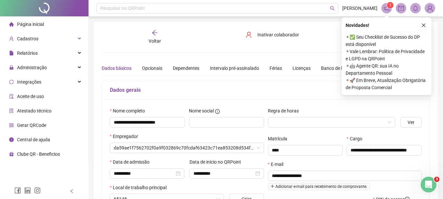
type input "**********"
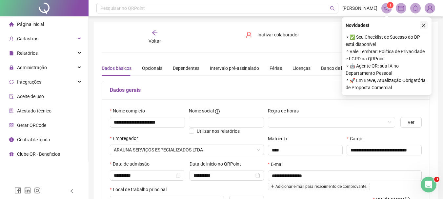
click at [424, 27] on icon "close" at bounding box center [423, 25] width 5 height 5
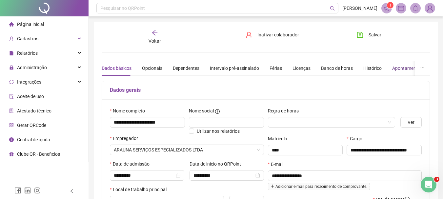
click at [398, 68] on div "Apontamentos" at bounding box center [407, 68] width 30 height 7
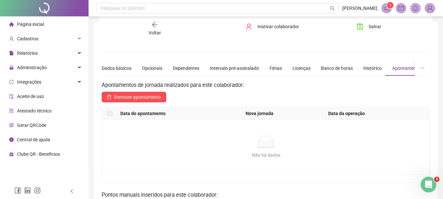
scroll to position [131, 0]
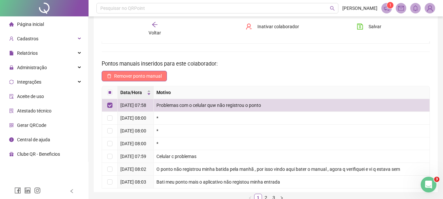
click at [152, 74] on span "Remover ponto manual" at bounding box center [138, 75] width 48 height 7
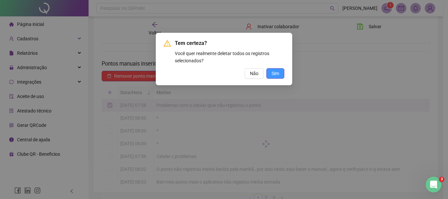
click at [280, 75] on button "Sim" at bounding box center [275, 73] width 18 height 10
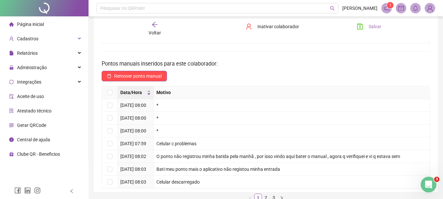
scroll to position [98, 0]
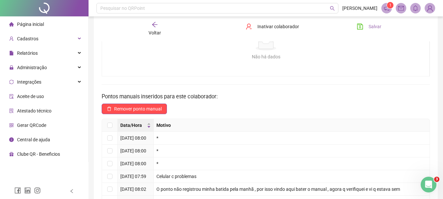
click at [376, 23] on span "Salvar" at bounding box center [374, 26] width 13 height 7
click at [32, 23] on span "Página inicial" at bounding box center [30, 24] width 27 height 5
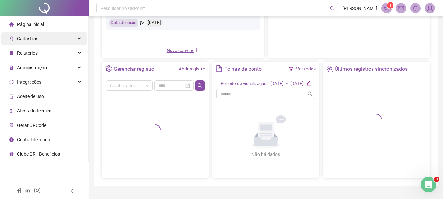
click at [53, 40] on div "Cadastros" at bounding box center [44, 38] width 86 height 13
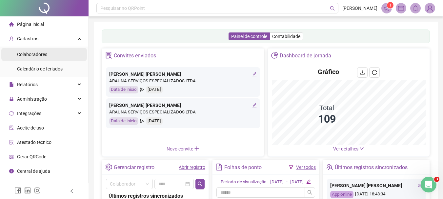
click at [45, 59] on div "Colaboradores" at bounding box center [32, 54] width 30 height 13
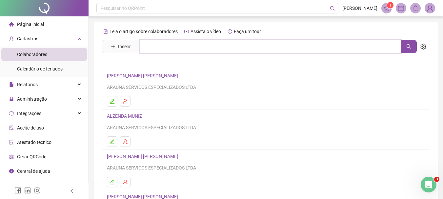
click at [155, 48] on input "text" at bounding box center [270, 46] width 261 height 13
click at [405, 46] on button "button" at bounding box center [409, 46] width 16 height 13
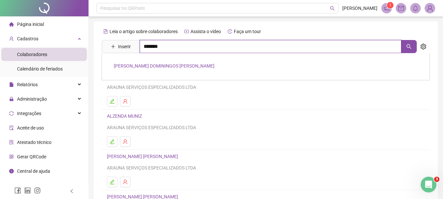
type input "*******"
click at [153, 67] on link "[PERSON_NAME] DOMININGOS [PERSON_NAME]" at bounding box center [164, 65] width 101 height 5
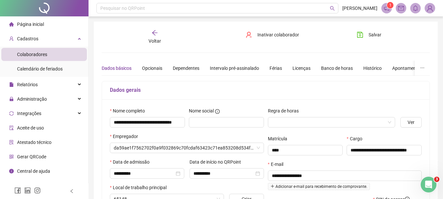
type input "**********"
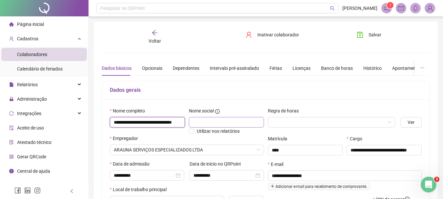
scroll to position [0, 24]
drag, startPoint x: 113, startPoint y: 121, endPoint x: 223, endPoint y: 122, distance: 110.1
click at [223, 122] on div "**********" at bounding box center [187, 121] width 158 height 28
click at [38, 22] on span "Página inicial" at bounding box center [30, 24] width 27 height 5
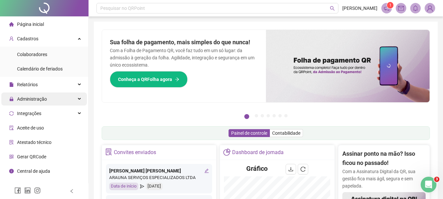
click at [76, 99] on div "Administração" at bounding box center [44, 98] width 86 height 13
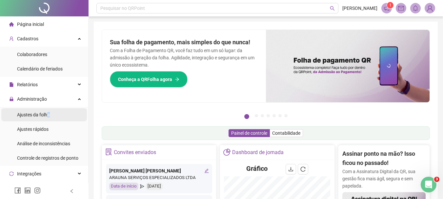
click at [47, 118] on div "Ajustes da folha" at bounding box center [33, 114] width 33 height 13
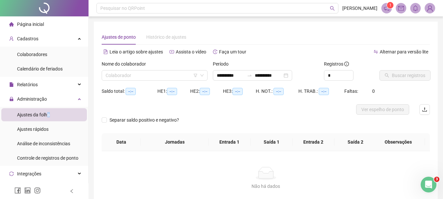
type input "**********"
click at [149, 74] on input "search" at bounding box center [152, 75] width 92 height 10
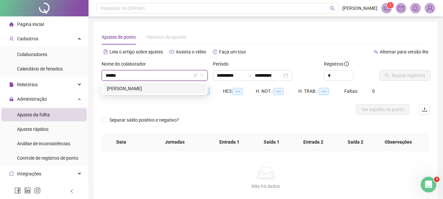
type input "*******"
click at [159, 86] on div "[PERSON_NAME]" at bounding box center [154, 88] width 95 height 7
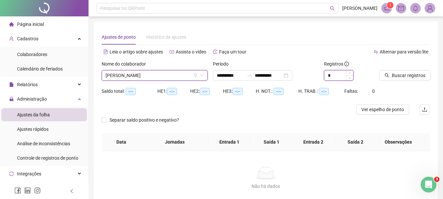
click at [342, 79] on input "*" at bounding box center [338, 75] width 29 height 10
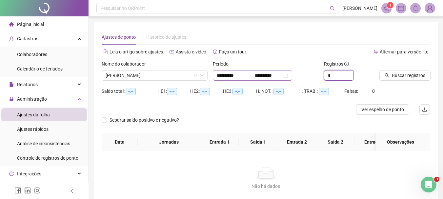
type input "*"
click at [282, 76] on input "**********" at bounding box center [269, 75] width 28 height 7
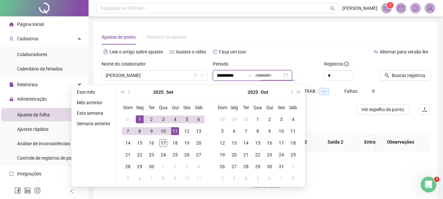
type input "**********"
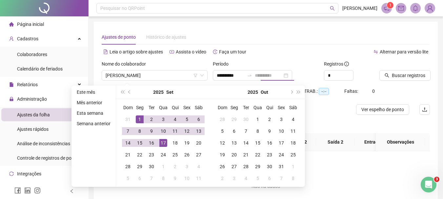
click at [162, 145] on div "17" at bounding box center [163, 143] width 8 height 8
type input "**********"
click at [412, 76] on span "Buscar registros" at bounding box center [408, 75] width 33 height 7
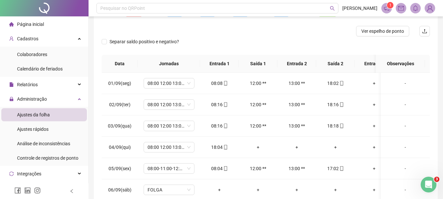
scroll to position [87, 0]
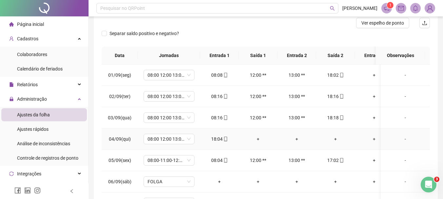
click at [259, 140] on div "+" at bounding box center [258, 138] width 28 height 7
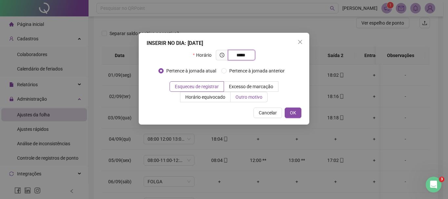
type input "*****"
click at [235, 97] on span "Outro motivo" at bounding box center [248, 96] width 27 height 5
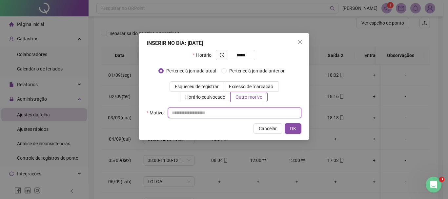
click at [203, 114] on input "text" at bounding box center [234, 112] width 133 height 10
type input "*"
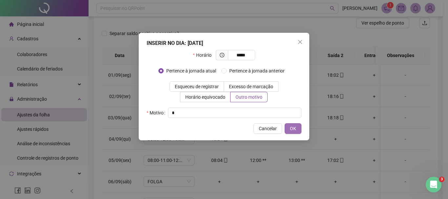
click at [294, 129] on span "OK" at bounding box center [293, 128] width 6 height 7
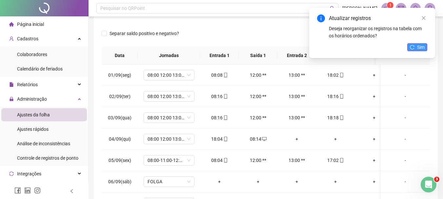
click at [413, 48] on icon "reload" at bounding box center [412, 47] width 5 height 5
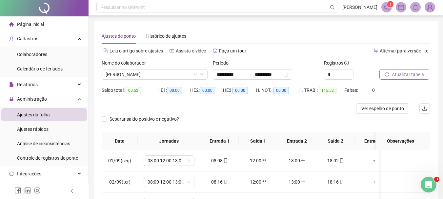
scroll to position [0, 0]
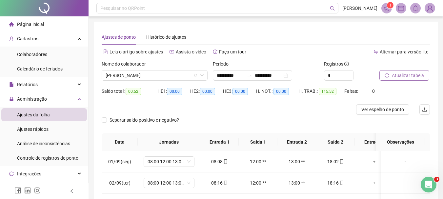
click at [406, 72] on span "Atualizar tabela" at bounding box center [408, 75] width 32 height 7
click at [165, 75] on span "[PERSON_NAME]" at bounding box center [155, 75] width 98 height 10
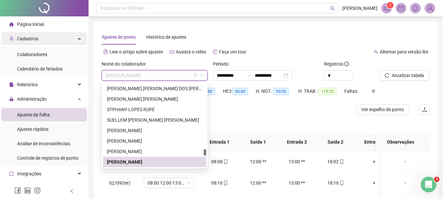
click at [56, 41] on div "Cadastros" at bounding box center [44, 38] width 86 height 13
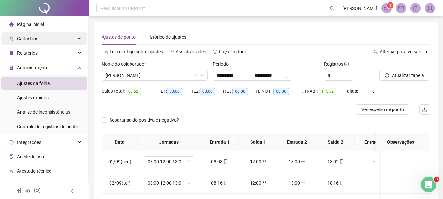
click at [39, 41] on div "Cadastros" at bounding box center [44, 38] width 86 height 13
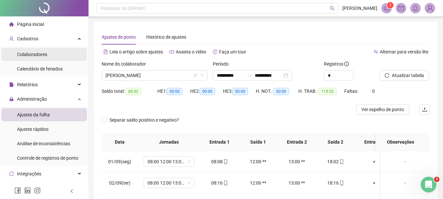
click at [30, 56] on span "Colaboradores" at bounding box center [32, 54] width 30 height 5
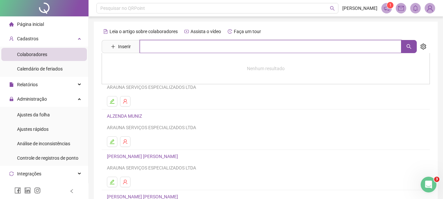
click at [169, 46] on input "text" at bounding box center [270, 46] width 261 height 13
type input "*******"
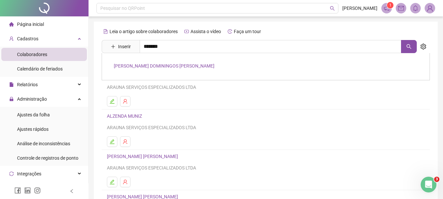
click at [161, 67] on link "[PERSON_NAME] DOMININGOS [PERSON_NAME]" at bounding box center [164, 65] width 101 height 5
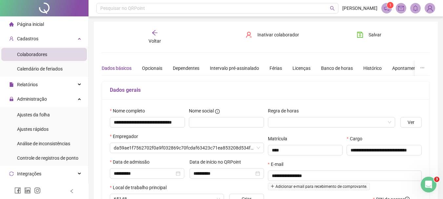
type input "**********"
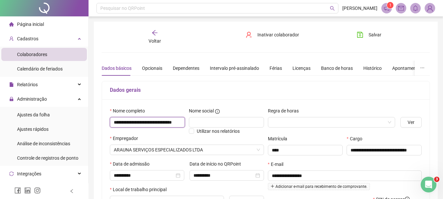
scroll to position [0, 24]
drag, startPoint x: 124, startPoint y: 121, endPoint x: 258, endPoint y: 123, distance: 134.0
click at [310, 123] on div "**********" at bounding box center [266, 173] width 316 height 132
